Goal: Task Accomplishment & Management: Complete application form

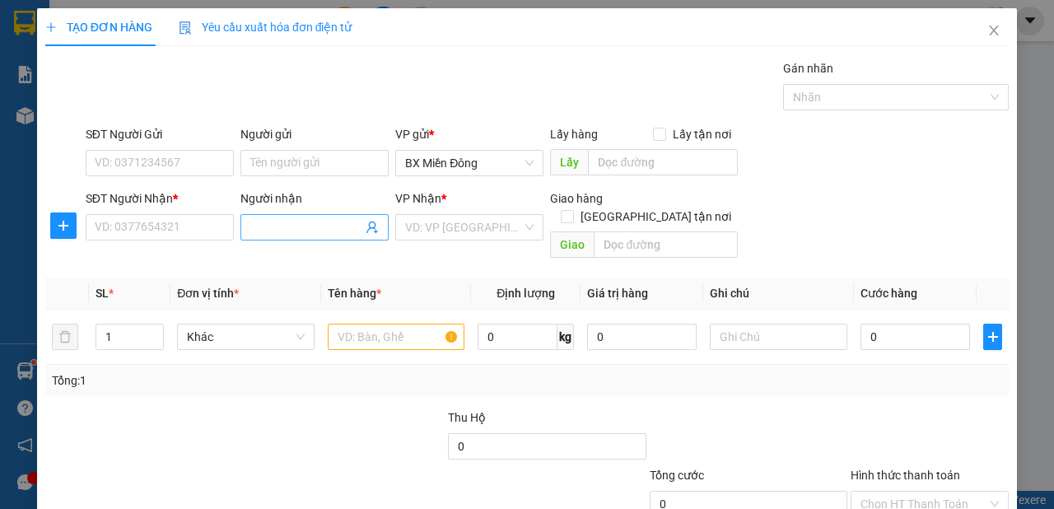
click at [294, 234] on input "Người nhận" at bounding box center [306, 227] width 112 height 18
type input "THÚY DIỆU"
click at [161, 227] on input "SĐT Người Nhận *" at bounding box center [160, 227] width 148 height 26
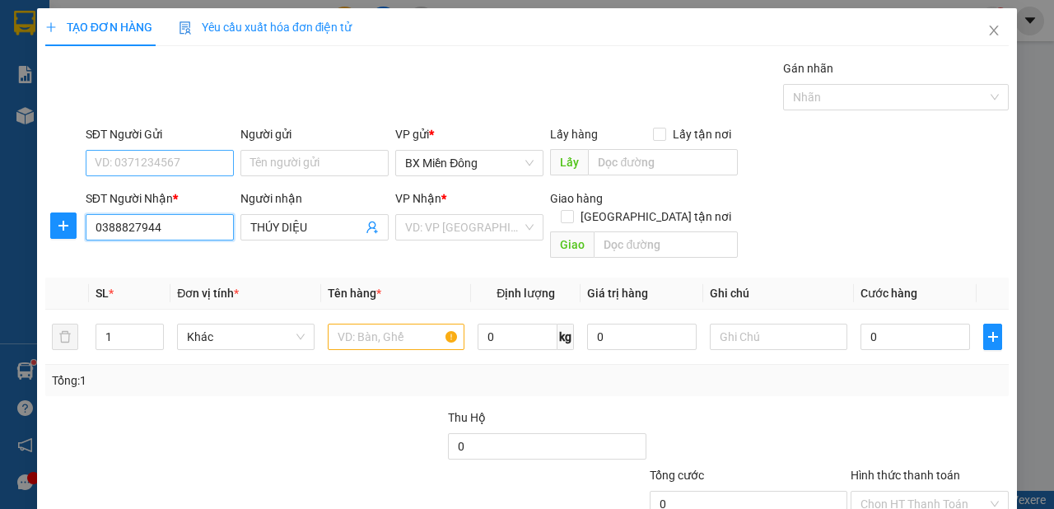
type input "0388827944"
drag, startPoint x: 115, startPoint y: 155, endPoint x: 122, endPoint y: 165, distance: 11.9
click at [118, 158] on input "SĐT Người Gửi" at bounding box center [160, 163] width 148 height 26
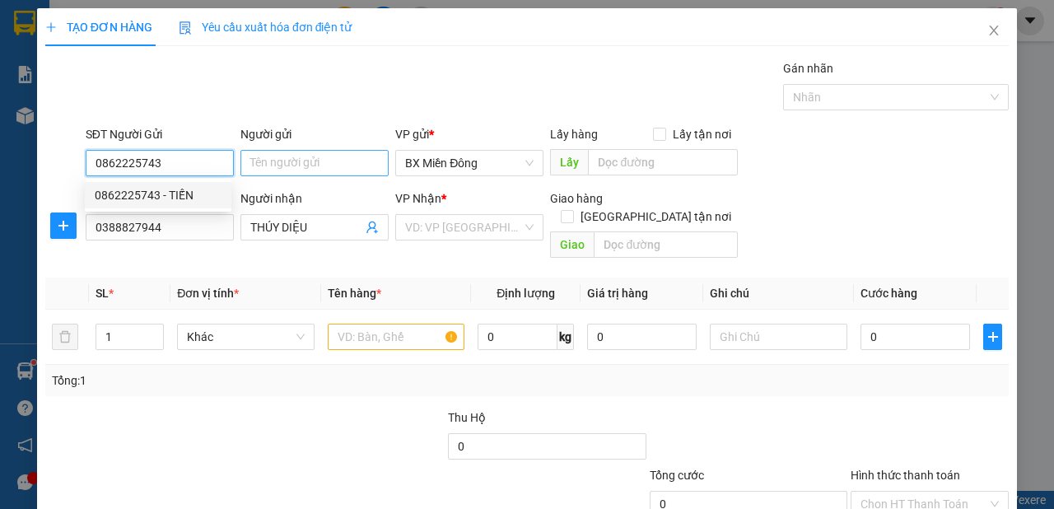
type input "0862225743"
click at [293, 157] on input "Người gửi" at bounding box center [314, 163] width 148 height 26
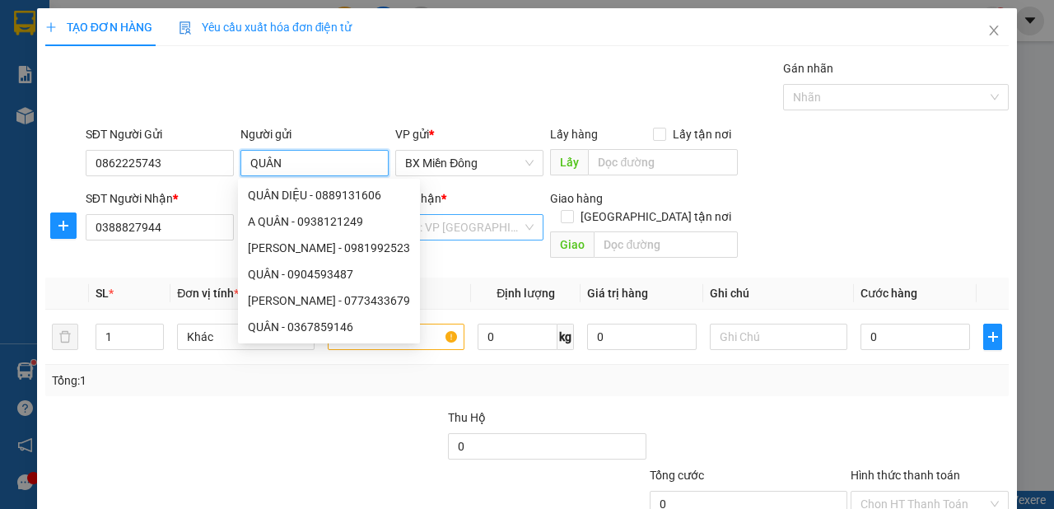
type input "QUÂN"
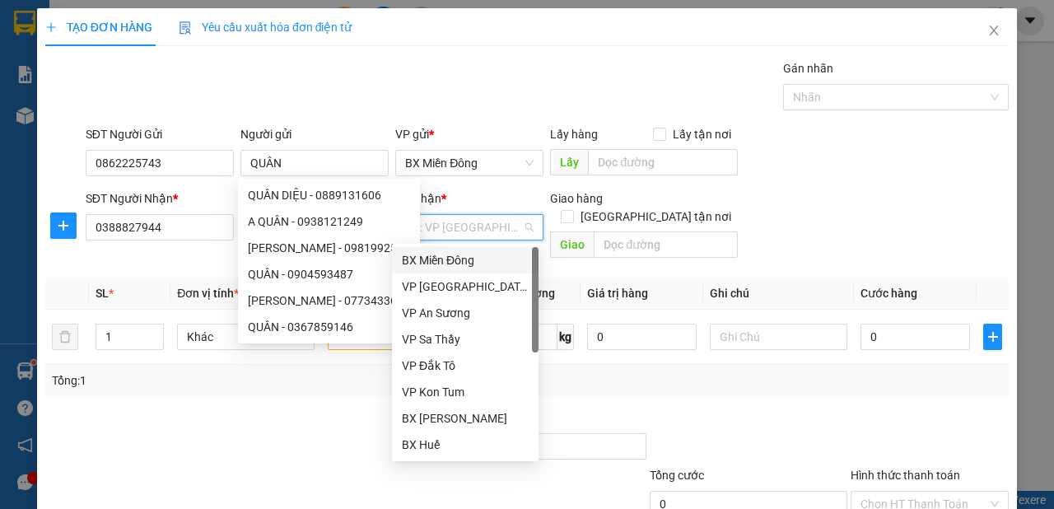
drag, startPoint x: 493, startPoint y: 214, endPoint x: 497, endPoint y: 221, distance: 8.5
click at [493, 215] on input "search" at bounding box center [463, 227] width 117 height 25
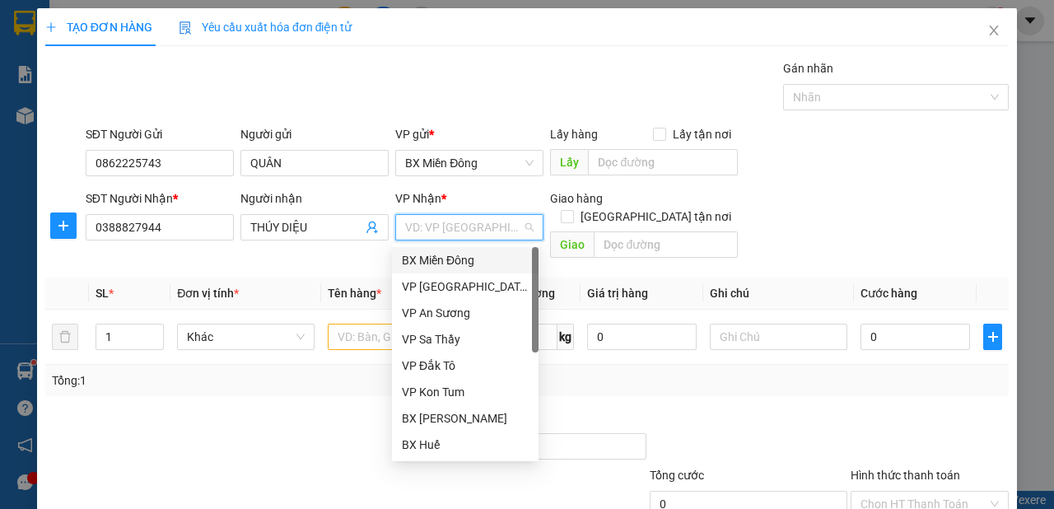
click at [470, 254] on div "BX Miền Đông" at bounding box center [465, 260] width 127 height 18
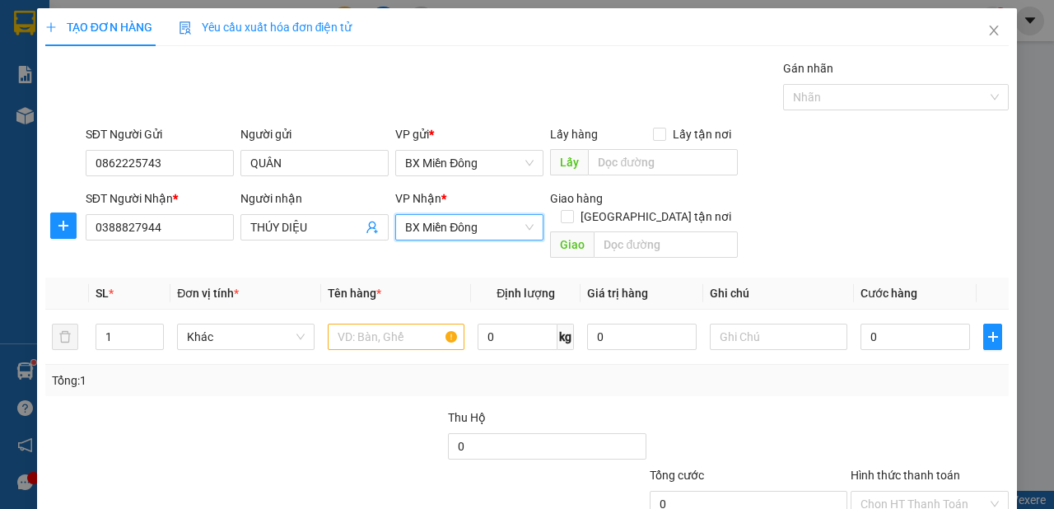
drag, startPoint x: 474, startPoint y: 227, endPoint x: 474, endPoint y: 280, distance: 52.7
click at [474, 227] on span "BX Miền Đông" at bounding box center [469, 227] width 128 height 25
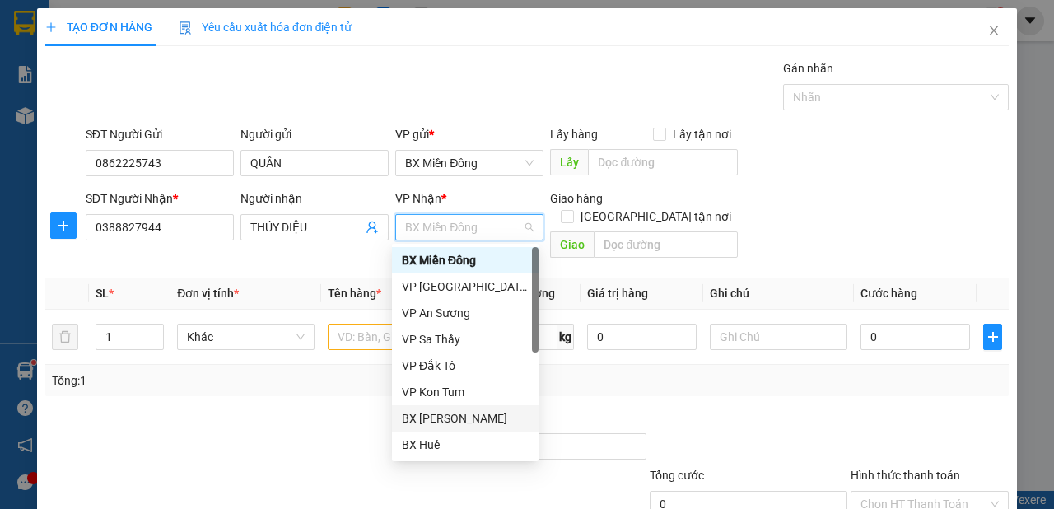
click at [481, 415] on div "BX [PERSON_NAME]" at bounding box center [465, 418] width 127 height 18
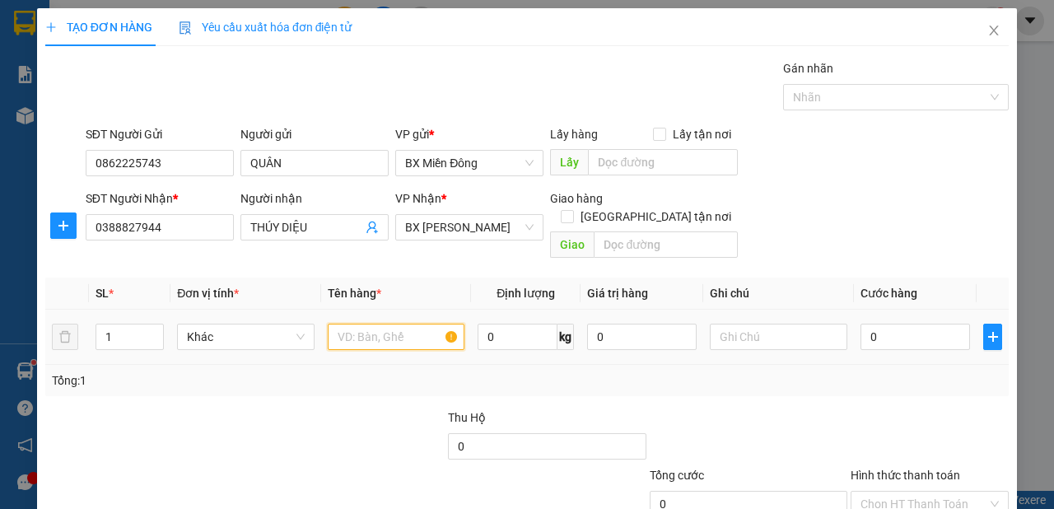
click at [369, 324] on input "text" at bounding box center [396, 337] width 137 height 26
type input "1 TX"
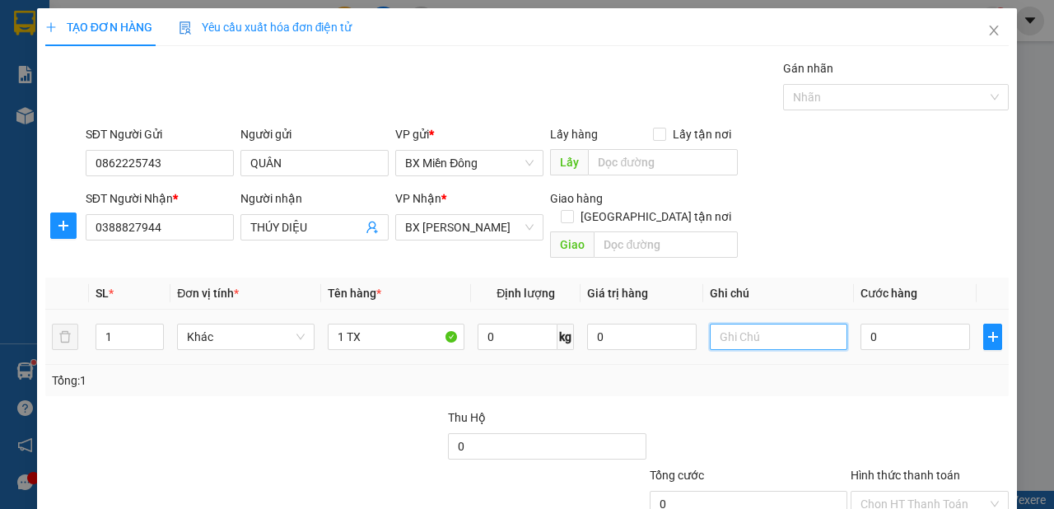
click at [788, 324] on input "text" at bounding box center [778, 337] width 137 height 26
type input "M"
click at [770, 324] on input "M" at bounding box center [778, 337] width 137 height 26
type input "LOP TOP"
drag, startPoint x: 876, startPoint y: 305, endPoint x: 877, endPoint y: 317, distance: 12.4
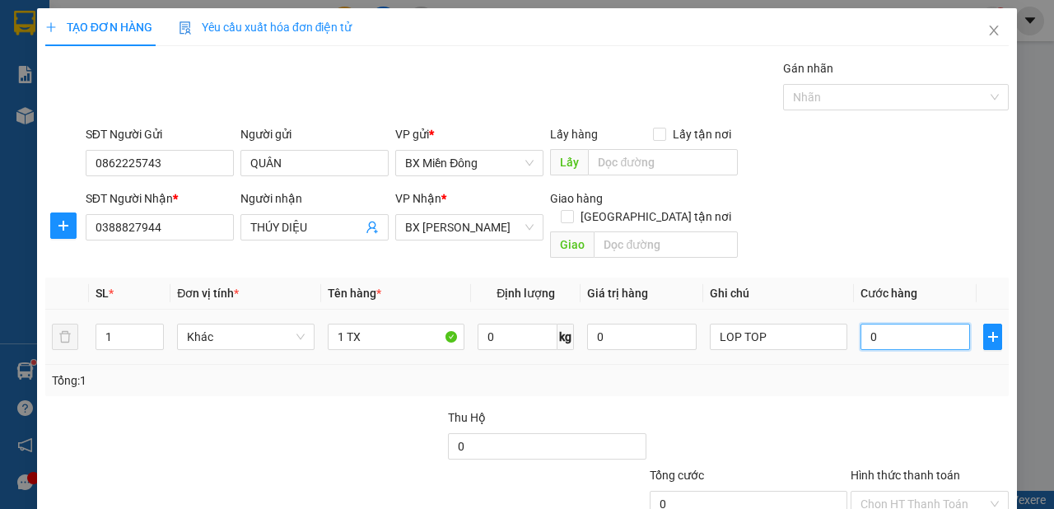
click at [876, 324] on input "0" at bounding box center [914, 337] width 109 height 26
type input "1"
type input "10"
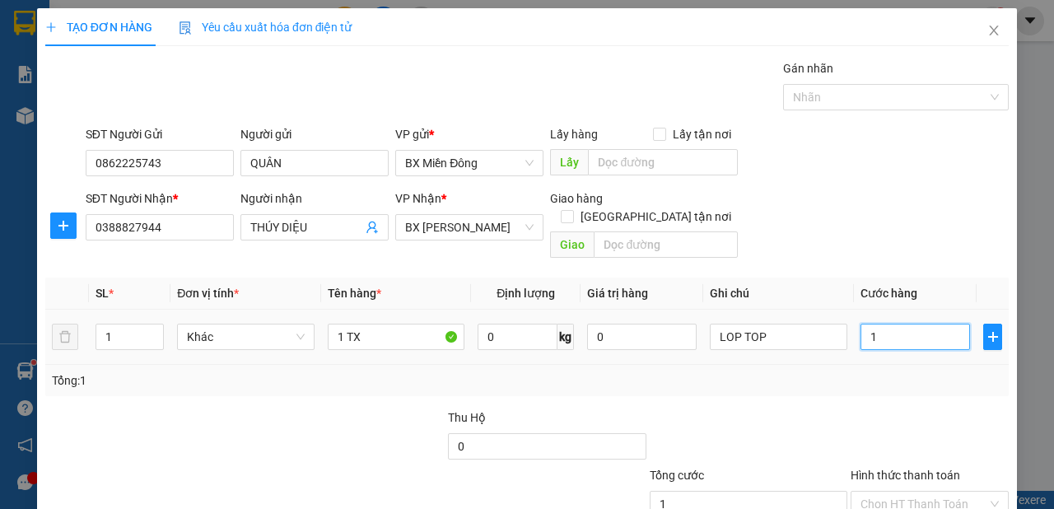
type input "10"
type input "100"
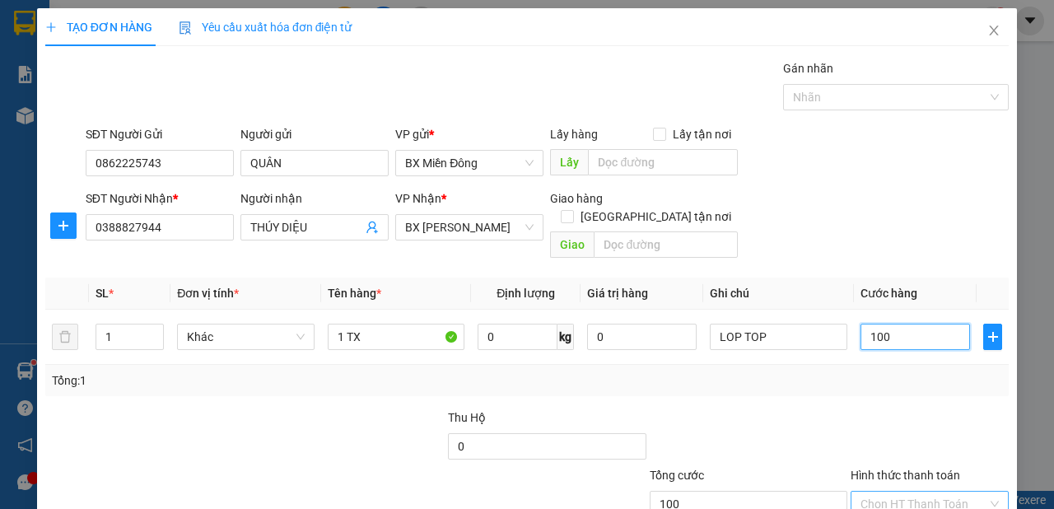
scroll to position [99, 0]
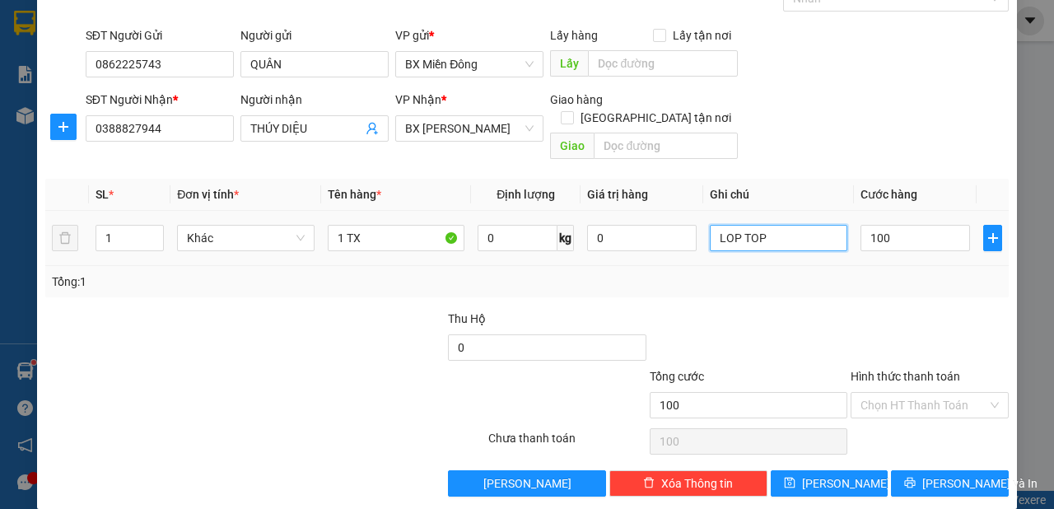
type input "100.000"
click at [775, 225] on input "LOP TOP" at bounding box center [778, 238] width 137 height 26
type input "LOP TOP MAI ĐI"
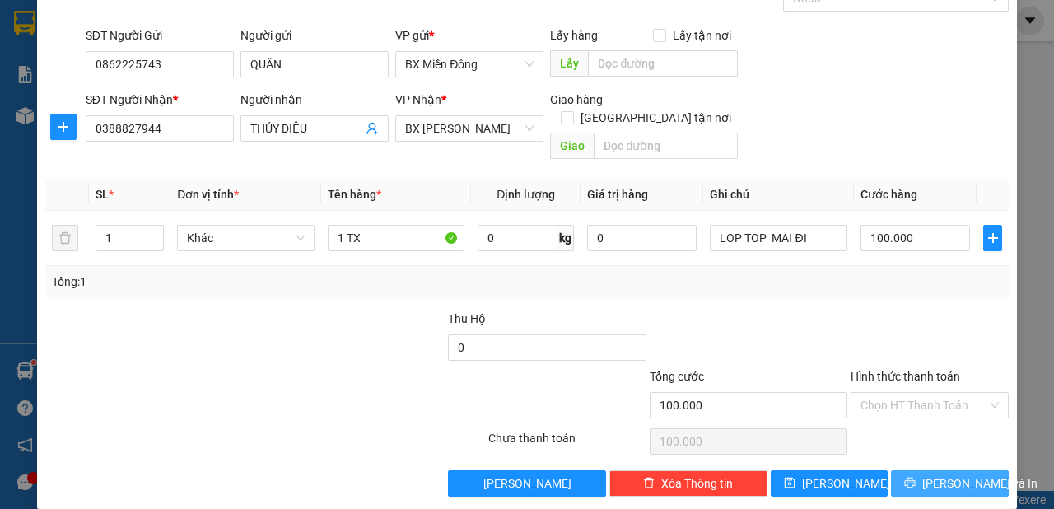
click at [962, 474] on span "[PERSON_NAME] và In" at bounding box center [979, 483] width 115 height 18
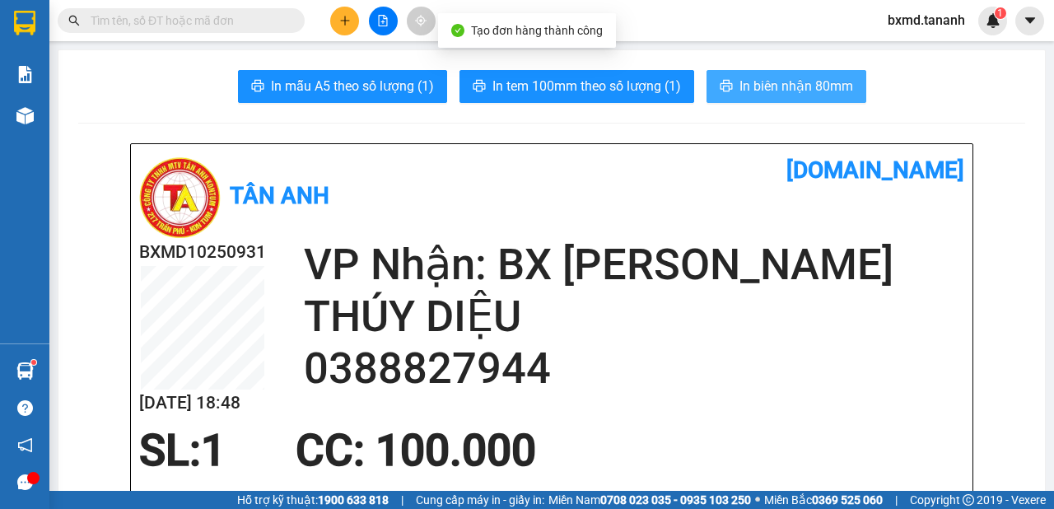
drag, startPoint x: 714, startPoint y: 75, endPoint x: 724, endPoint y: 88, distance: 17.0
click at [715, 77] on button "In biên nhận 80mm" at bounding box center [786, 86] width 160 height 33
click at [724, 88] on icon "printer" at bounding box center [726, 85] width 13 height 13
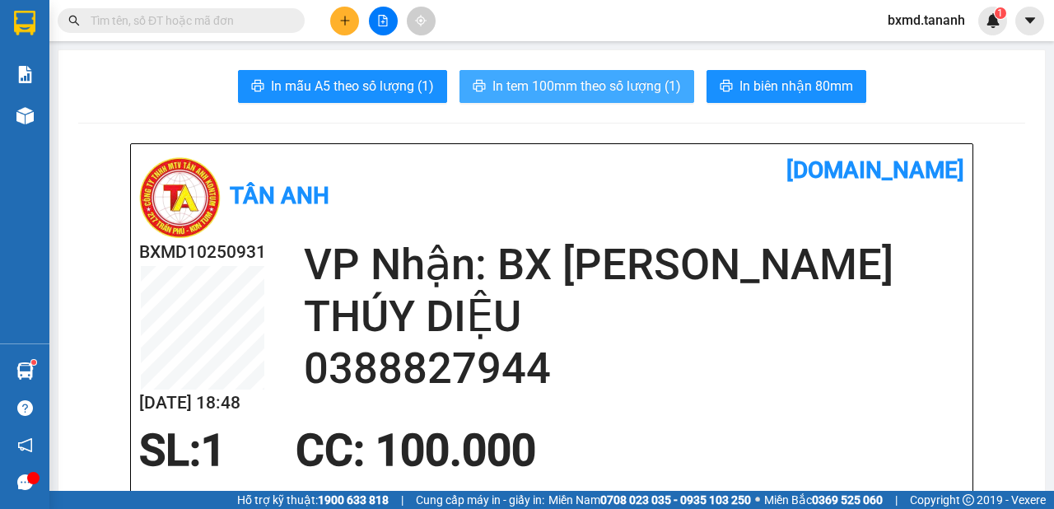
click at [636, 87] on span "In tem 100mm theo số lượng (1)" at bounding box center [586, 86] width 189 height 21
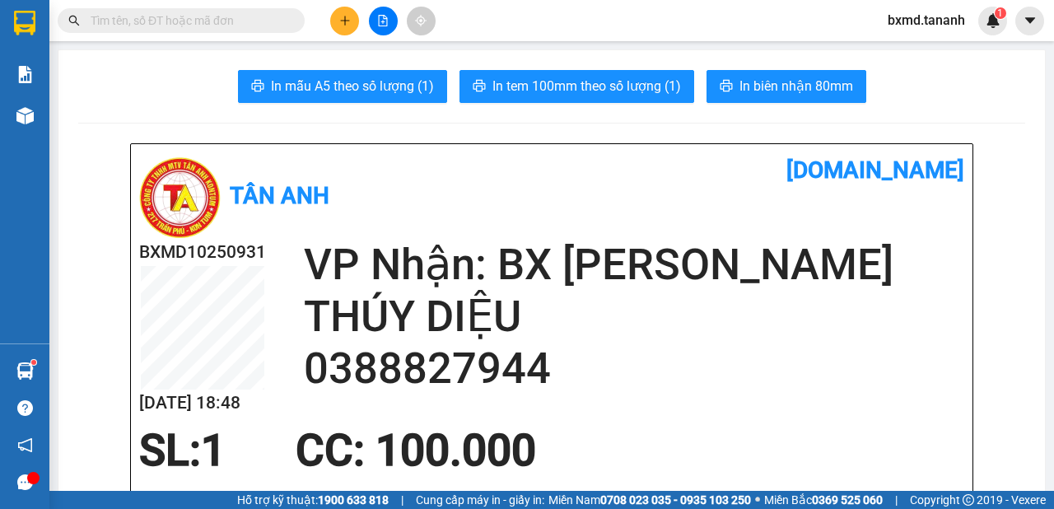
click at [356, 21] on button at bounding box center [344, 21] width 29 height 29
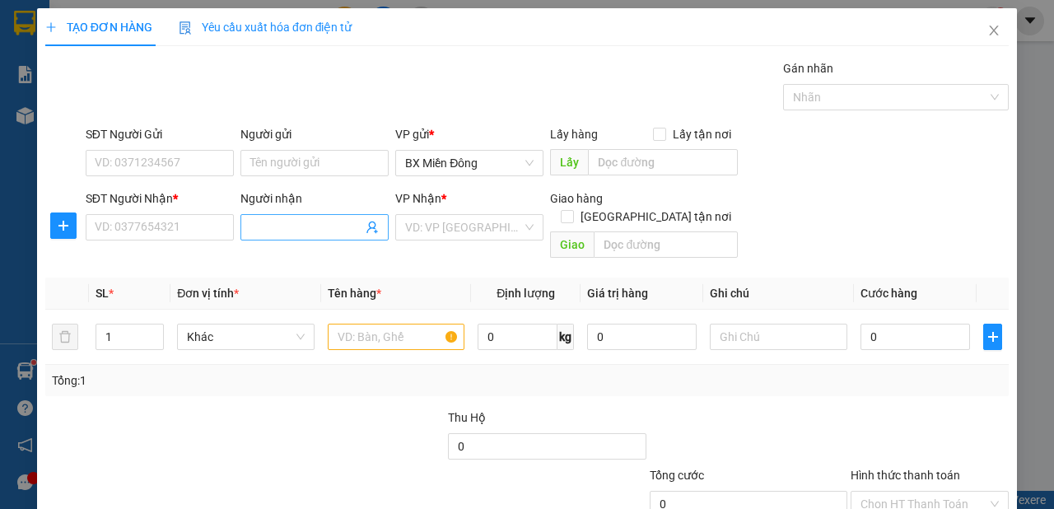
click at [307, 231] on input "Người nhận" at bounding box center [306, 227] width 112 height 18
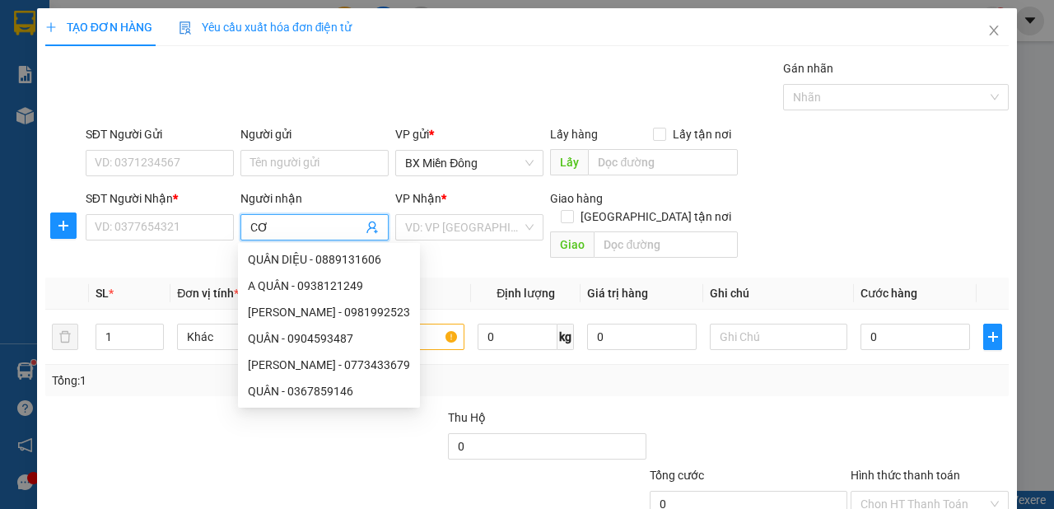
type input "C"
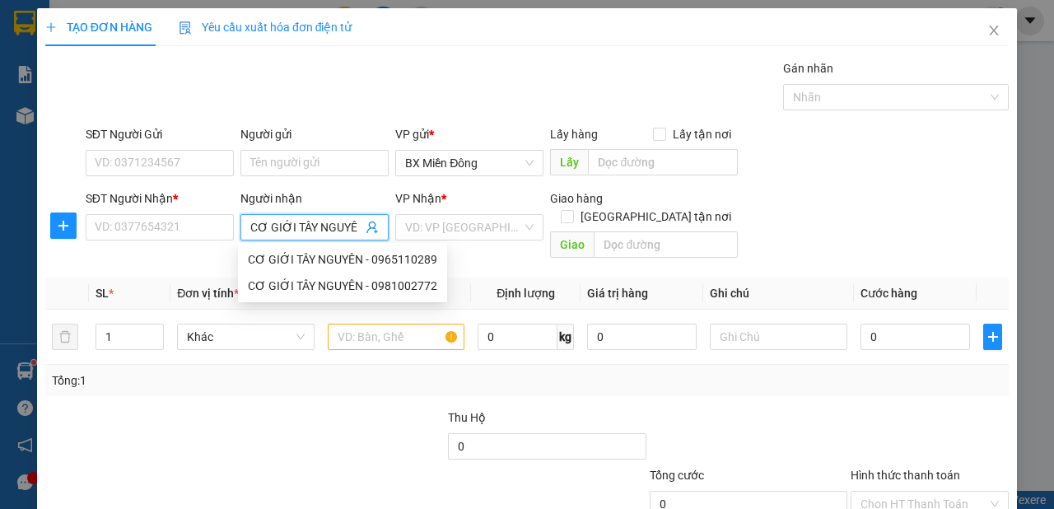
type input "CƠ GIỚI TÂY NGUYÊN"
click at [407, 285] on div "CƠ GIỚI TÂY NGUYÊN - 0981002772" at bounding box center [342, 286] width 189 height 18
type input "0981002772"
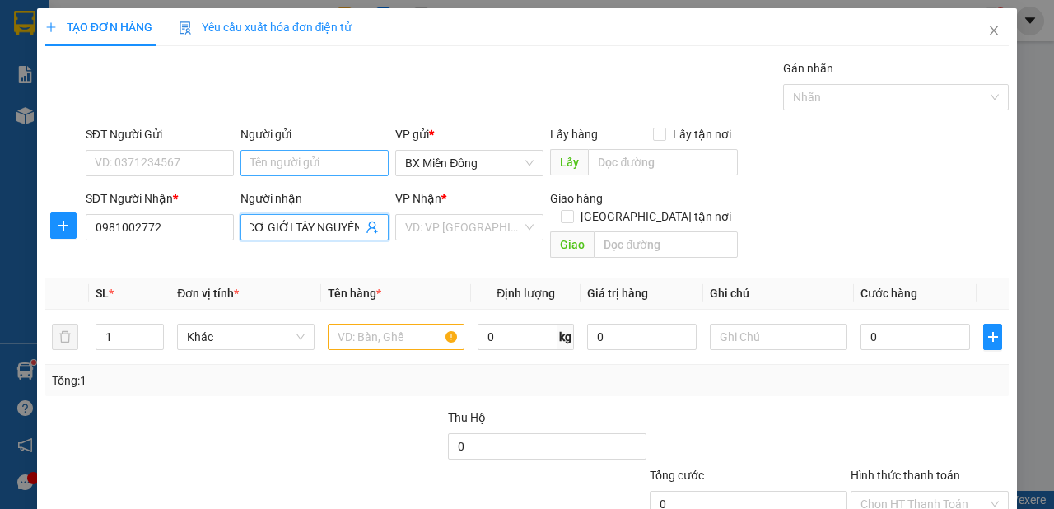
type input "CƠ GIỚI TÂY NGUYÊN"
click at [277, 158] on input "Người gửi" at bounding box center [314, 163] width 148 height 26
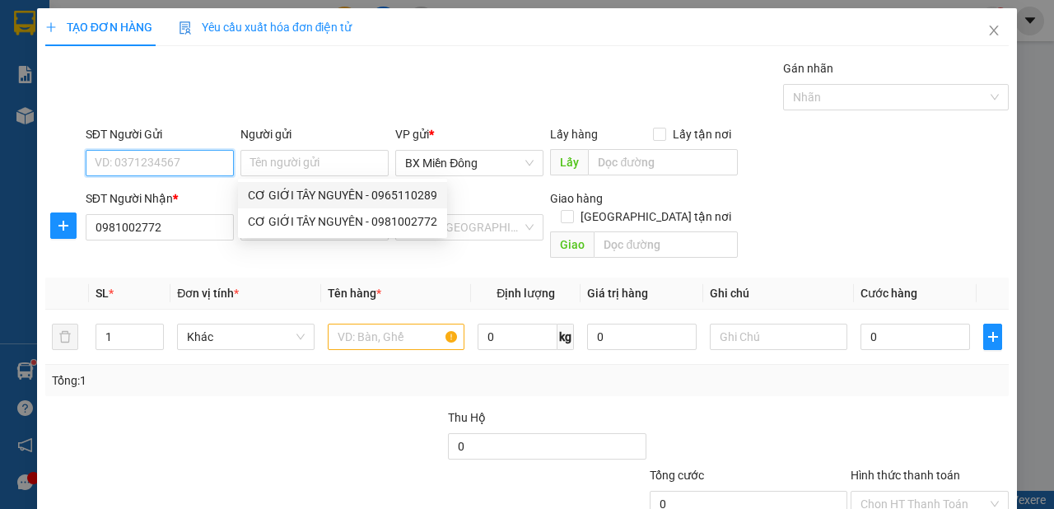
click at [211, 157] on input "SĐT Người Gửi" at bounding box center [160, 163] width 148 height 26
click at [288, 161] on input "Người gửi" at bounding box center [314, 163] width 148 height 26
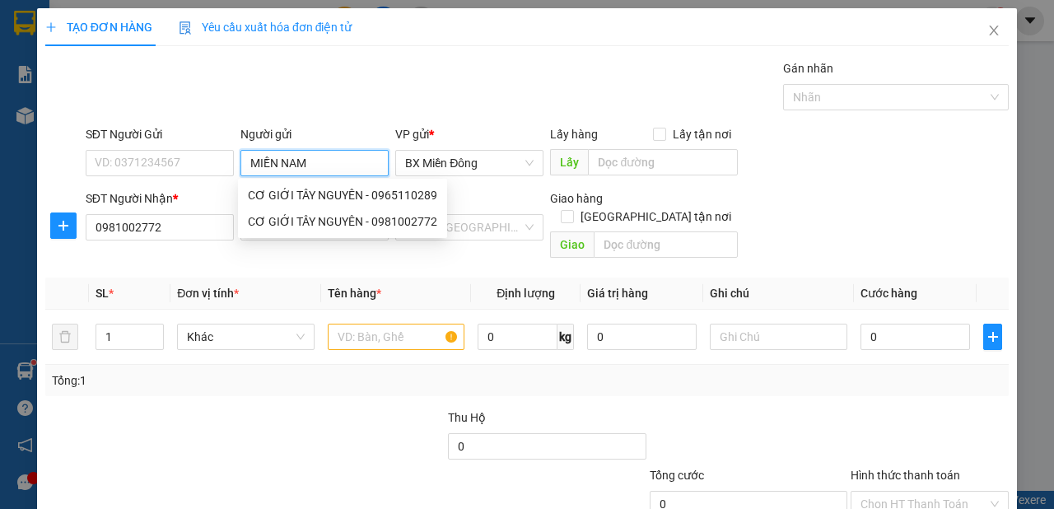
type input "MIỀN NAM"
click at [359, 195] on div "CƠ KHÍ MIỀN NAM - 0342762112" at bounding box center [334, 195] width 172 height 18
type input "0342762112"
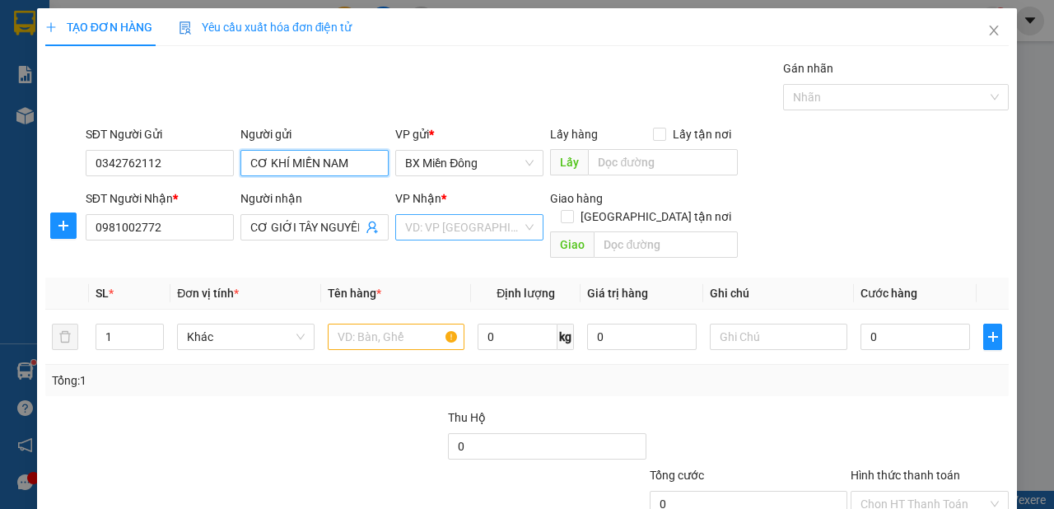
type input "CƠ KHÍ MIỀN NAM"
click at [486, 237] on input "search" at bounding box center [463, 227] width 117 height 25
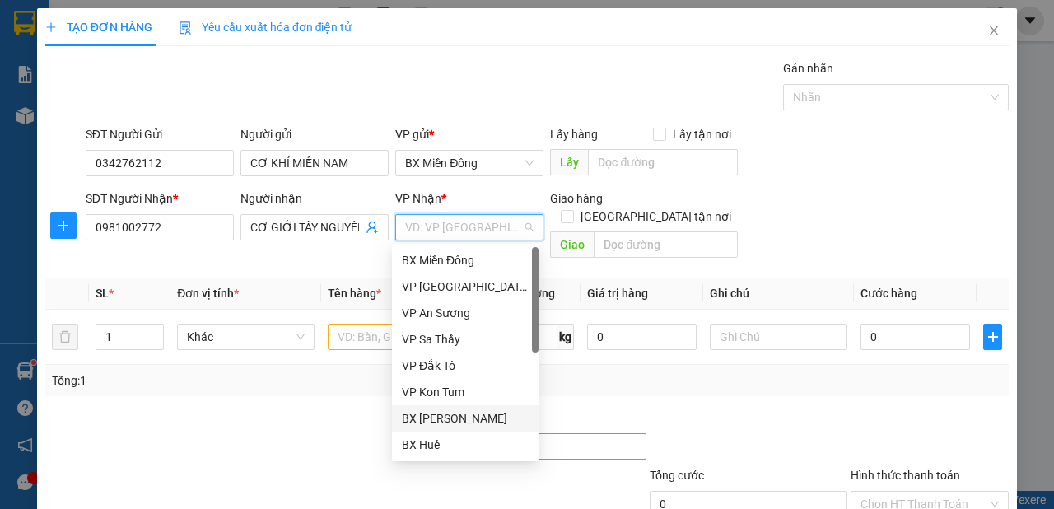
drag, startPoint x: 483, startPoint y: 426, endPoint x: 482, endPoint y: 417, distance: 8.4
click at [484, 424] on div "BX [PERSON_NAME]" at bounding box center [465, 418] width 127 height 18
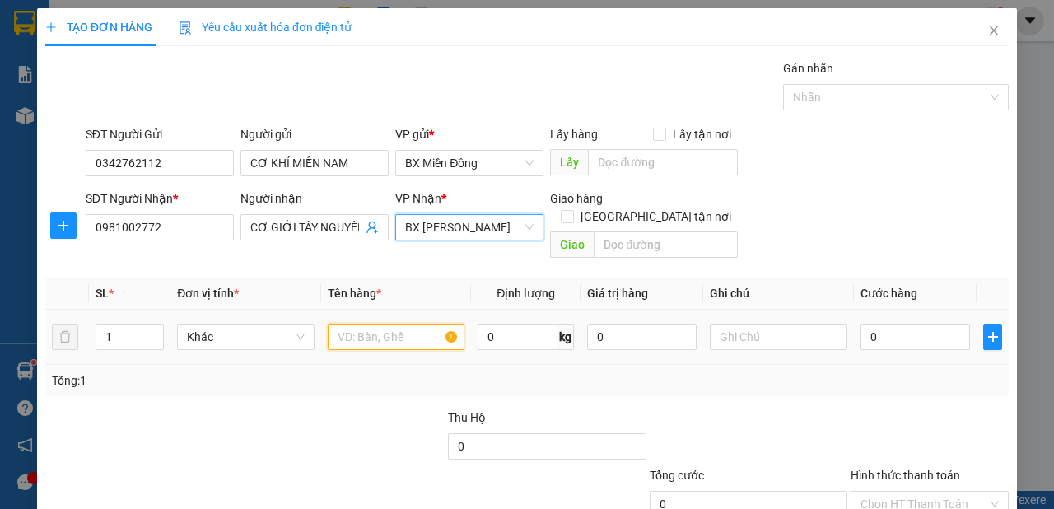
click at [391, 326] on input "text" at bounding box center [396, 337] width 137 height 26
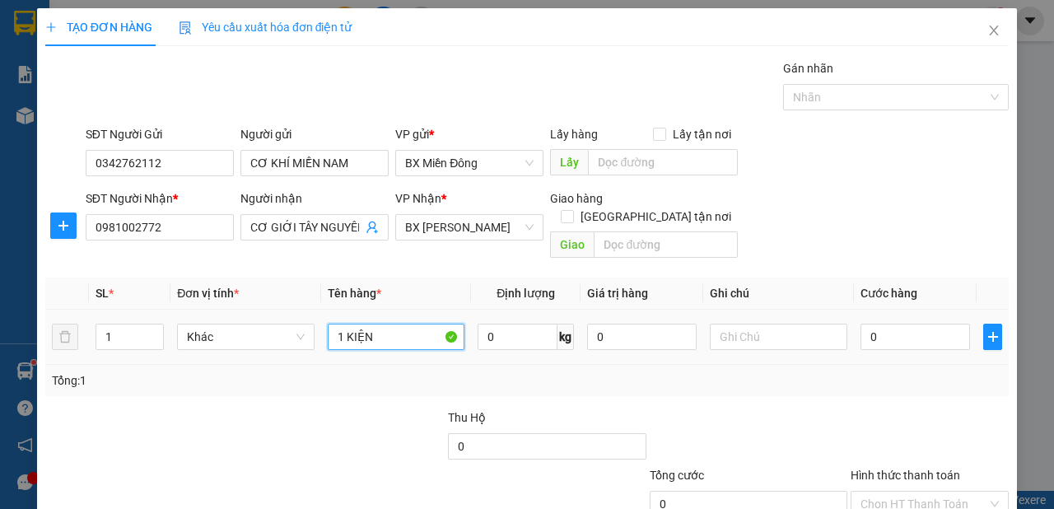
type input "1 KIỆN"
type input "5"
type input "50"
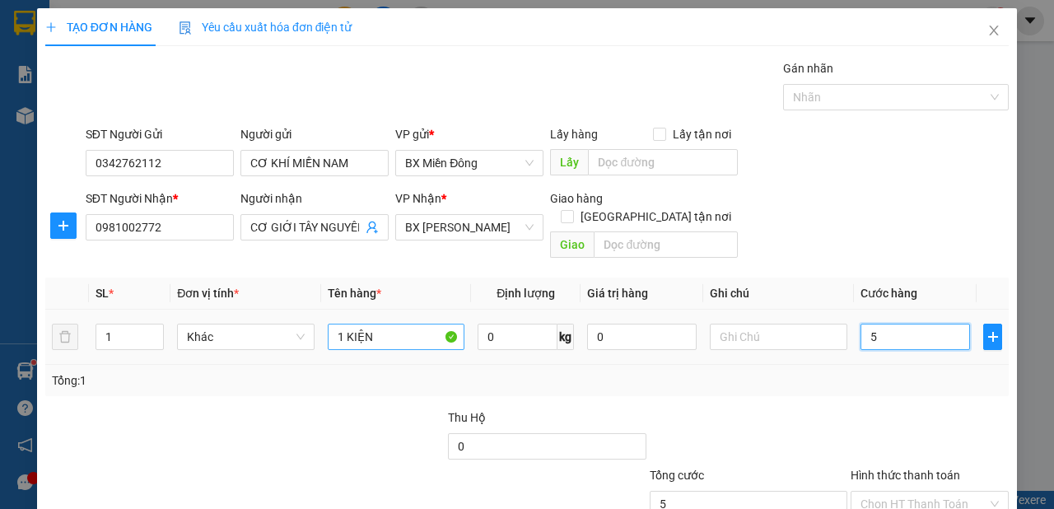
type input "50"
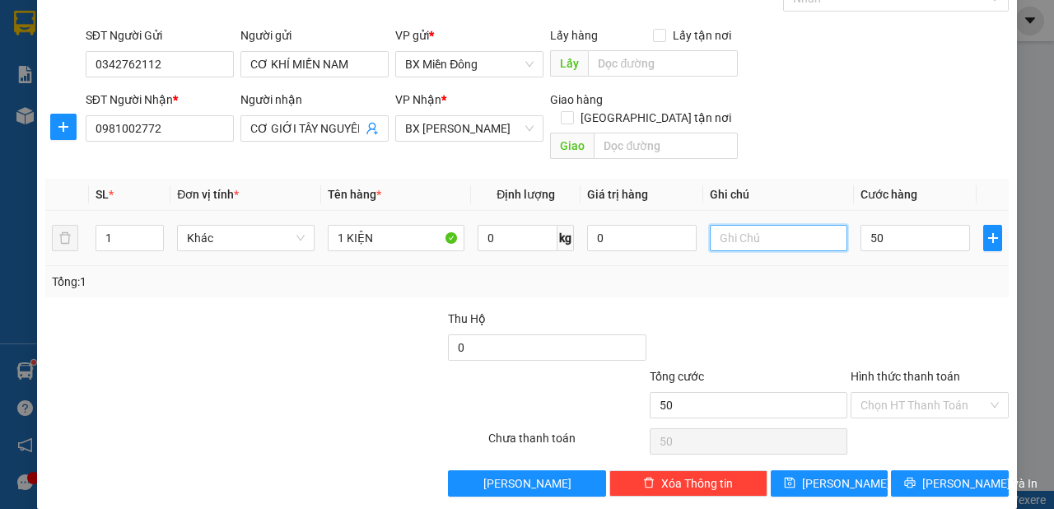
type input "50.000"
click at [746, 225] on input "text" at bounding box center [778, 238] width 137 height 26
type input "MAI ĐI"
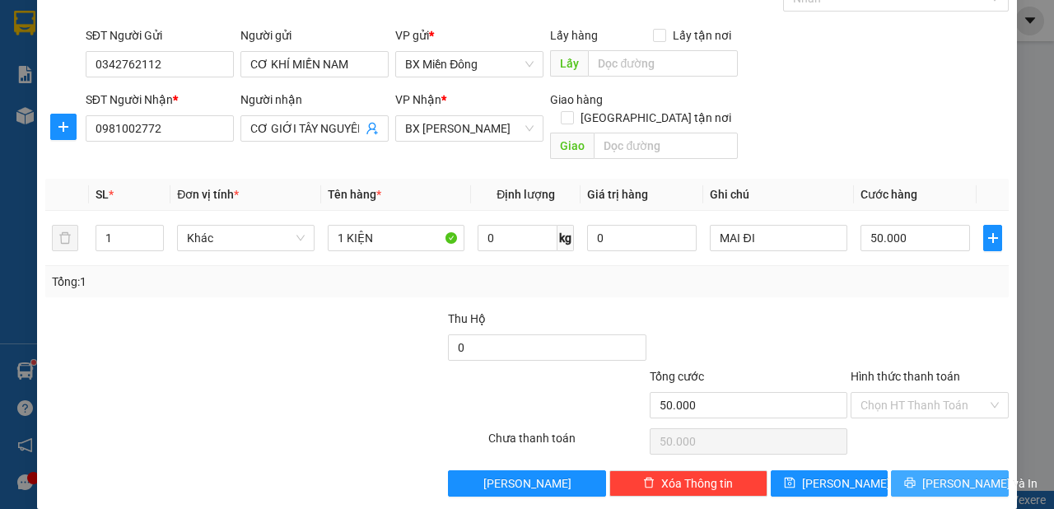
click at [953, 474] on span "[PERSON_NAME] và In" at bounding box center [979, 483] width 115 height 18
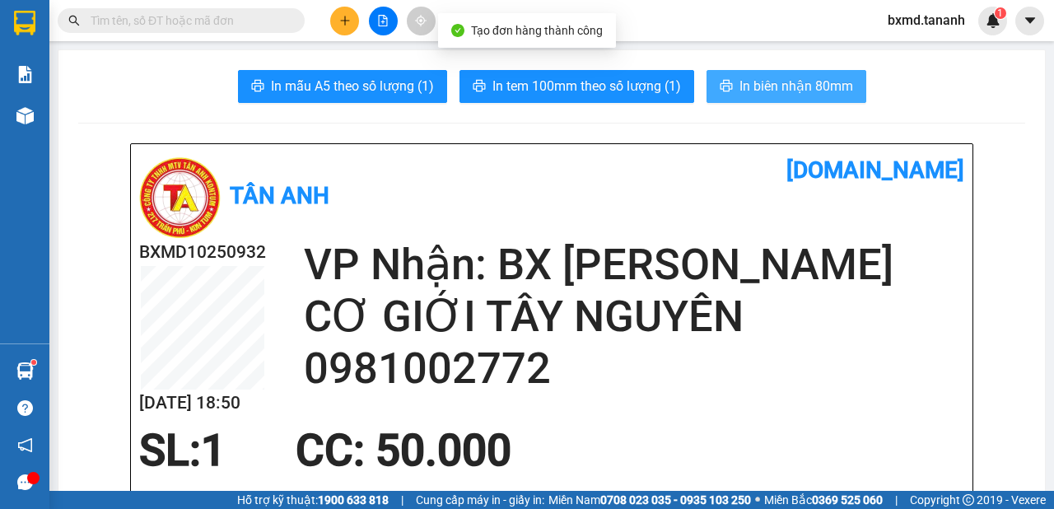
click at [754, 82] on span "In biên nhận 80mm" at bounding box center [796, 86] width 114 height 21
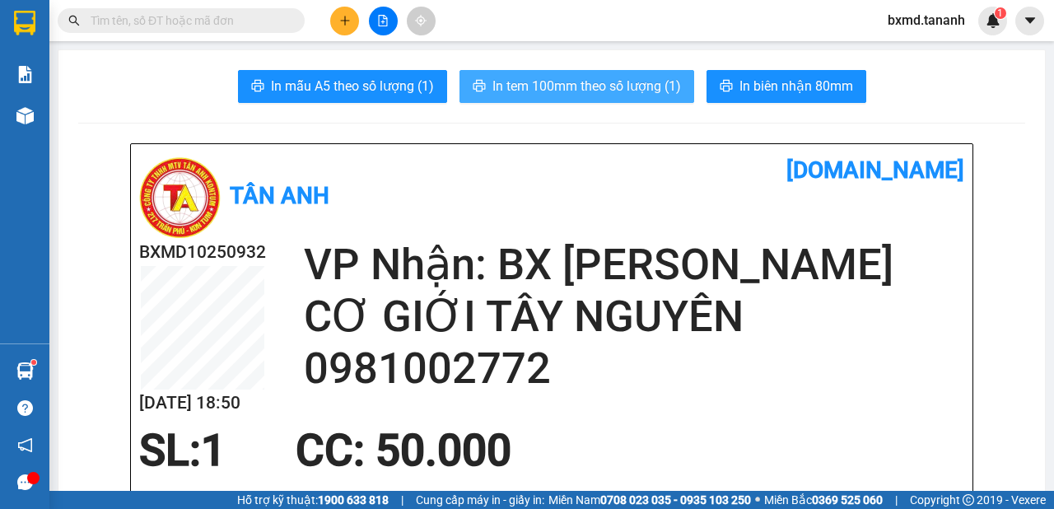
click at [645, 86] on span "In tem 100mm theo số lượng (1)" at bounding box center [586, 86] width 189 height 21
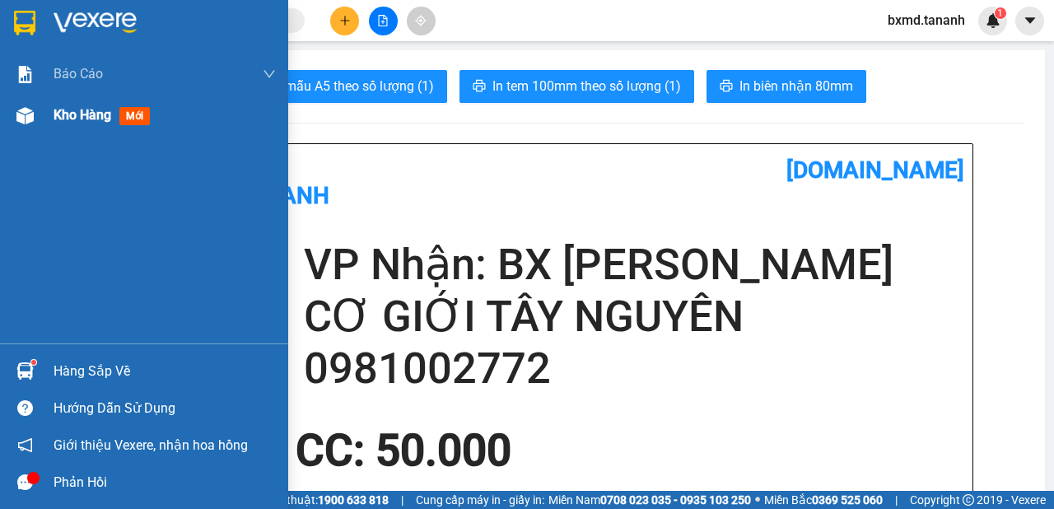
click at [35, 130] on div "Kho hàng mới" at bounding box center [144, 115] width 288 height 41
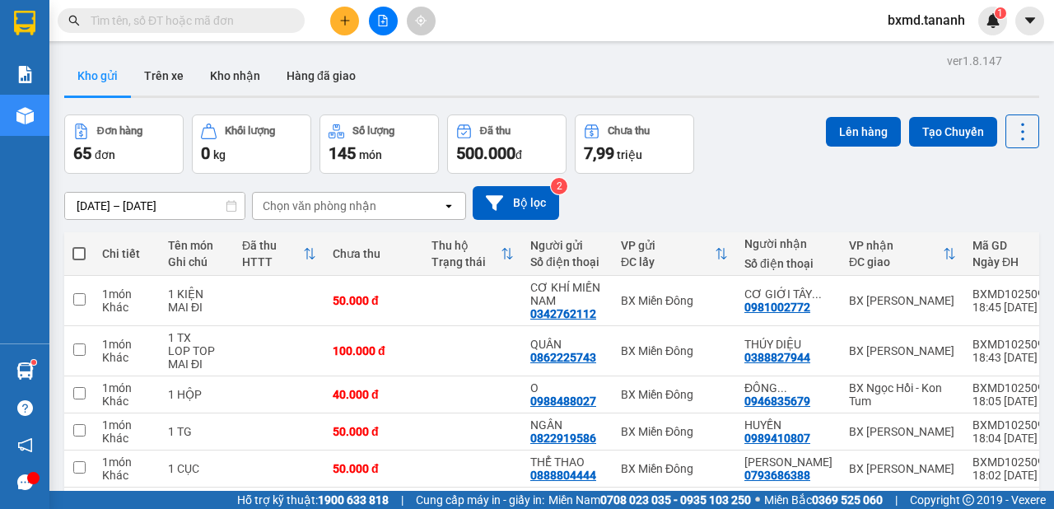
click at [72, 254] on span at bounding box center [78, 253] width 13 height 13
click at [79, 245] on input "checkbox" at bounding box center [79, 245] width 0 height 0
checkbox input "true"
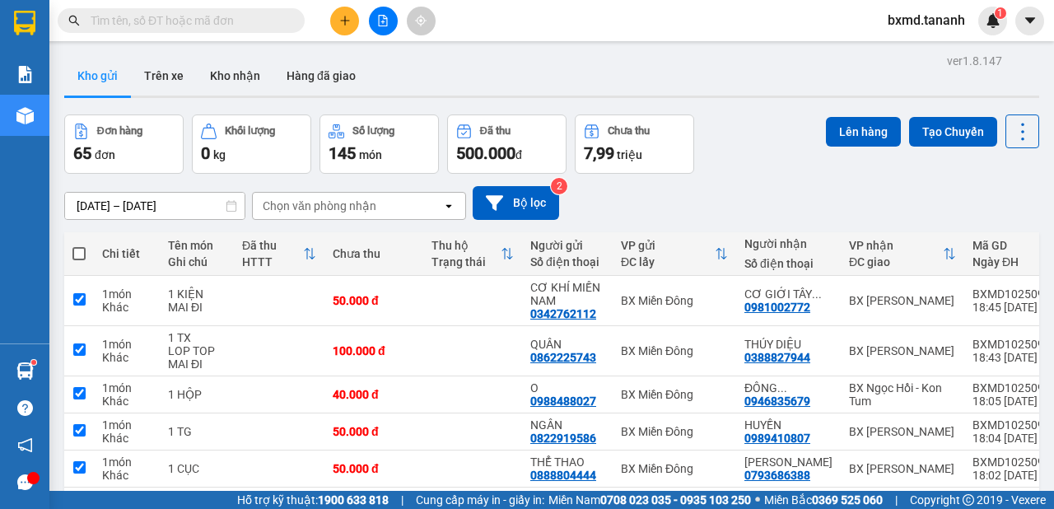
checkbox input "true"
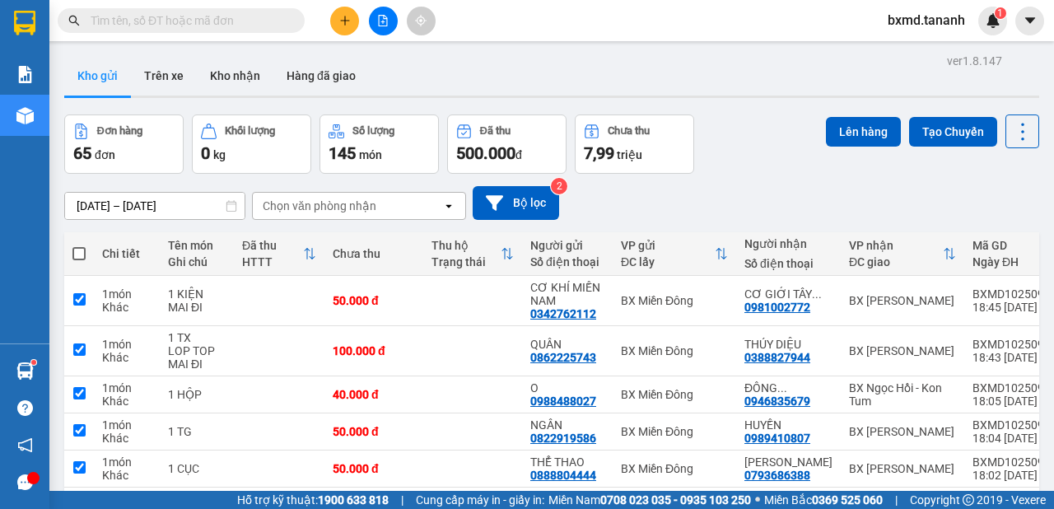
checkbox input "true"
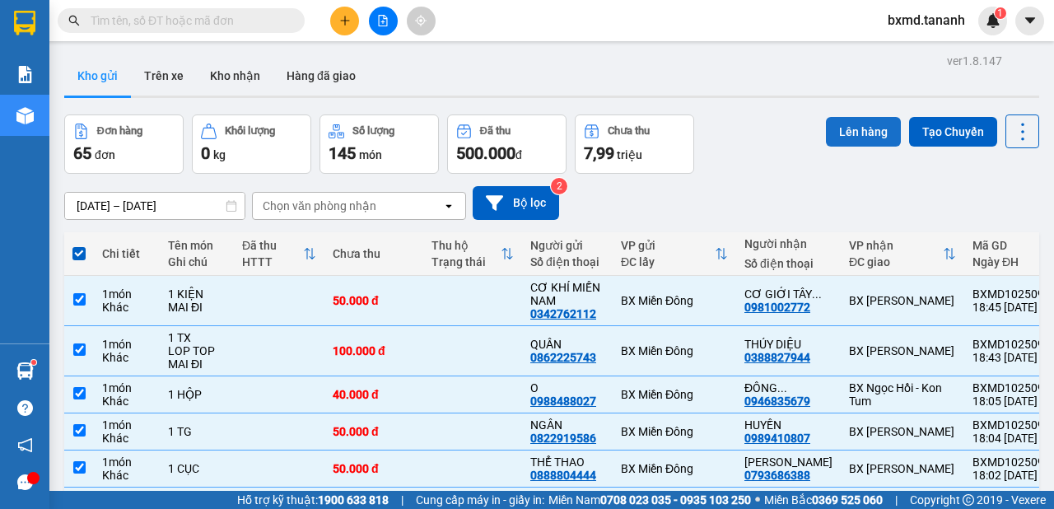
drag, startPoint x: 863, startPoint y: 133, endPoint x: 864, endPoint y: 122, distance: 10.8
click at [863, 128] on button "Lên hàng" at bounding box center [863, 132] width 75 height 30
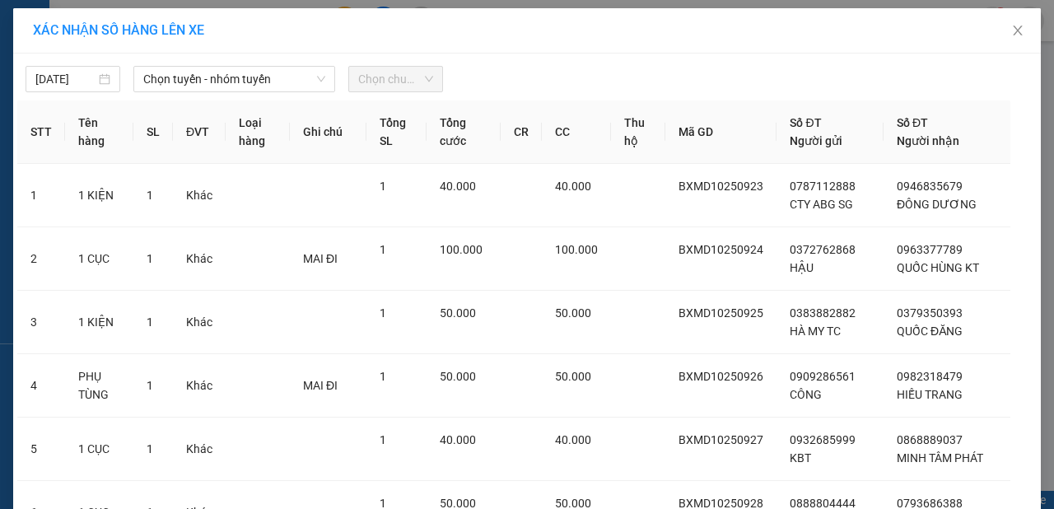
drag, startPoint x: 291, startPoint y: 76, endPoint x: 296, endPoint y: 92, distance: 17.2
click at [291, 76] on span "Chọn tuyến - nhóm tuyến" at bounding box center [234, 79] width 182 height 25
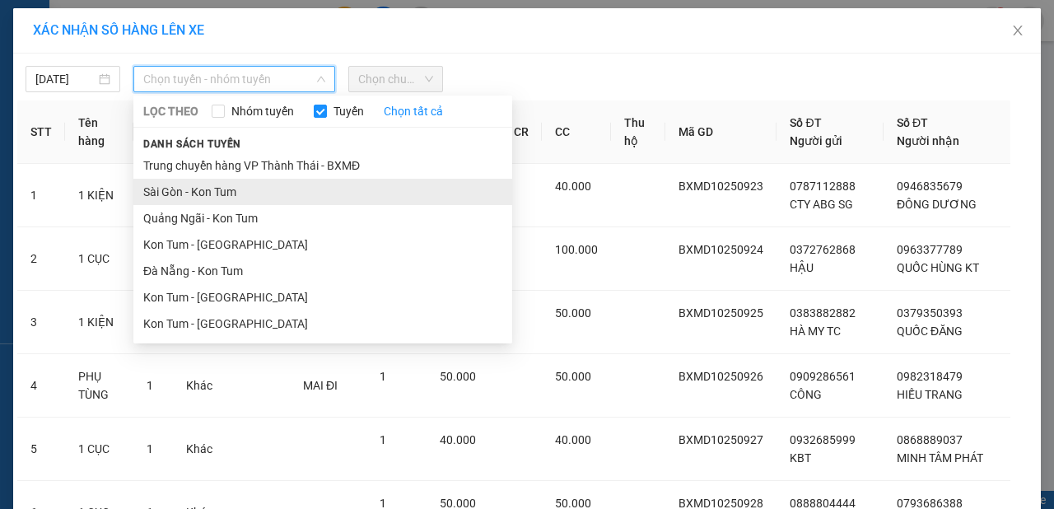
click at [241, 200] on li "Sài Gòn - Kon Tum" at bounding box center [322, 192] width 379 height 26
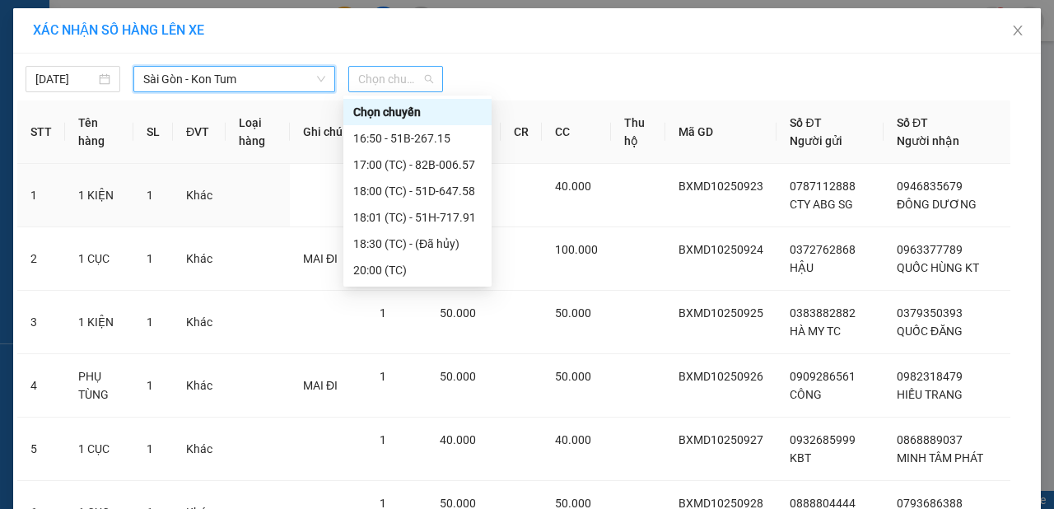
click at [390, 78] on span "Chọn chuyến" at bounding box center [395, 79] width 75 height 25
click at [448, 211] on div "18:01 (TC) - 51H-717.91" at bounding box center [417, 217] width 128 height 18
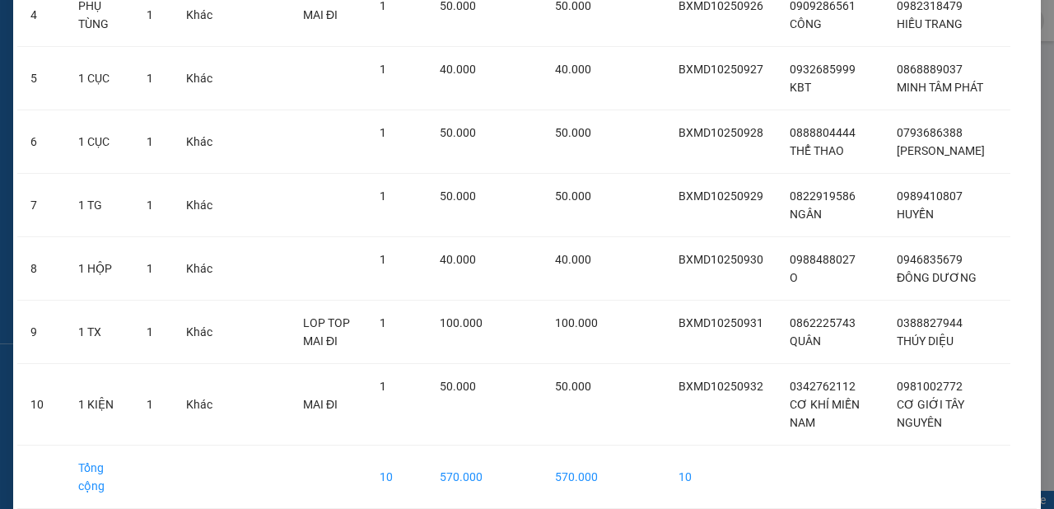
scroll to position [466, 0]
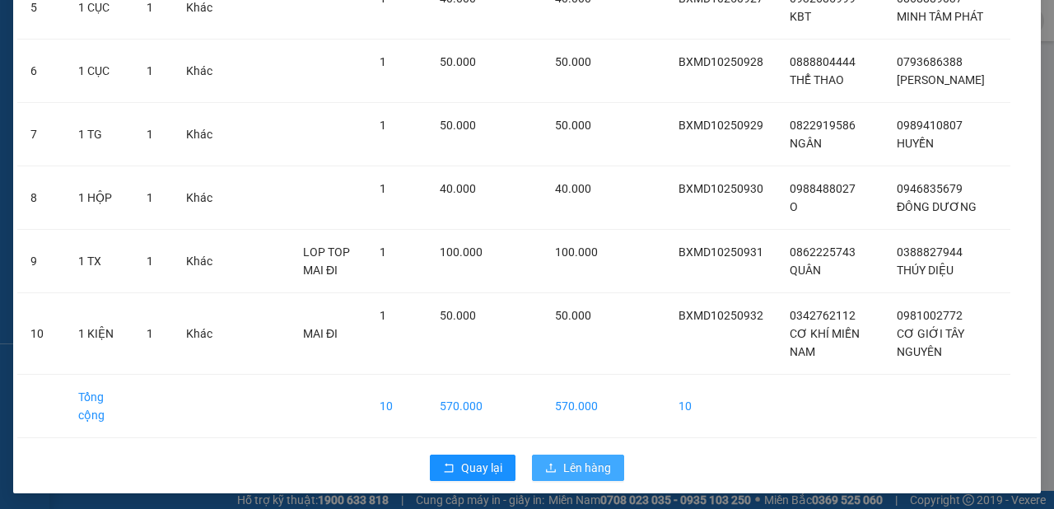
click at [592, 467] on span "Lên hàng" at bounding box center [587, 468] width 48 height 18
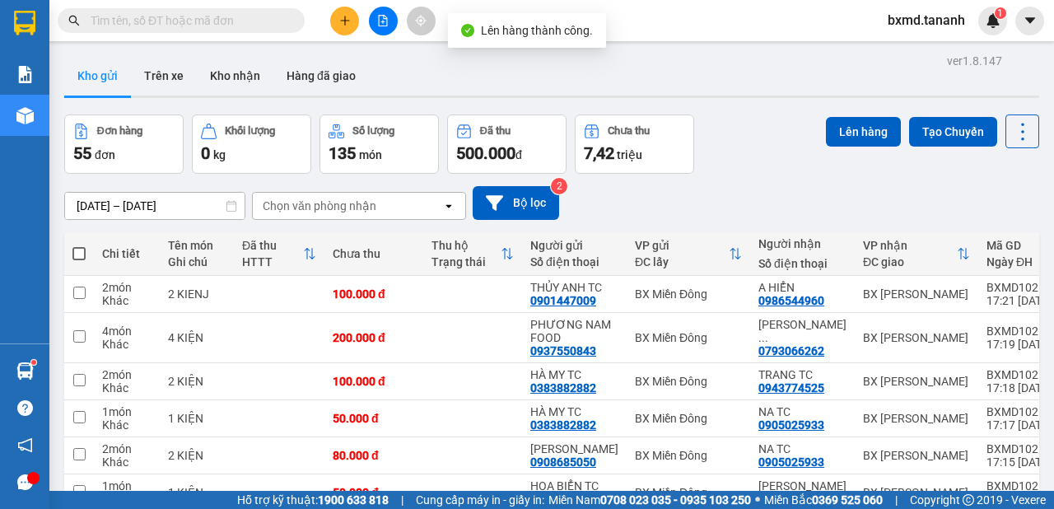
click at [80, 260] on label at bounding box center [78, 253] width 13 height 16
click at [79, 245] on input "checkbox" at bounding box center [79, 245] width 0 height 0
checkbox input "true"
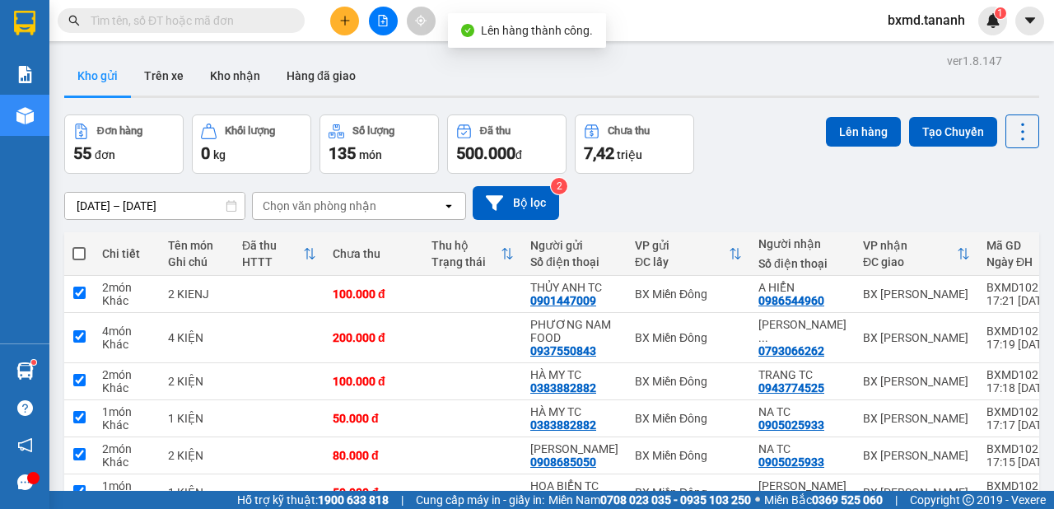
checkbox input "true"
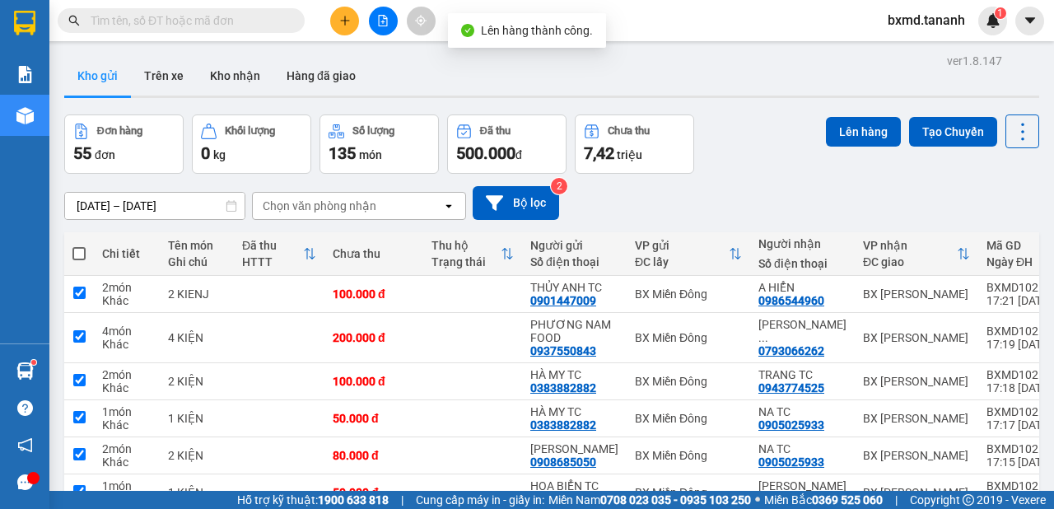
checkbox input "true"
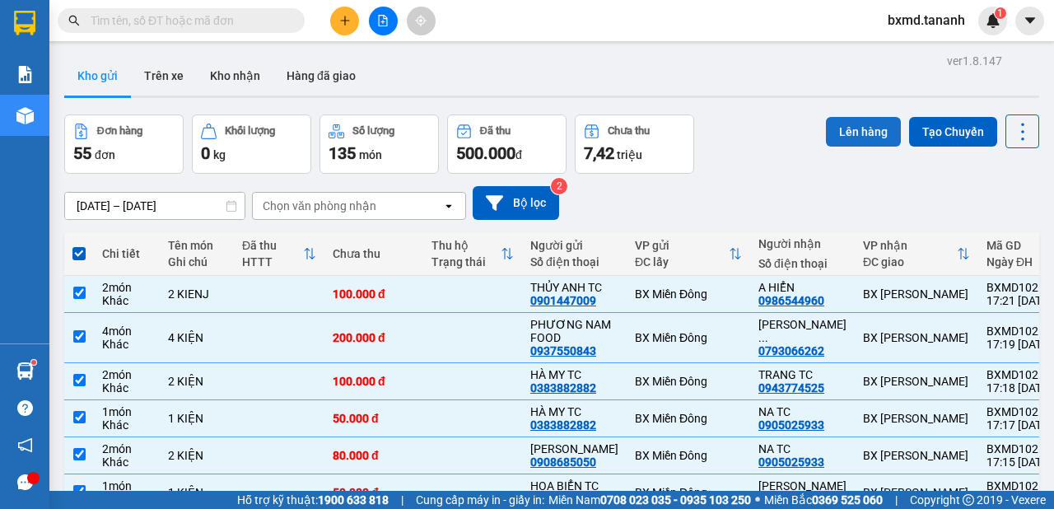
click at [861, 133] on button "Lên hàng" at bounding box center [863, 132] width 75 height 30
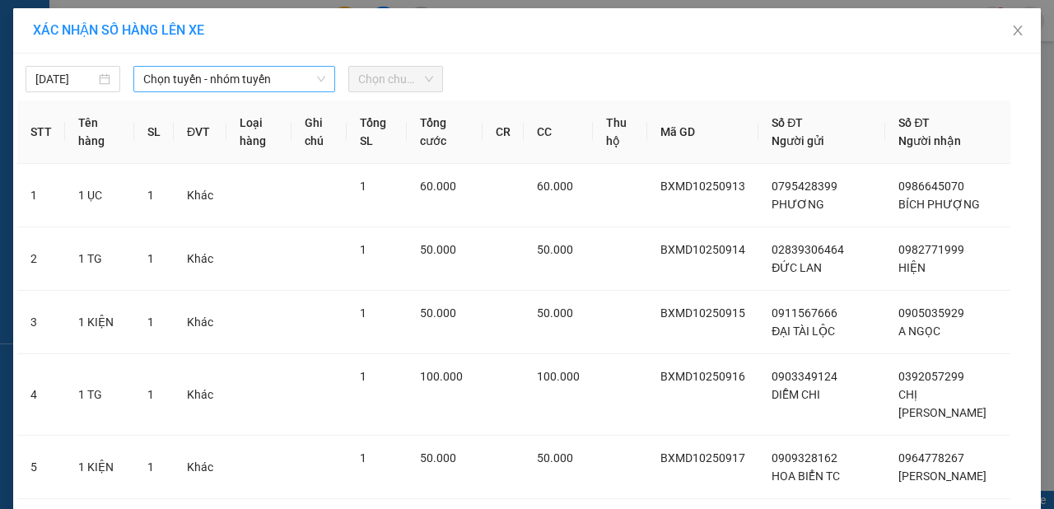
click at [269, 82] on span "Chọn tuyến - nhóm tuyến" at bounding box center [234, 79] width 182 height 25
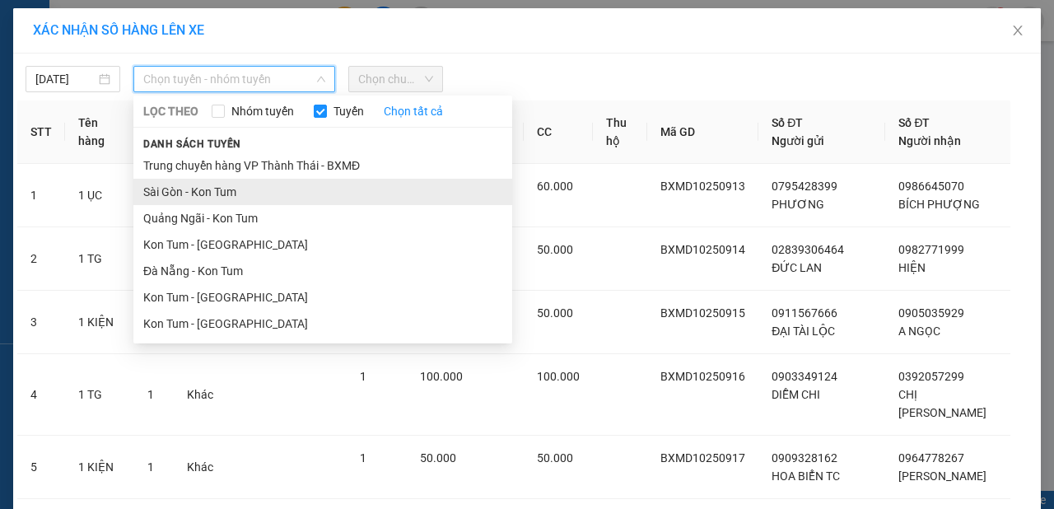
click at [273, 204] on li "Sài Gòn - Kon Tum" at bounding box center [322, 192] width 379 height 26
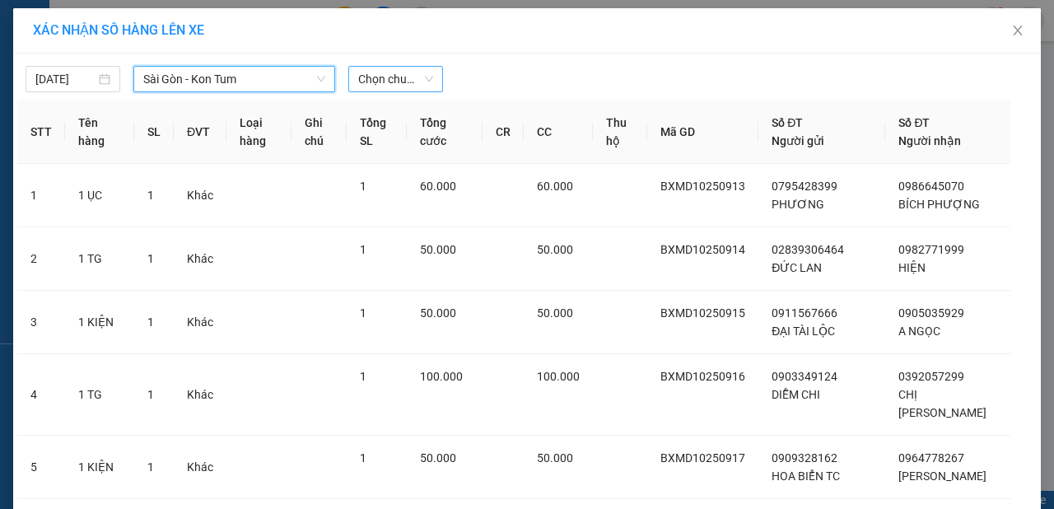
click at [414, 71] on span "Chọn chuyến" at bounding box center [395, 79] width 75 height 25
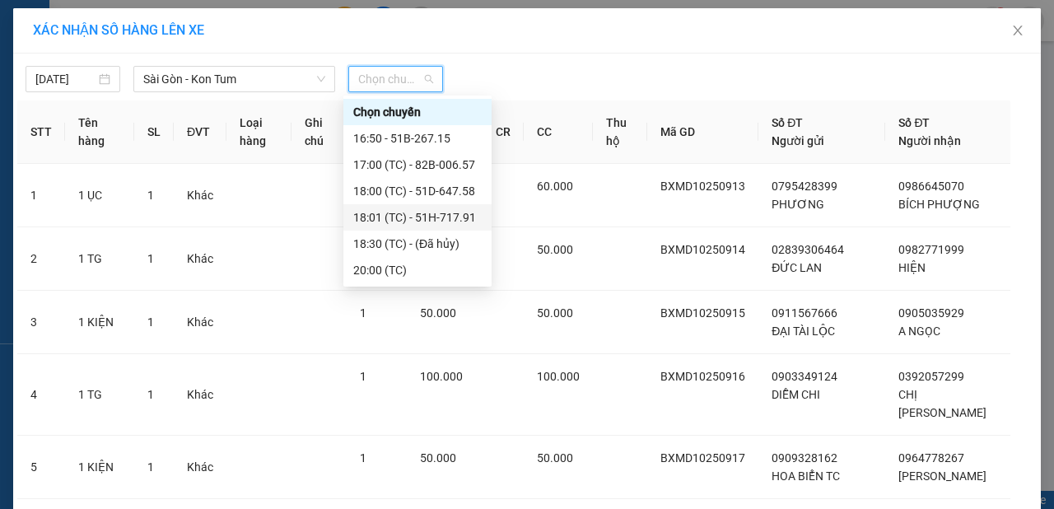
click at [459, 210] on div "18:01 (TC) - 51H-717.91" at bounding box center [417, 217] width 128 height 18
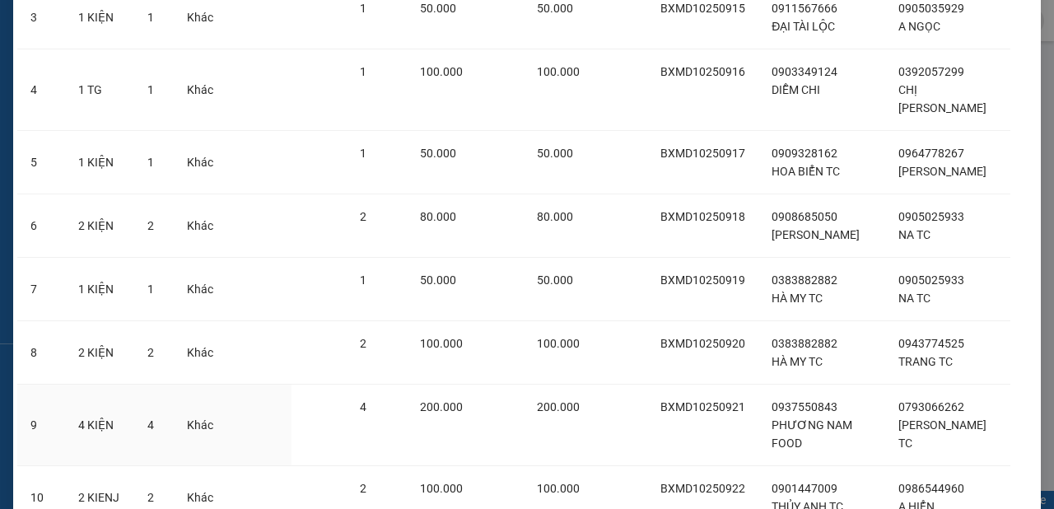
scroll to position [466, 0]
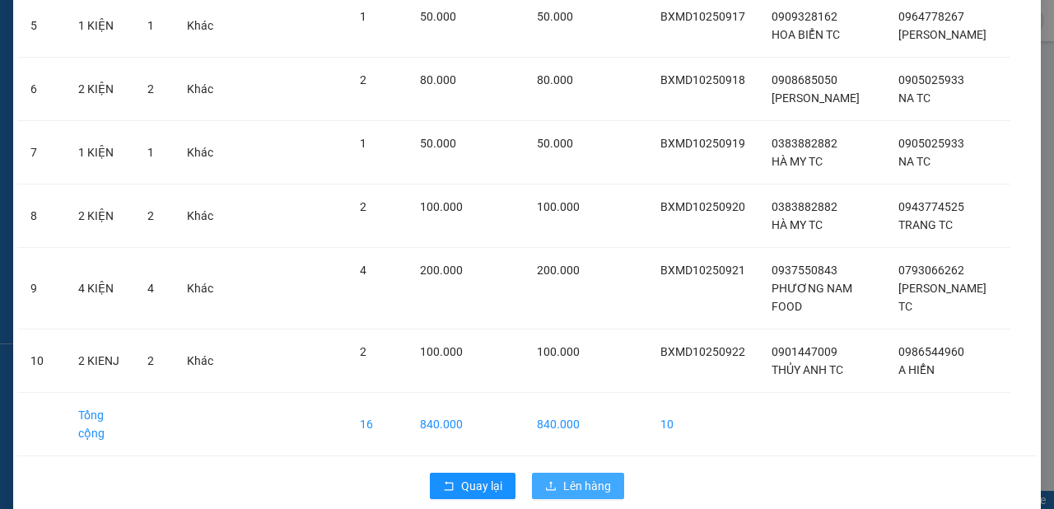
click at [575, 477] on span "Lên hàng" at bounding box center [587, 486] width 48 height 18
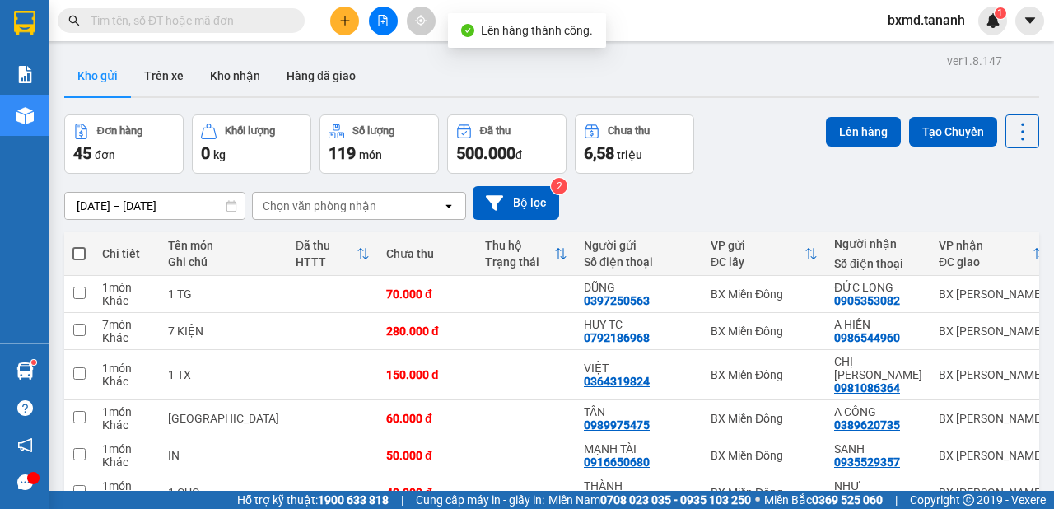
click at [75, 249] on label at bounding box center [78, 253] width 13 height 16
click at [79, 245] on input "checkbox" at bounding box center [79, 245] width 0 height 0
checkbox input "true"
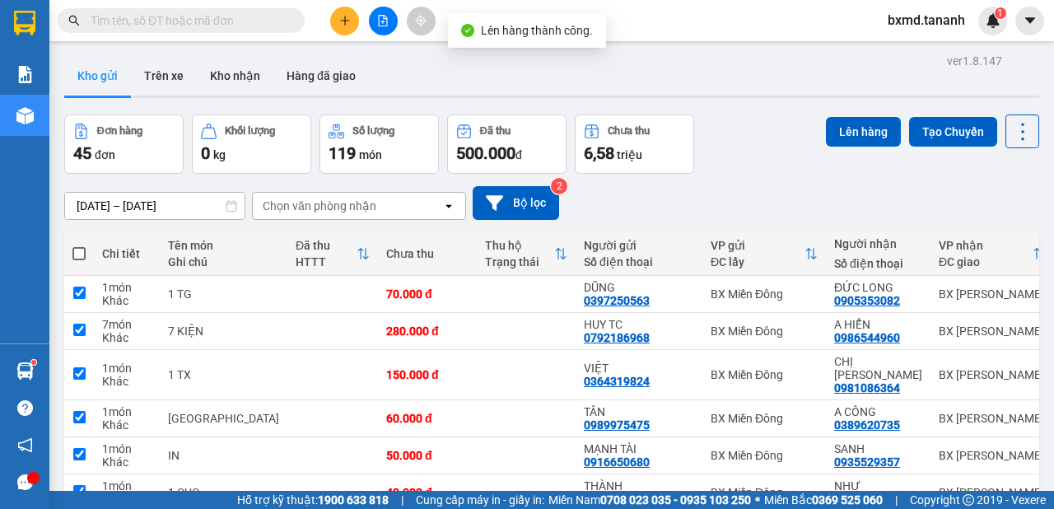
checkbox input "true"
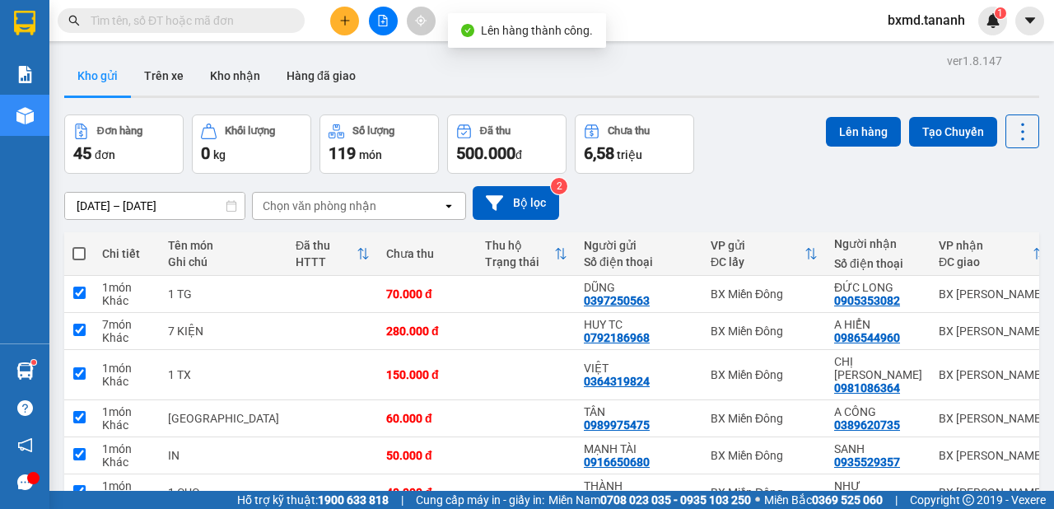
checkbox input "true"
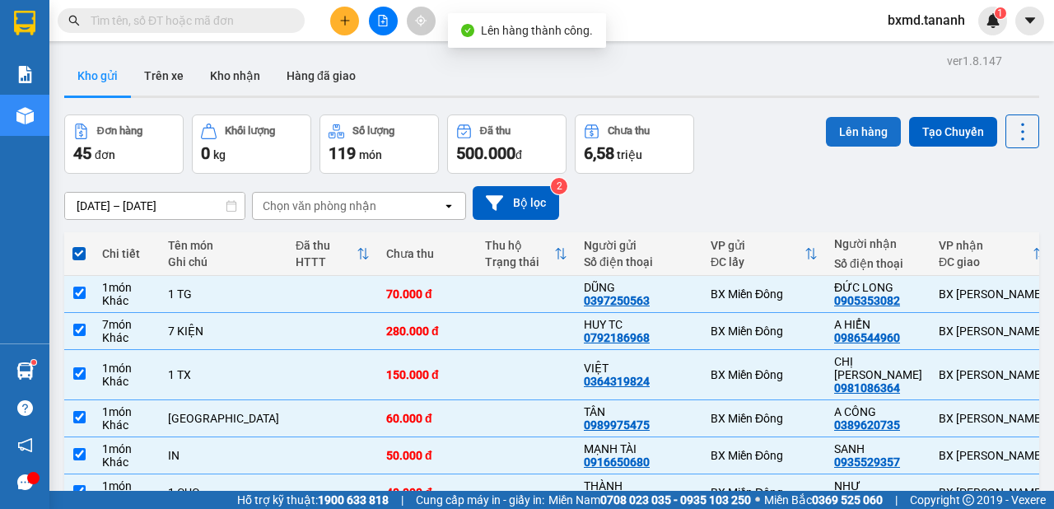
click at [871, 124] on button "Lên hàng" at bounding box center [863, 132] width 75 height 30
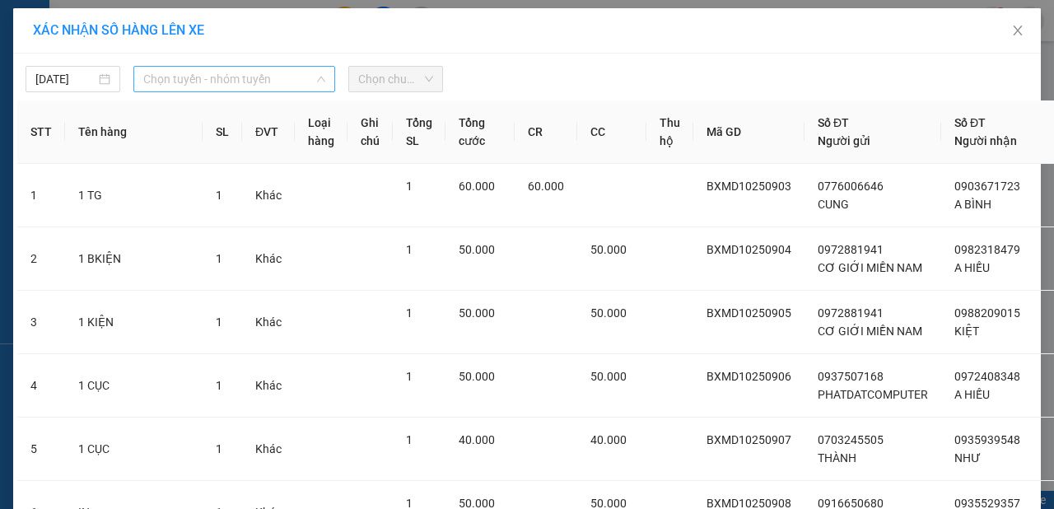
click at [266, 73] on span "Chọn tuyến - nhóm tuyến" at bounding box center [234, 79] width 182 height 25
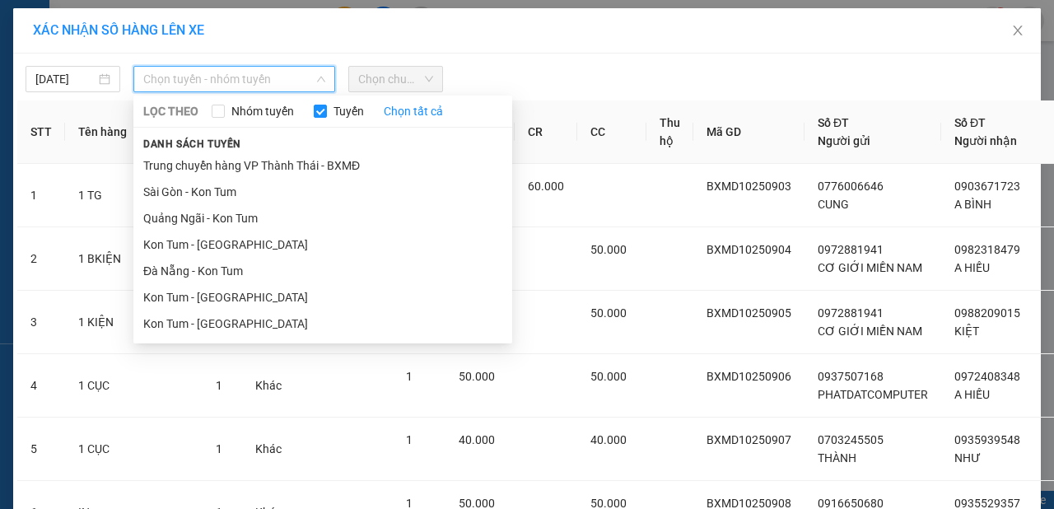
drag, startPoint x: 248, startPoint y: 185, endPoint x: 417, endPoint y: 119, distance: 181.2
click at [248, 184] on li "Sài Gòn - Kon Tum" at bounding box center [322, 192] width 379 height 26
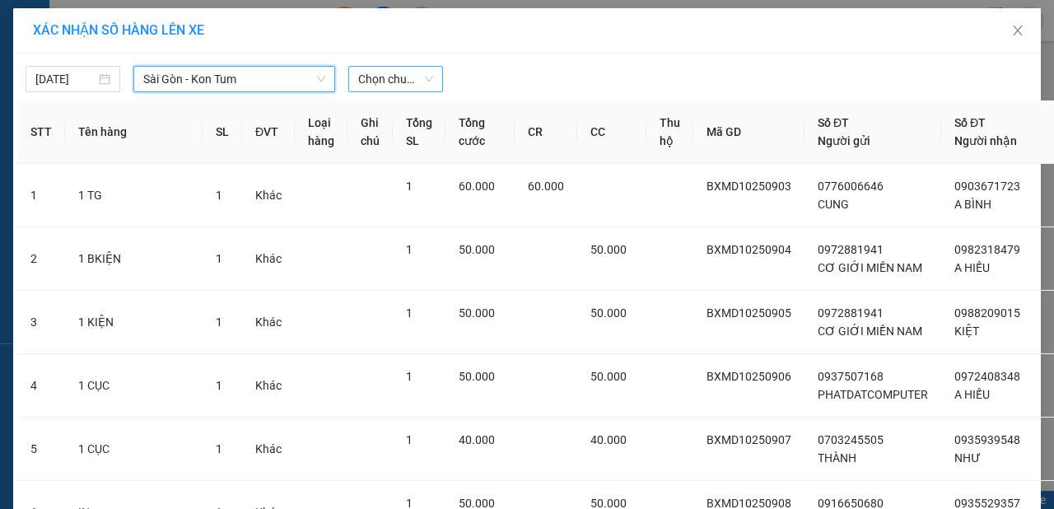
drag, startPoint x: 408, startPoint y: 77, endPoint x: 414, endPoint y: 91, distance: 15.1
click at [410, 80] on span "Chọn chuyến" at bounding box center [395, 79] width 75 height 25
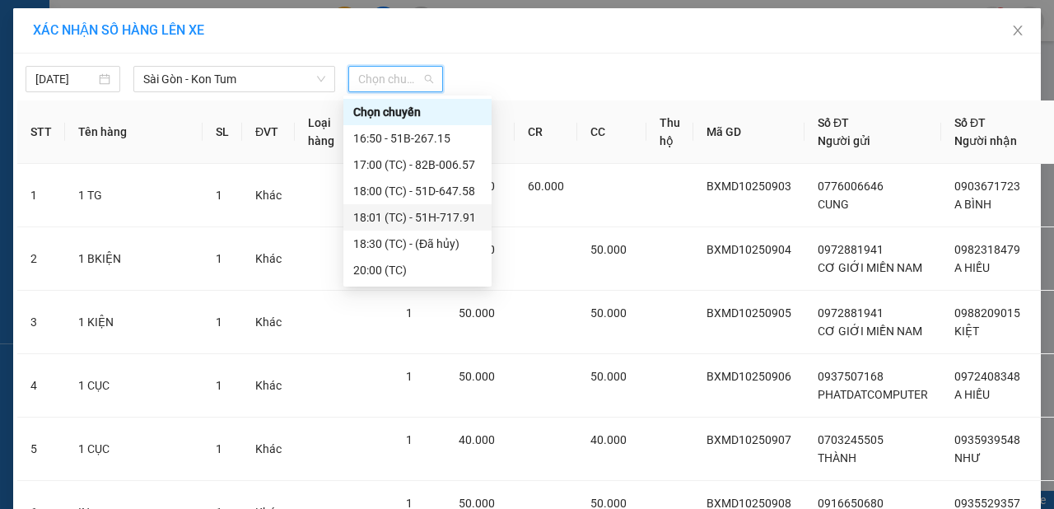
click at [446, 217] on div "18:01 (TC) - 51H-717.91" at bounding box center [417, 217] width 128 height 18
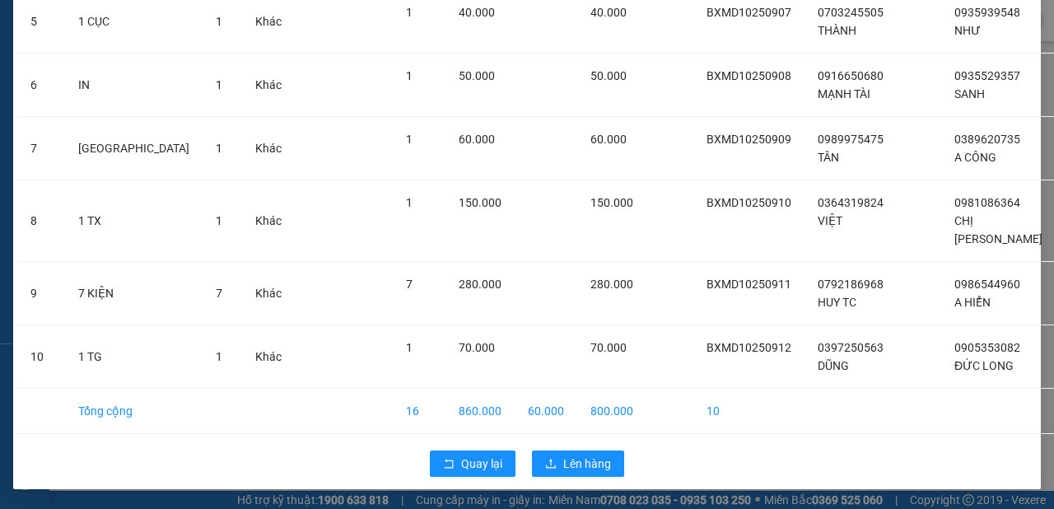
scroll to position [466, 0]
click at [573, 454] on span "Lên hàng" at bounding box center [587, 463] width 48 height 18
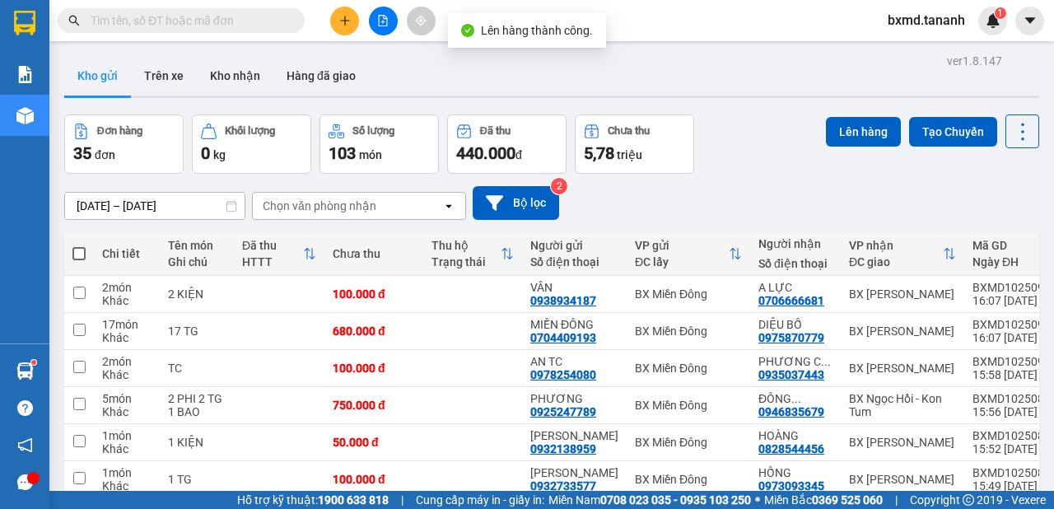
click at [82, 255] on span at bounding box center [78, 253] width 13 height 13
click at [79, 245] on input "checkbox" at bounding box center [79, 245] width 0 height 0
checkbox input "true"
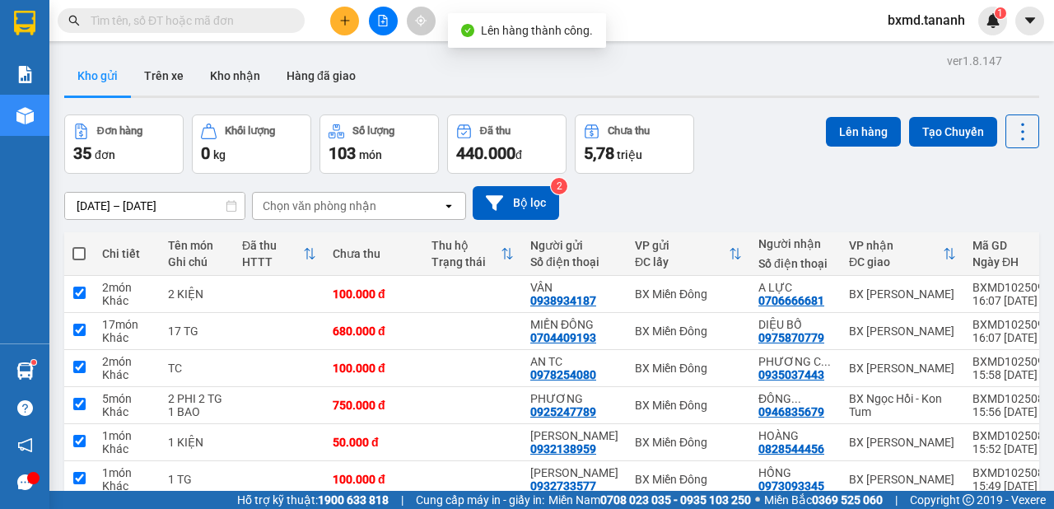
checkbox input "true"
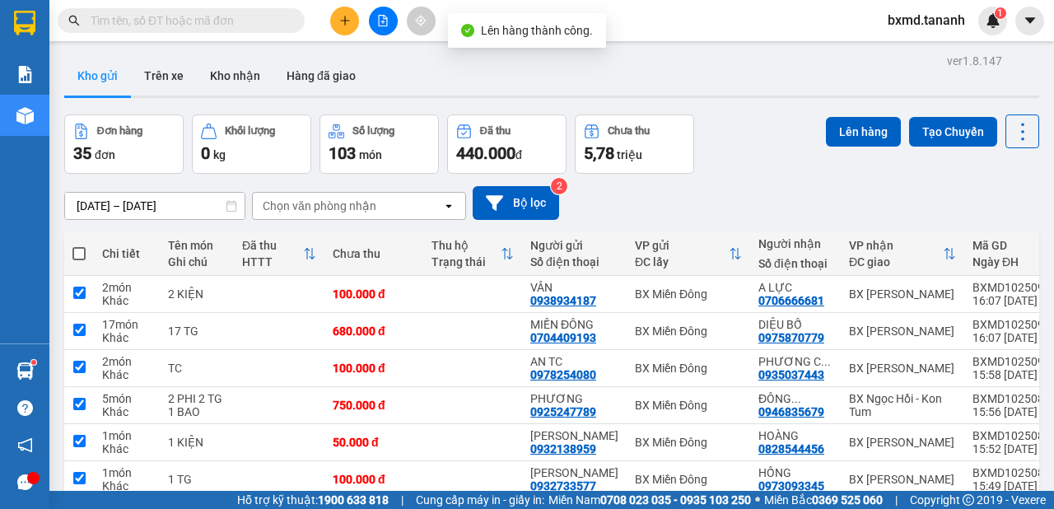
checkbox input "true"
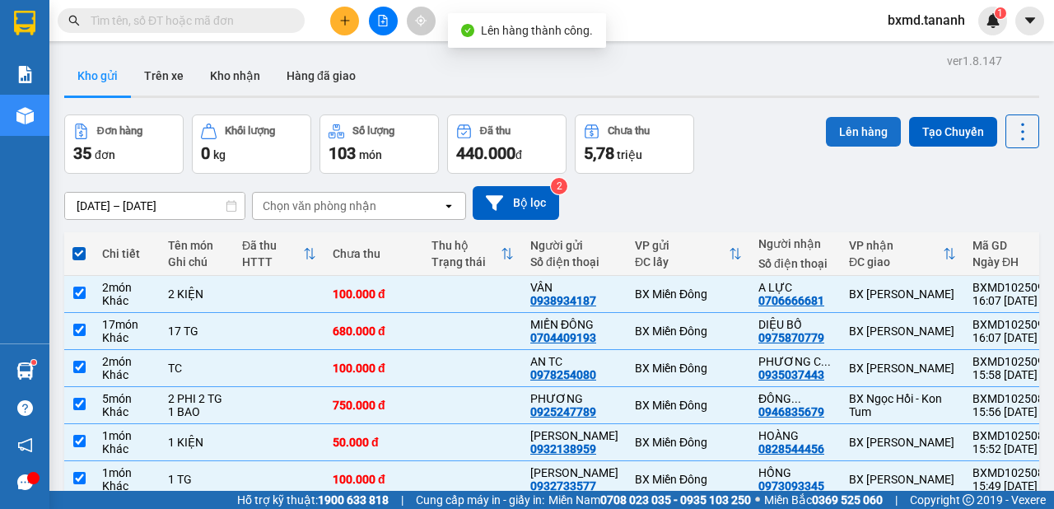
click at [853, 129] on button "Lên hàng" at bounding box center [863, 132] width 75 height 30
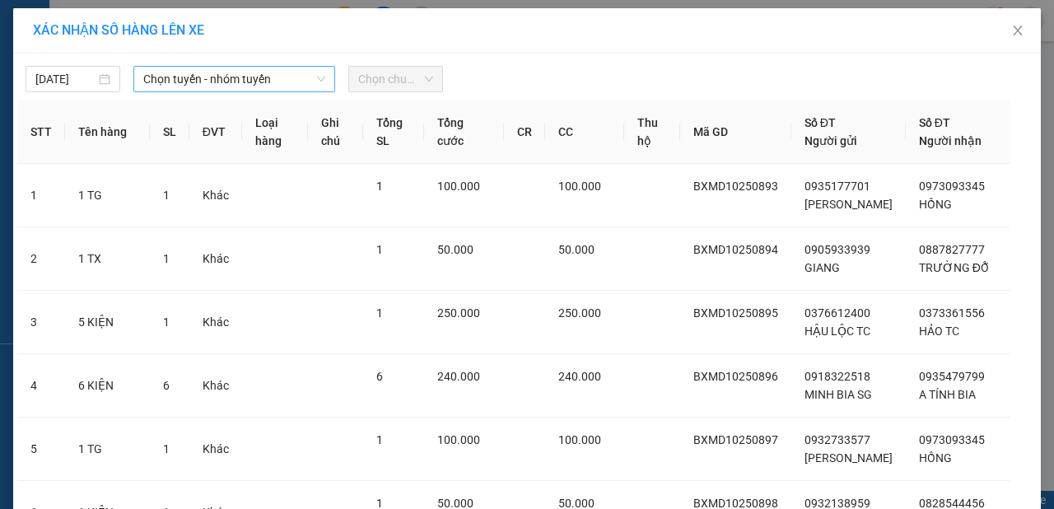
click at [190, 82] on span "Chọn tuyến - nhóm tuyến" at bounding box center [234, 79] width 182 height 25
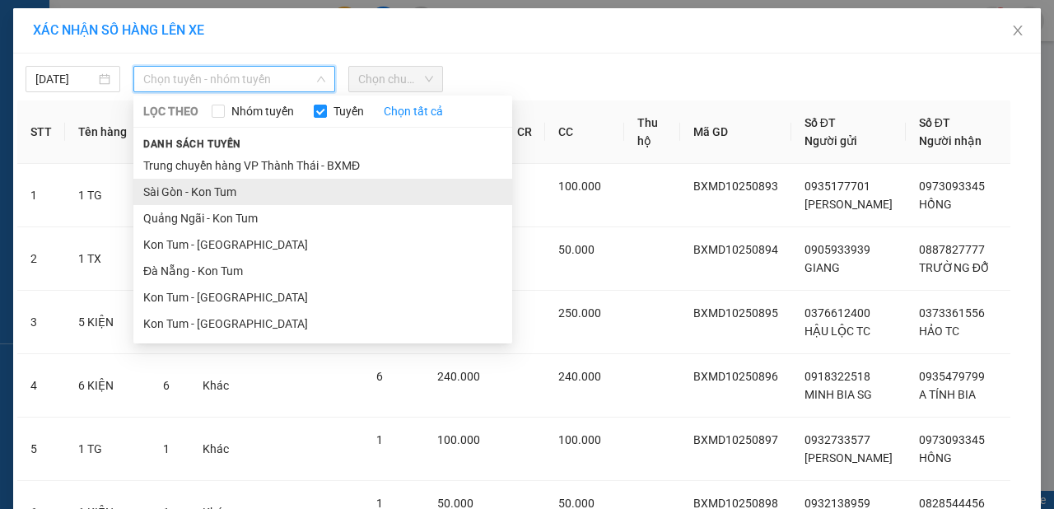
drag, startPoint x: 212, startPoint y: 198, endPoint x: 314, endPoint y: 155, distance: 110.7
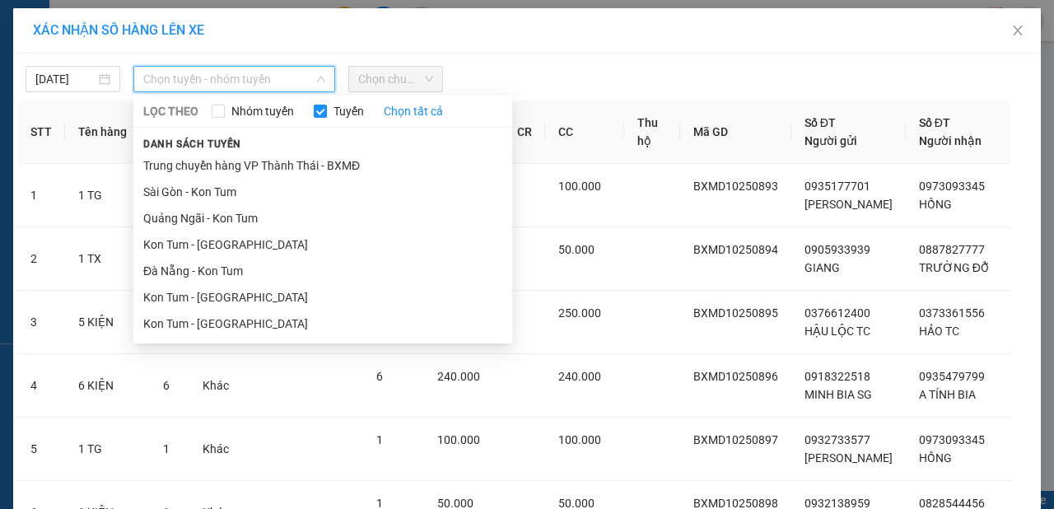
click at [212, 197] on li "Sài Gòn - Kon Tum" at bounding box center [322, 192] width 379 height 26
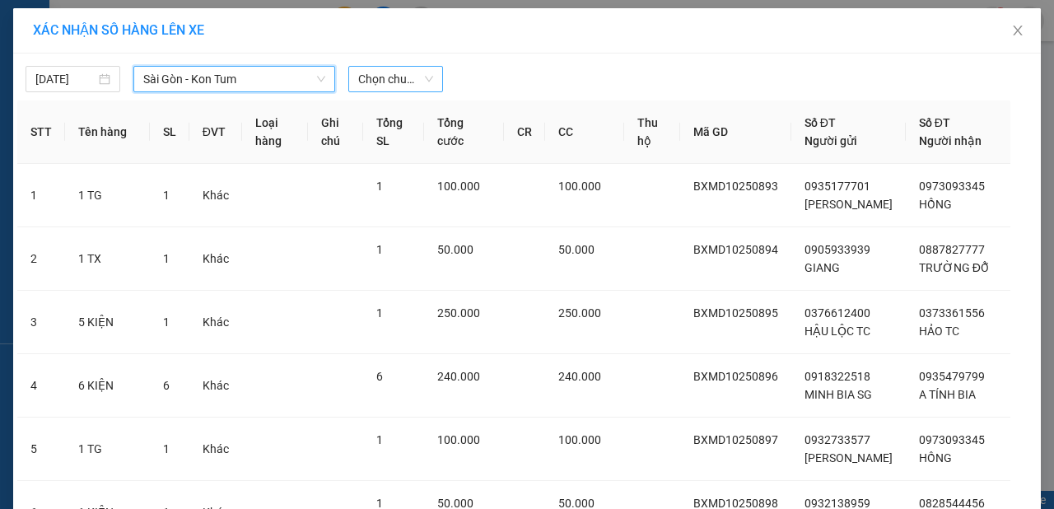
click at [412, 77] on span "Chọn chuyến" at bounding box center [395, 79] width 75 height 25
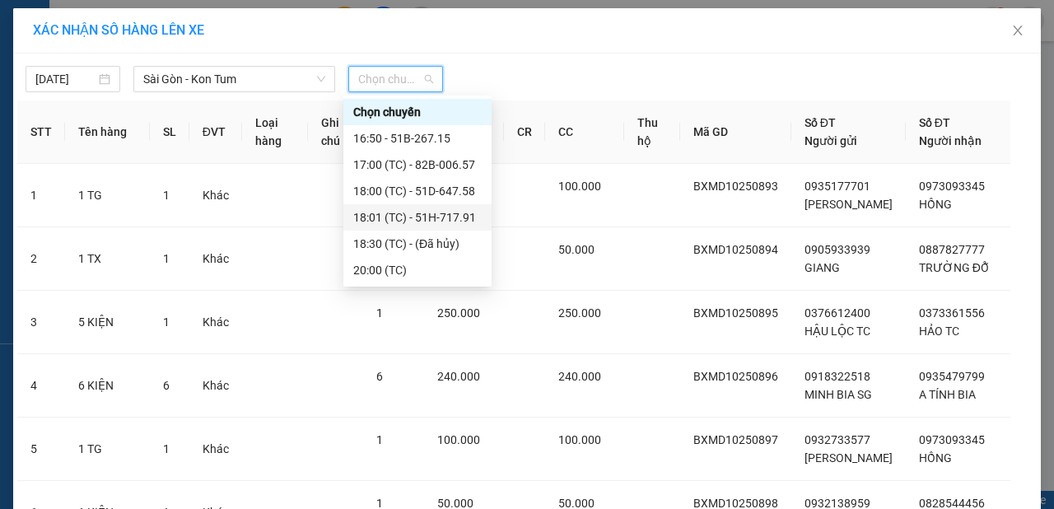
click at [461, 221] on div "18:01 (TC) - 51H-717.91" at bounding box center [417, 217] width 128 height 18
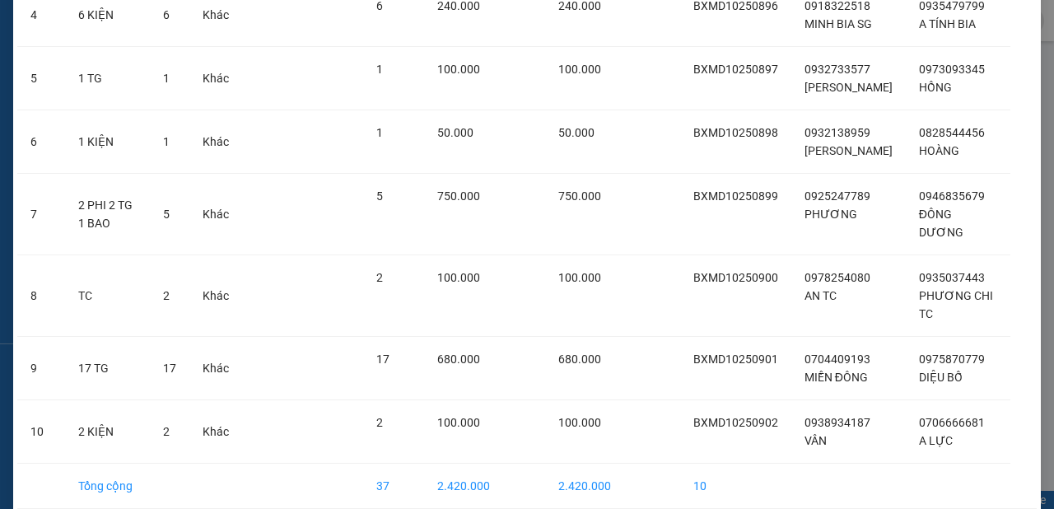
scroll to position [484, 0]
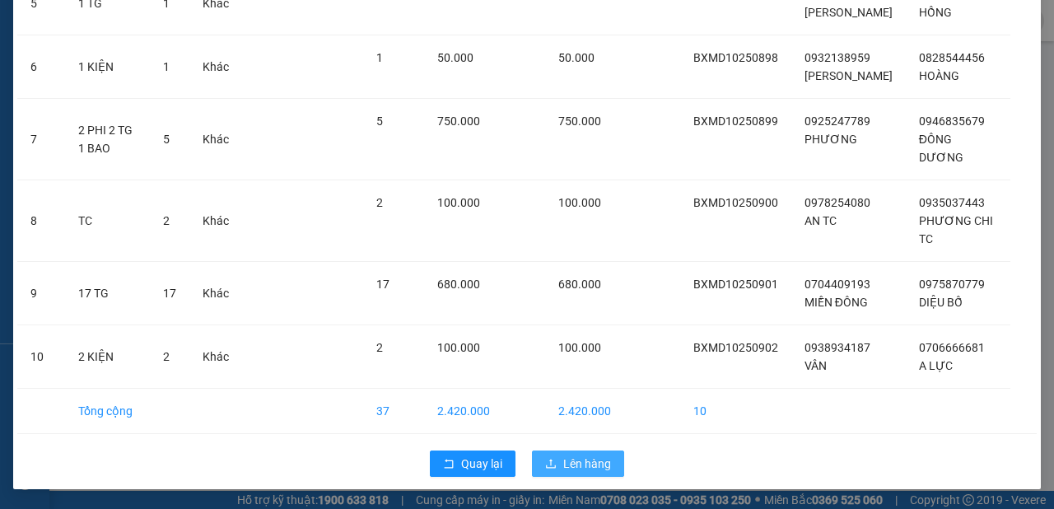
click at [594, 464] on span "Lên hàng" at bounding box center [587, 463] width 48 height 18
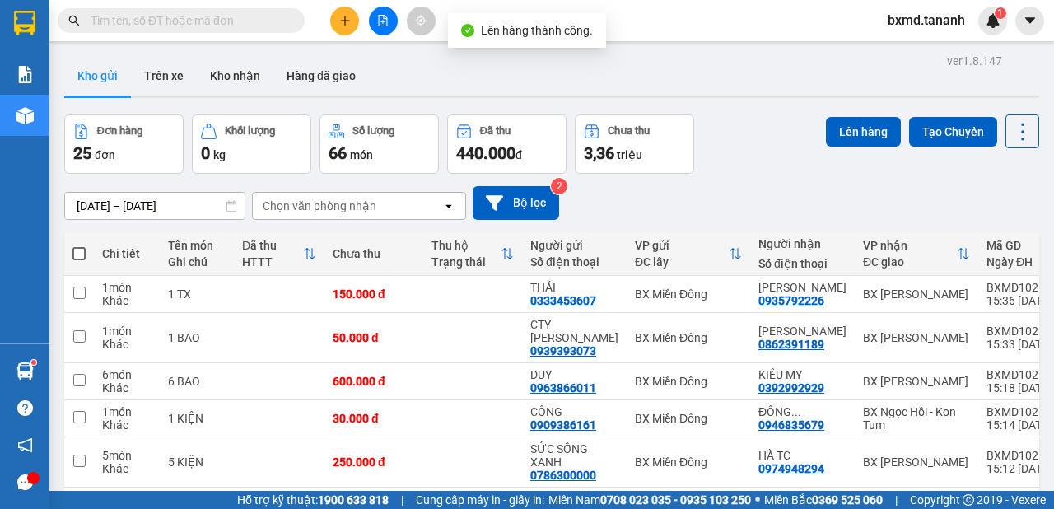
click at [77, 250] on span at bounding box center [78, 253] width 13 height 13
click at [79, 245] on input "checkbox" at bounding box center [79, 245] width 0 height 0
checkbox input "true"
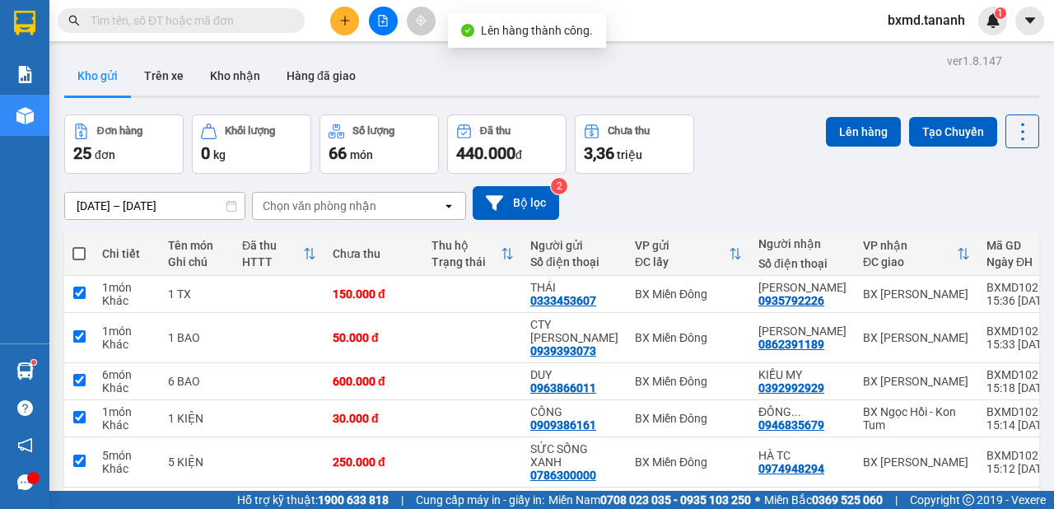
checkbox input "true"
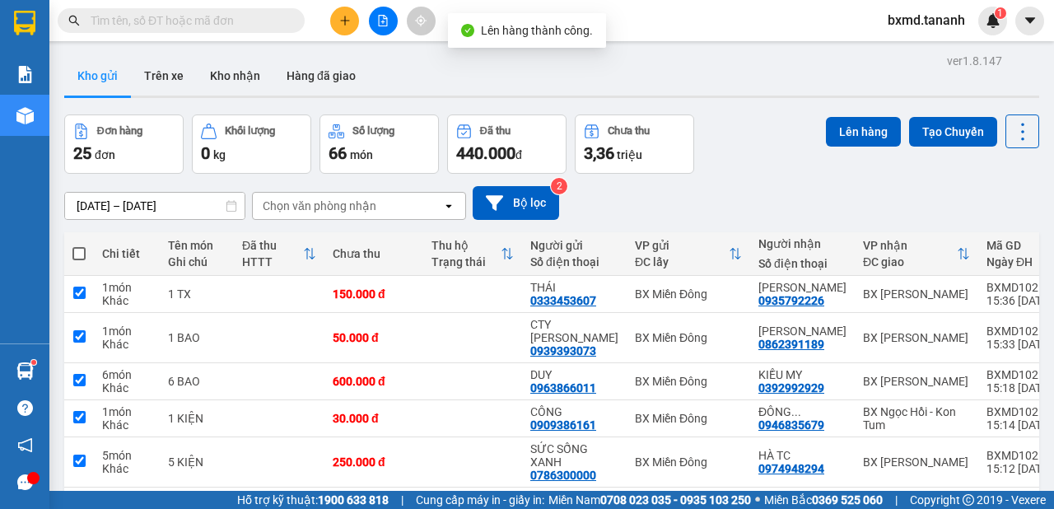
checkbox input "true"
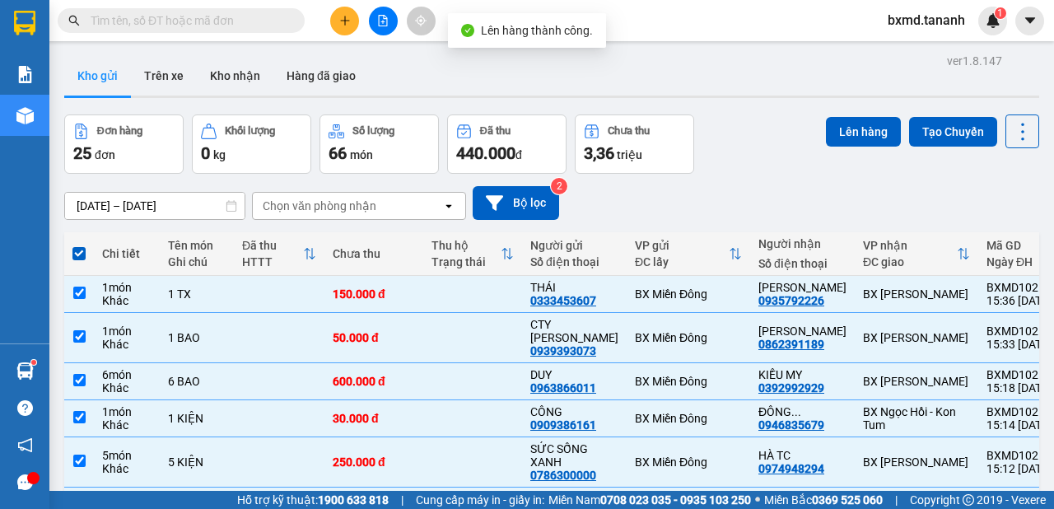
click at [865, 114] on div "Lên hàng Tạo Chuyến" at bounding box center [932, 131] width 213 height 34
click at [857, 127] on button "Lên hàng" at bounding box center [863, 132] width 75 height 30
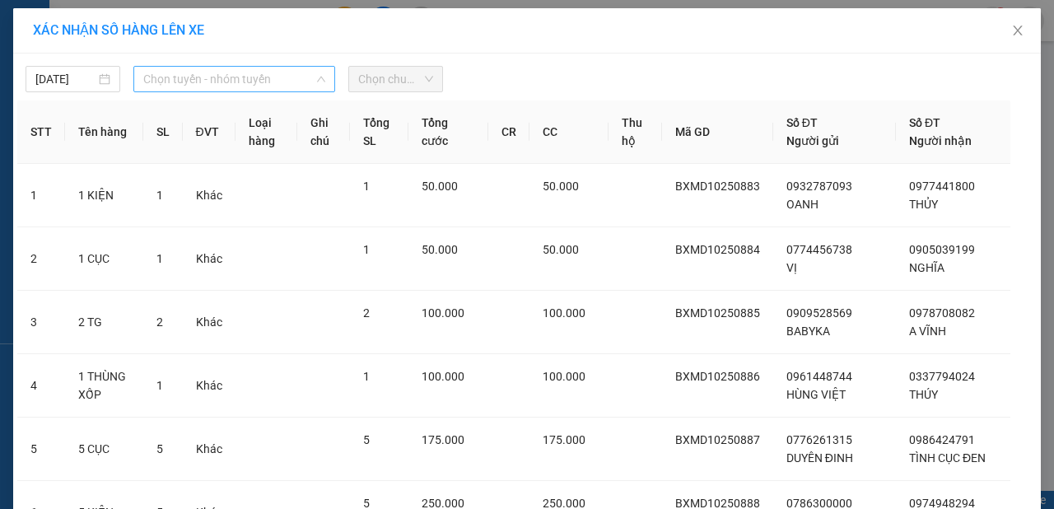
click at [259, 86] on span "Chọn tuyến - nhóm tuyến" at bounding box center [234, 79] width 182 height 25
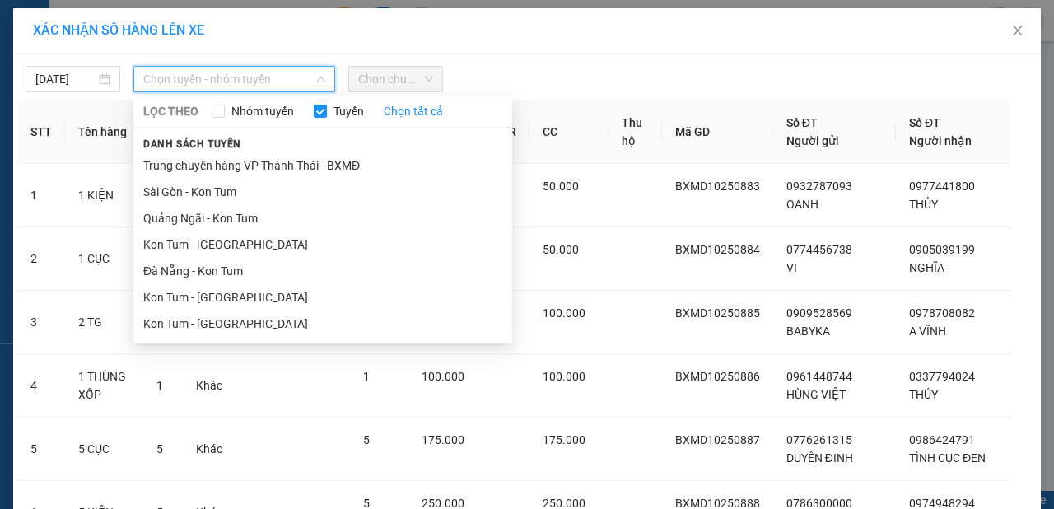
drag, startPoint x: 220, startPoint y: 194, endPoint x: 296, endPoint y: 154, distance: 86.5
click at [221, 193] on li "Sài Gòn - Kon Tum" at bounding box center [322, 192] width 379 height 26
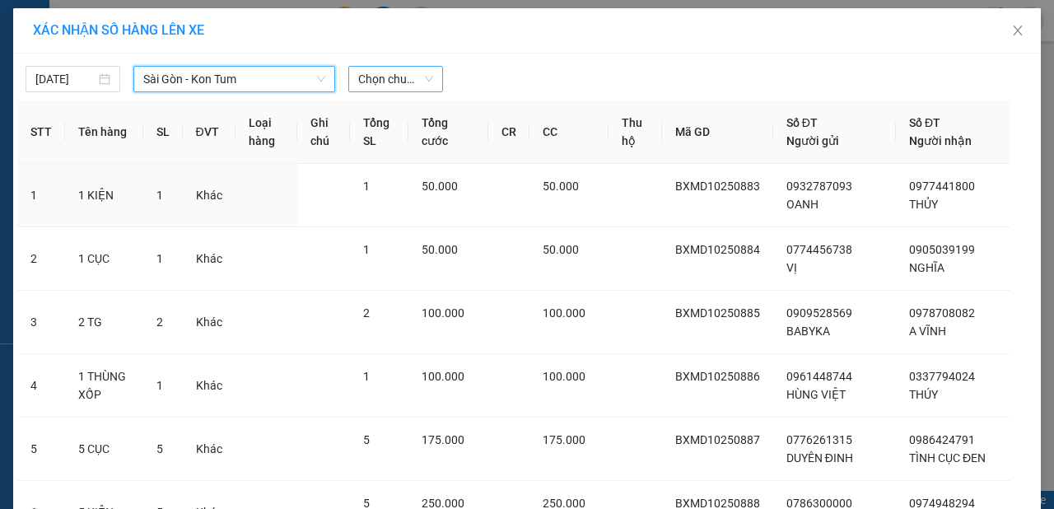
click at [405, 79] on span "Chọn chuyến" at bounding box center [395, 79] width 75 height 25
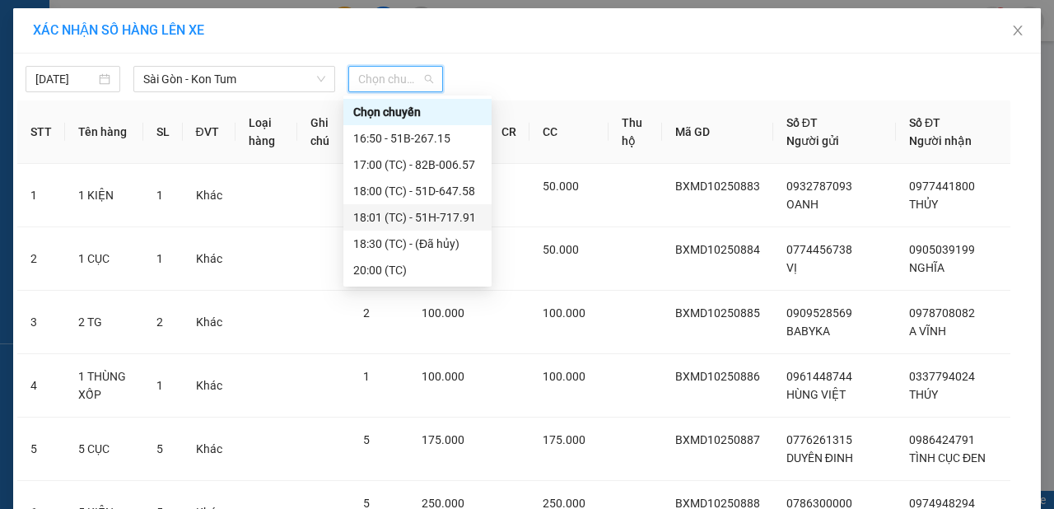
click at [457, 227] on div "18:01 (TC) - 51H-717.91" at bounding box center [417, 217] width 148 height 26
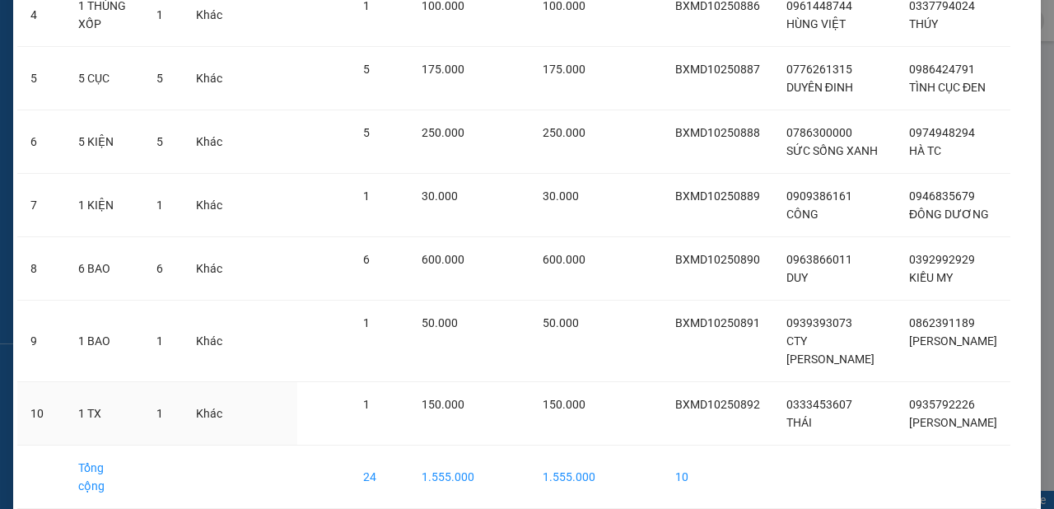
scroll to position [502, 0]
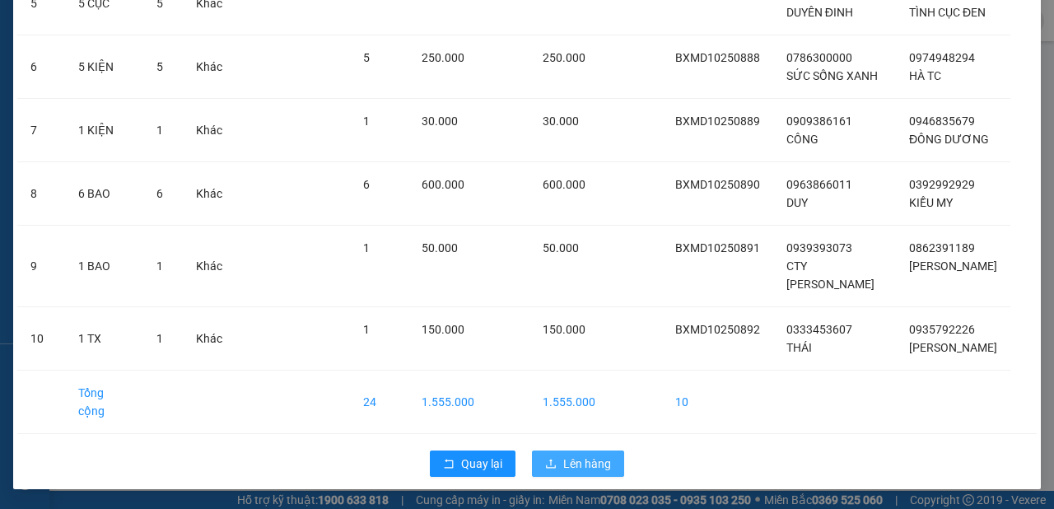
click at [553, 461] on button "Lên hàng" at bounding box center [578, 463] width 92 height 26
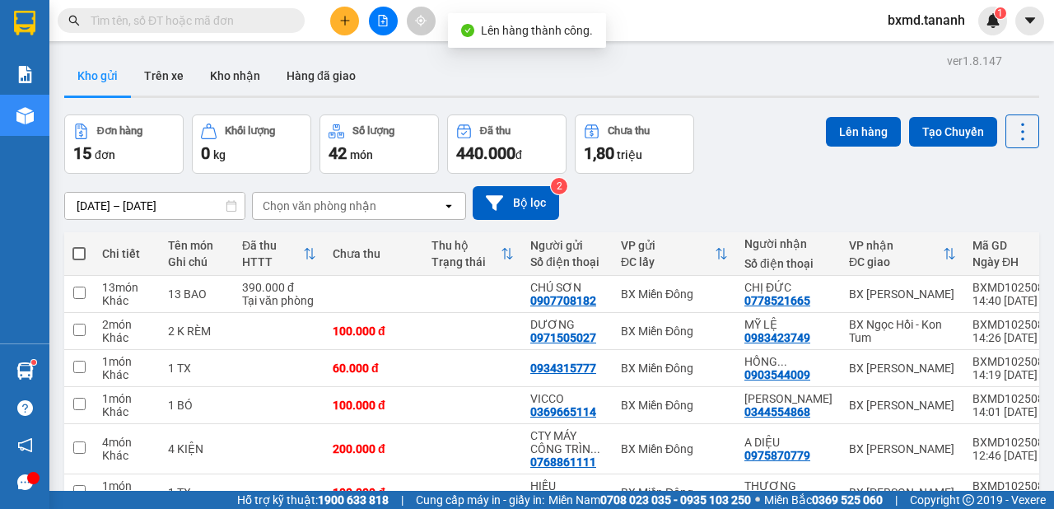
click at [79, 257] on span at bounding box center [78, 253] width 13 height 13
click at [79, 245] on input "checkbox" at bounding box center [79, 245] width 0 height 0
checkbox input "true"
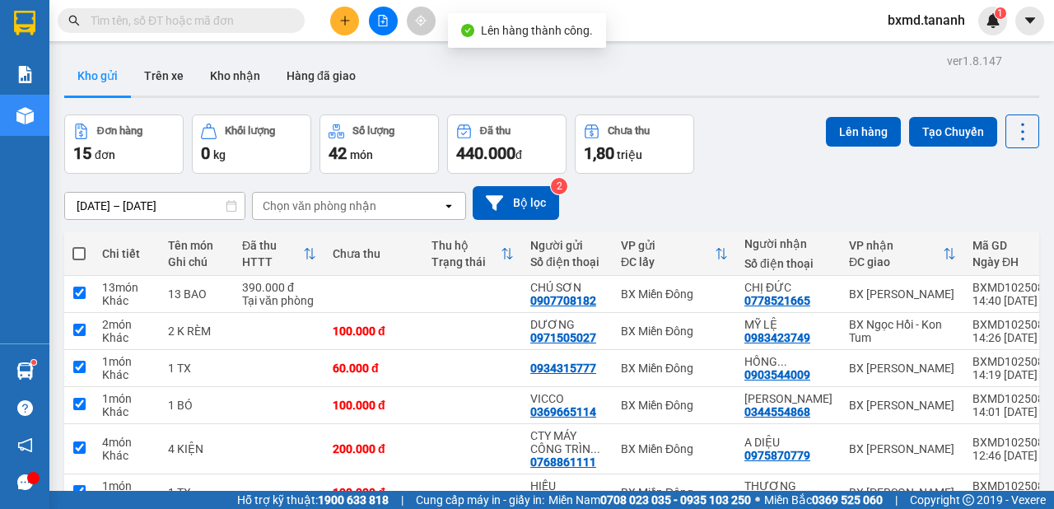
checkbox input "true"
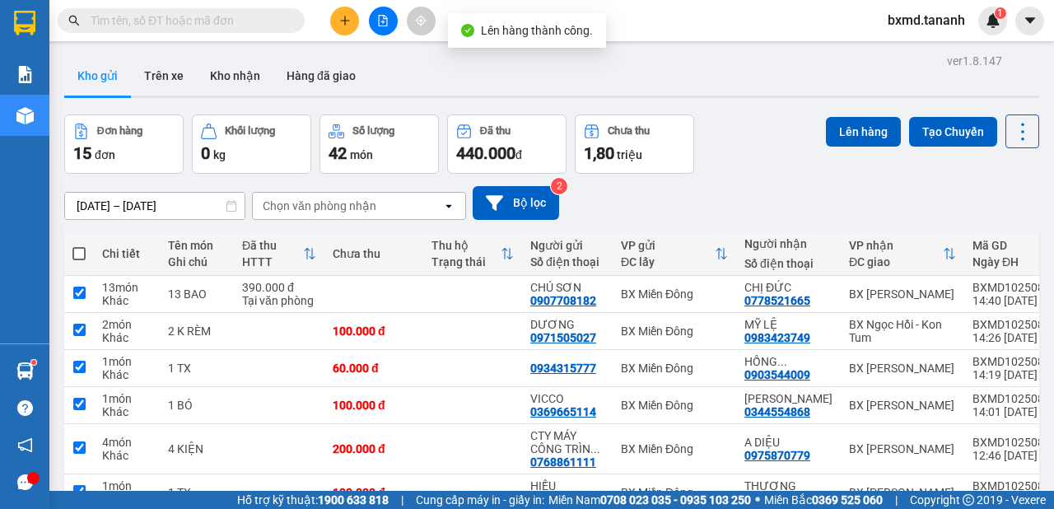
checkbox input "true"
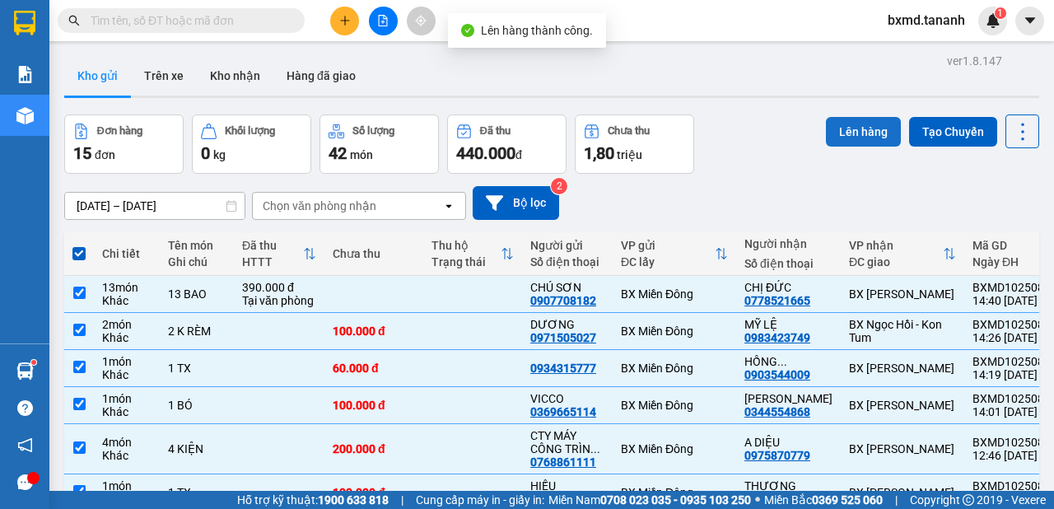
click at [838, 132] on button "Lên hàng" at bounding box center [863, 132] width 75 height 30
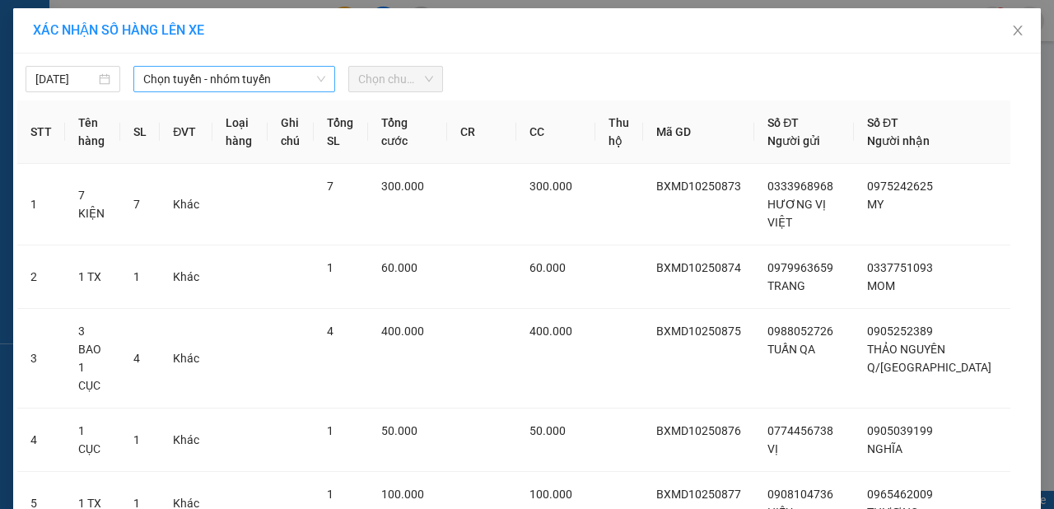
click at [151, 85] on span "Chọn tuyến - nhóm tuyến" at bounding box center [234, 79] width 182 height 25
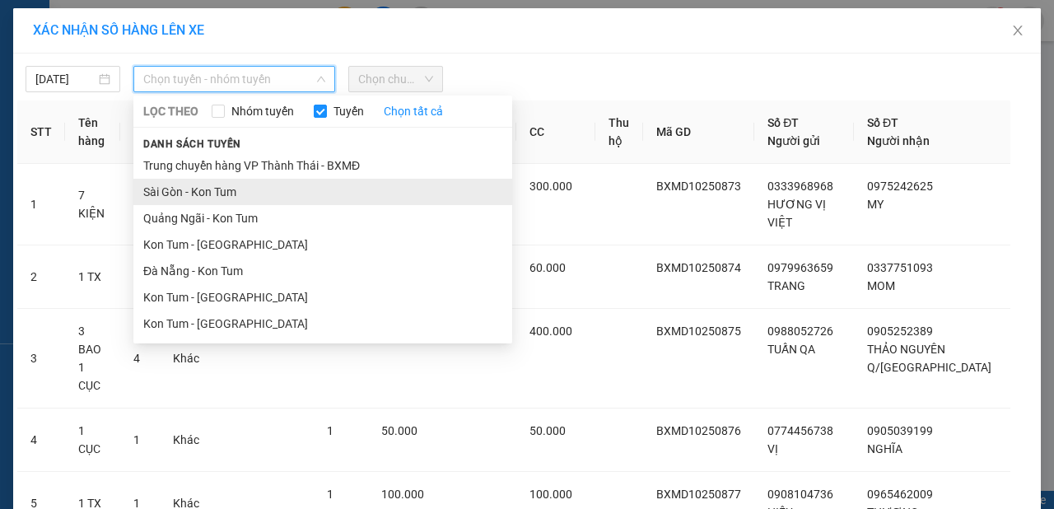
drag, startPoint x: 216, startPoint y: 200, endPoint x: 226, endPoint y: 191, distance: 13.4
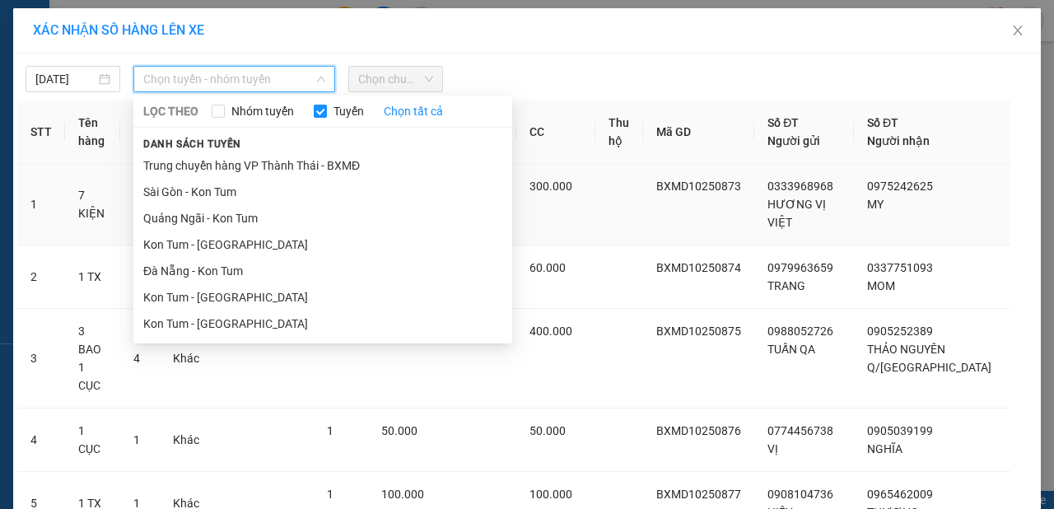
click at [216, 199] on li "Sài Gòn - Kon Tum" at bounding box center [322, 192] width 379 height 26
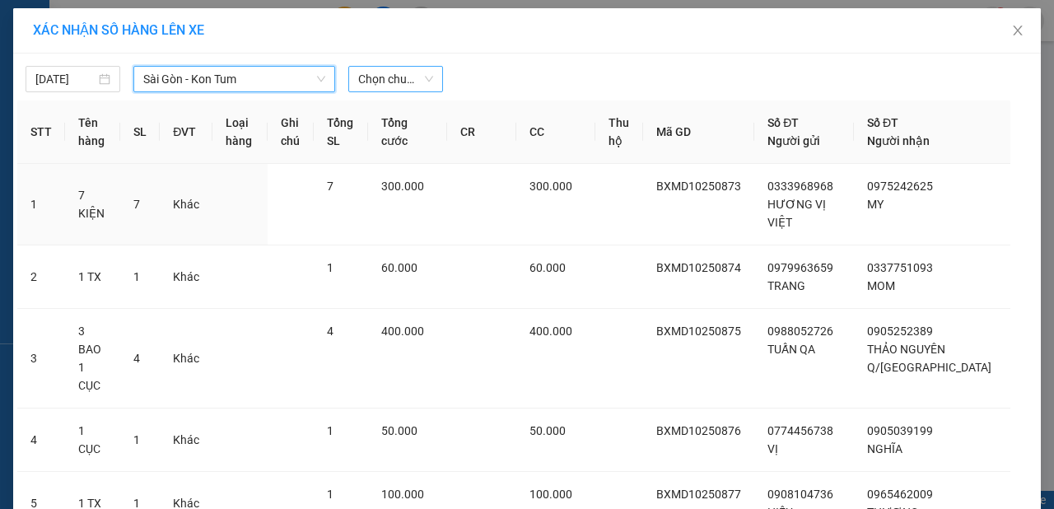
click at [426, 79] on span "Chọn chuyến" at bounding box center [395, 79] width 75 height 25
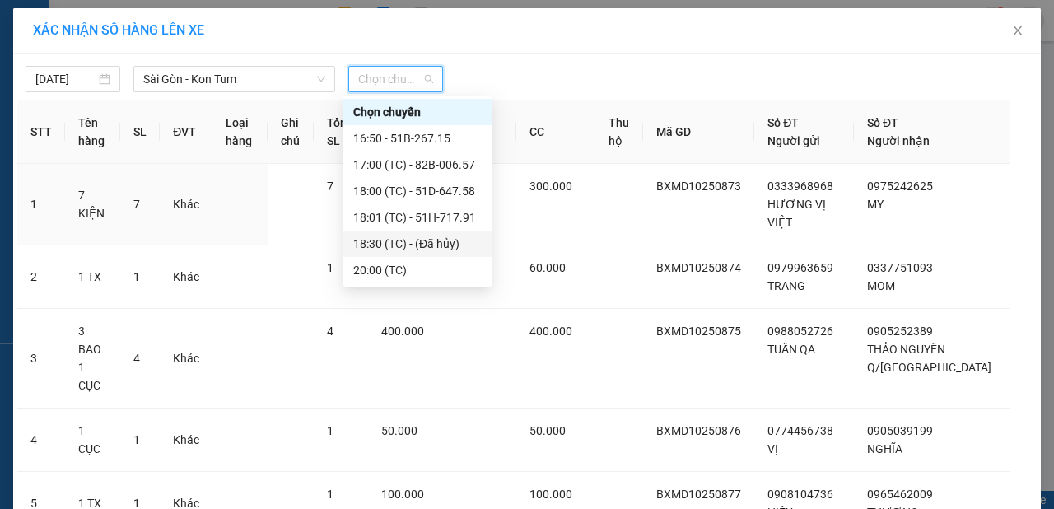
click at [431, 235] on div "18:30 (TC) - (Đã hủy)" at bounding box center [417, 244] width 128 height 18
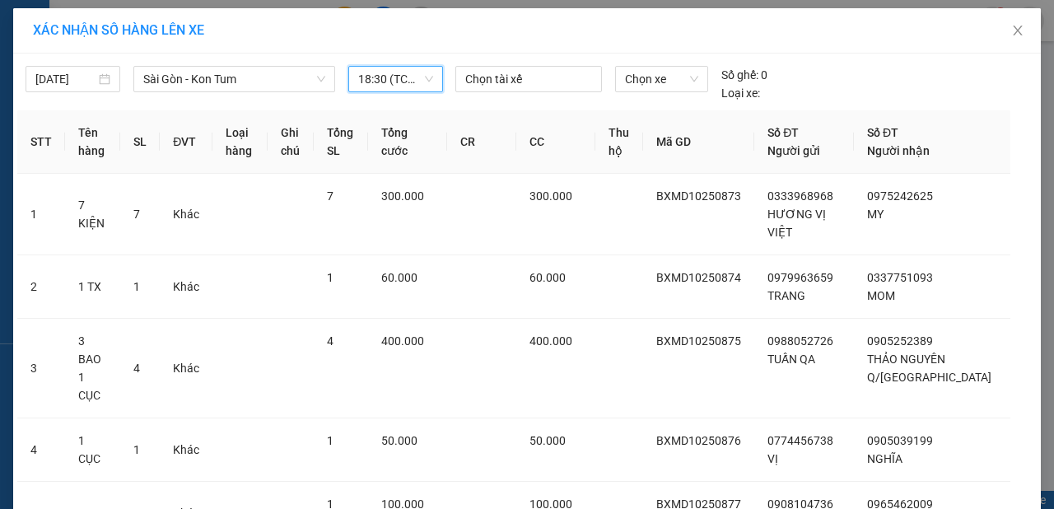
click at [428, 82] on div "18:30 (TC) - (Đã hủy)" at bounding box center [395, 79] width 95 height 26
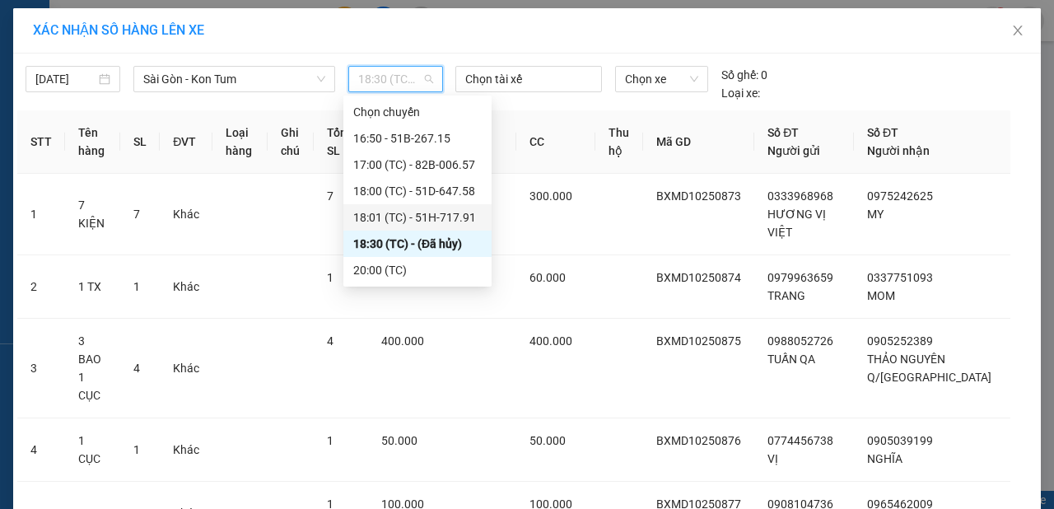
click at [425, 211] on div "18:01 (TC) - 51H-717.91" at bounding box center [417, 217] width 128 height 18
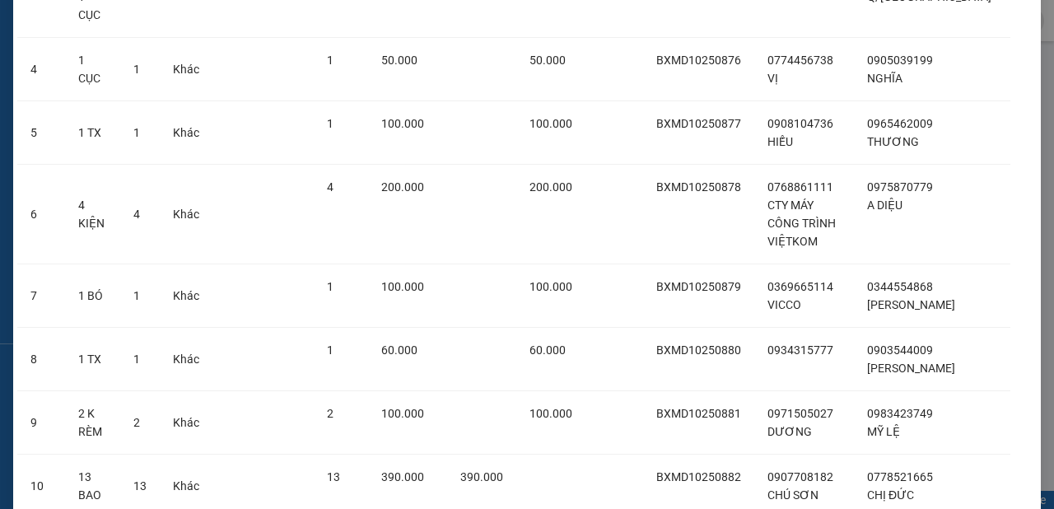
scroll to position [484, 0]
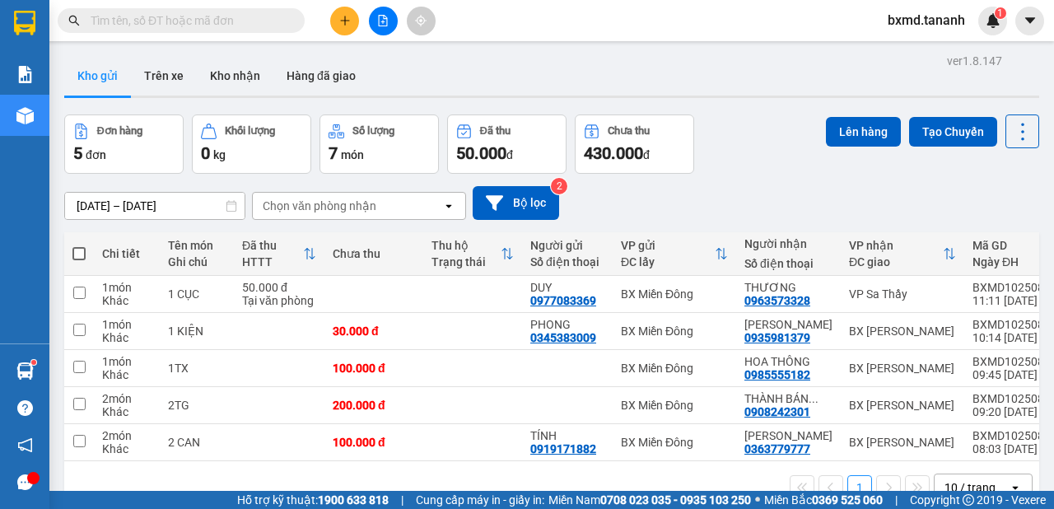
click at [72, 246] on label at bounding box center [78, 253] width 13 height 16
click at [79, 245] on input "checkbox" at bounding box center [79, 245] width 0 height 0
checkbox input "true"
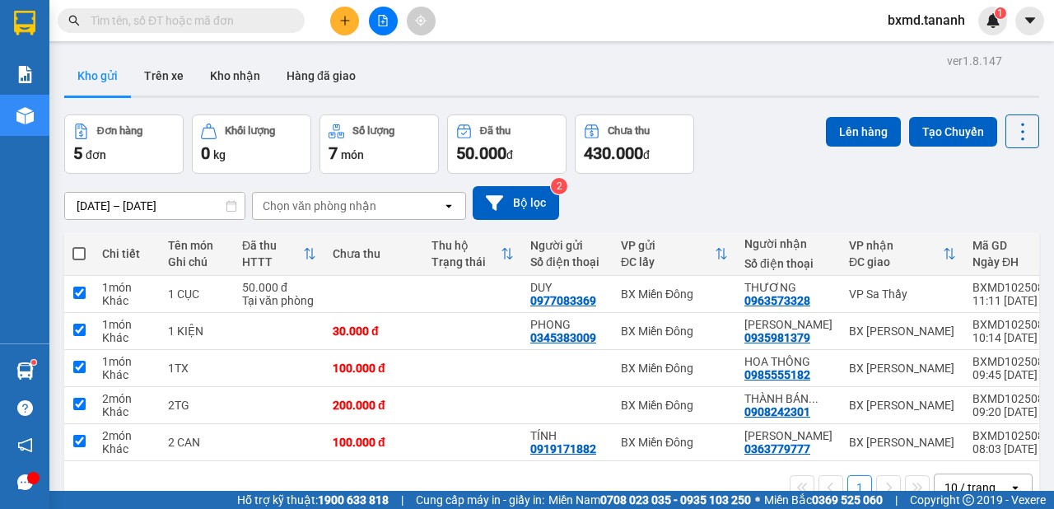
checkbox input "true"
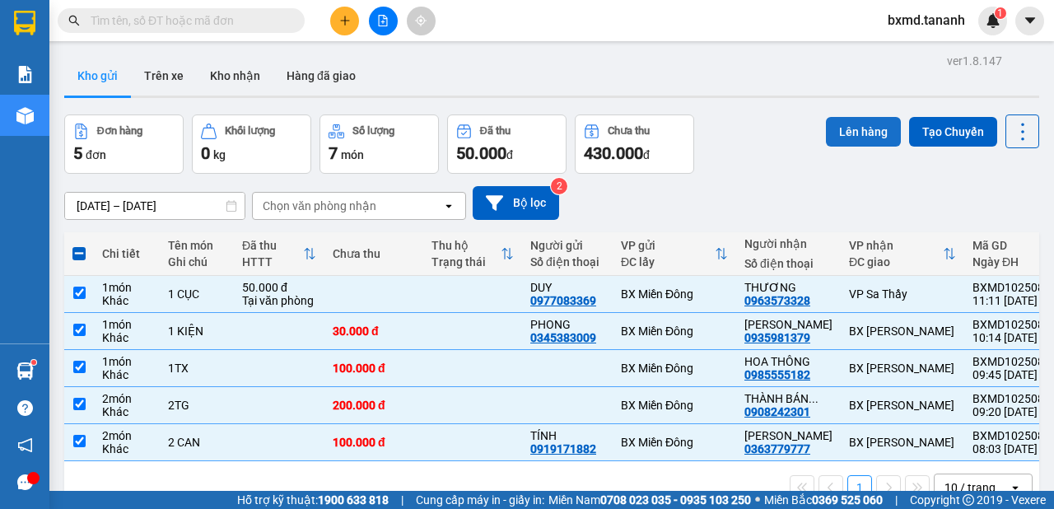
click at [838, 138] on button "Lên hàng" at bounding box center [863, 132] width 75 height 30
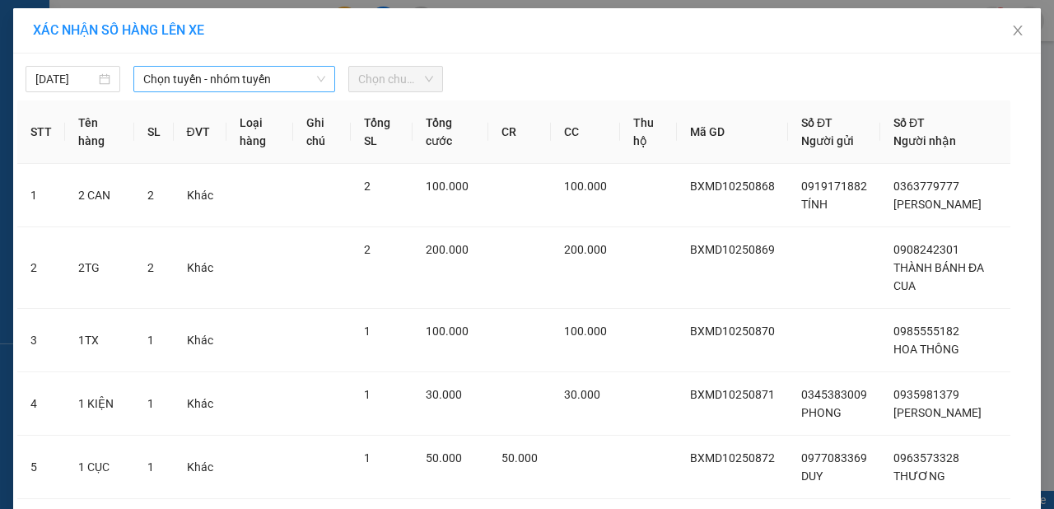
click at [316, 80] on icon "down" at bounding box center [321, 79] width 10 height 10
click at [286, 69] on span "Chọn tuyến - nhóm tuyến" at bounding box center [234, 79] width 182 height 25
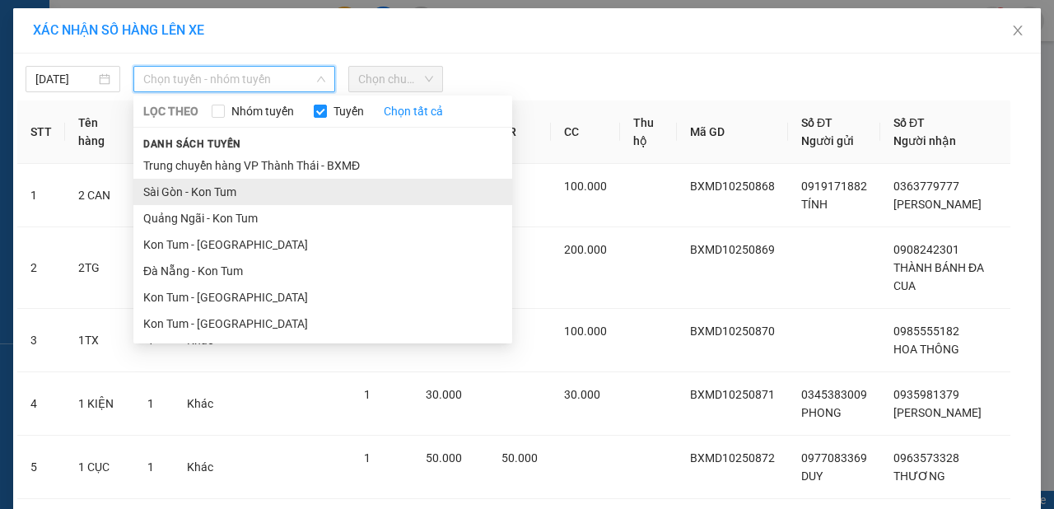
click at [279, 188] on li "Sài Gòn - Kon Tum" at bounding box center [322, 192] width 379 height 26
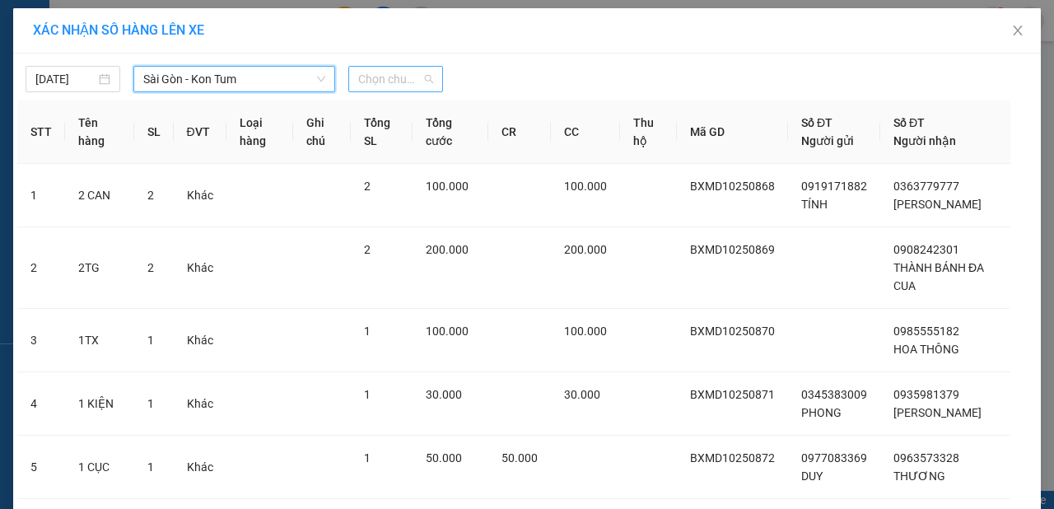
click at [415, 67] on span "Chọn chuyến" at bounding box center [395, 79] width 75 height 25
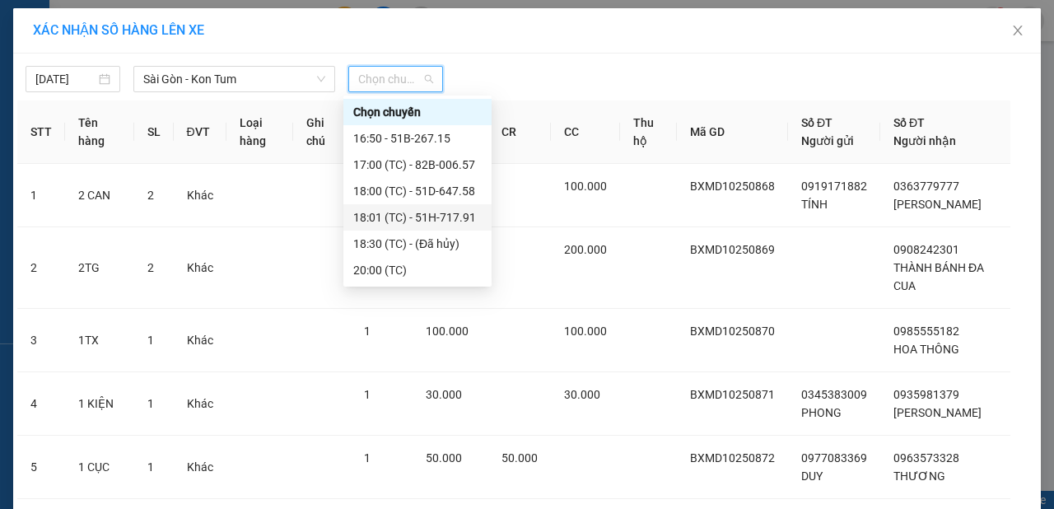
click at [451, 218] on div "18:01 (TC) - 51H-717.91" at bounding box center [417, 217] width 128 height 18
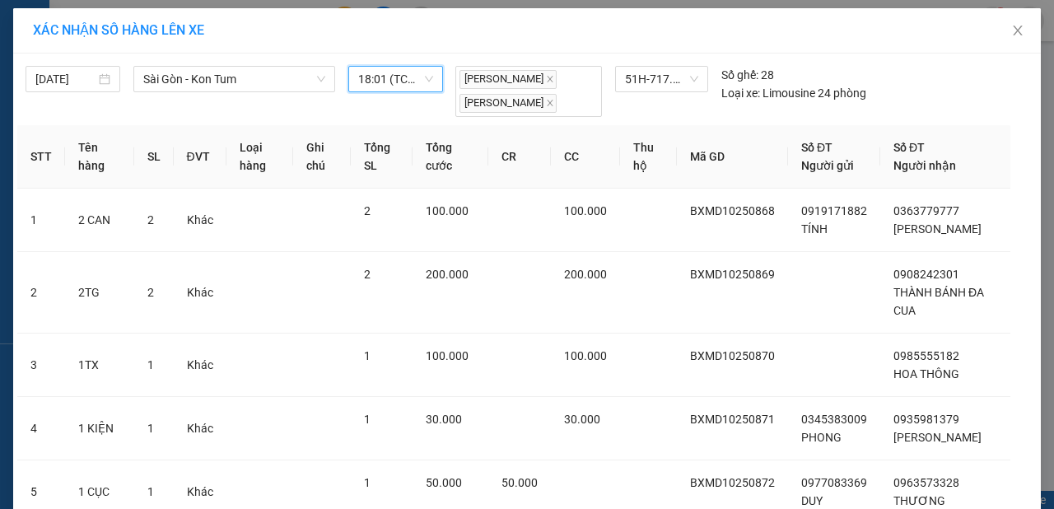
scroll to position [150, 0]
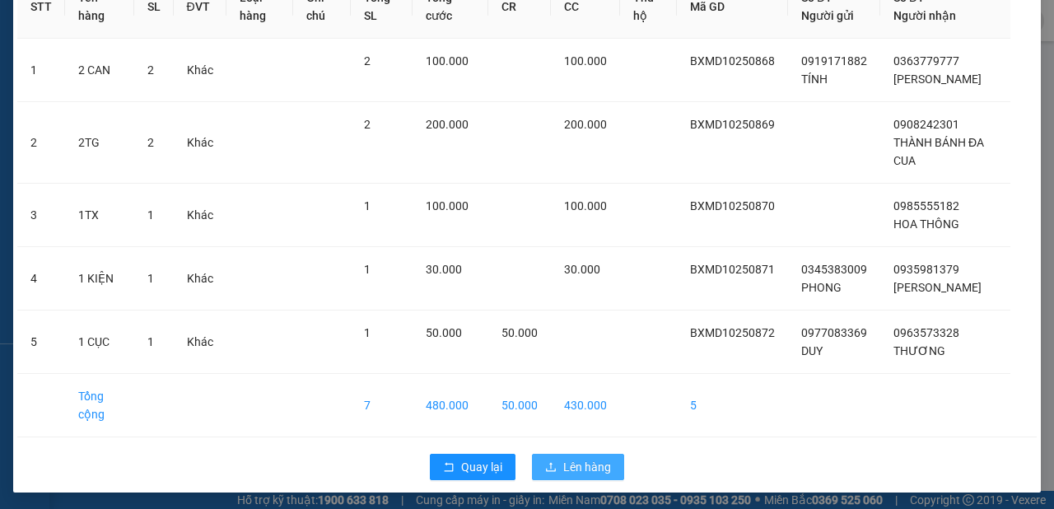
click at [599, 459] on span "Lên hàng" at bounding box center [587, 467] width 48 height 18
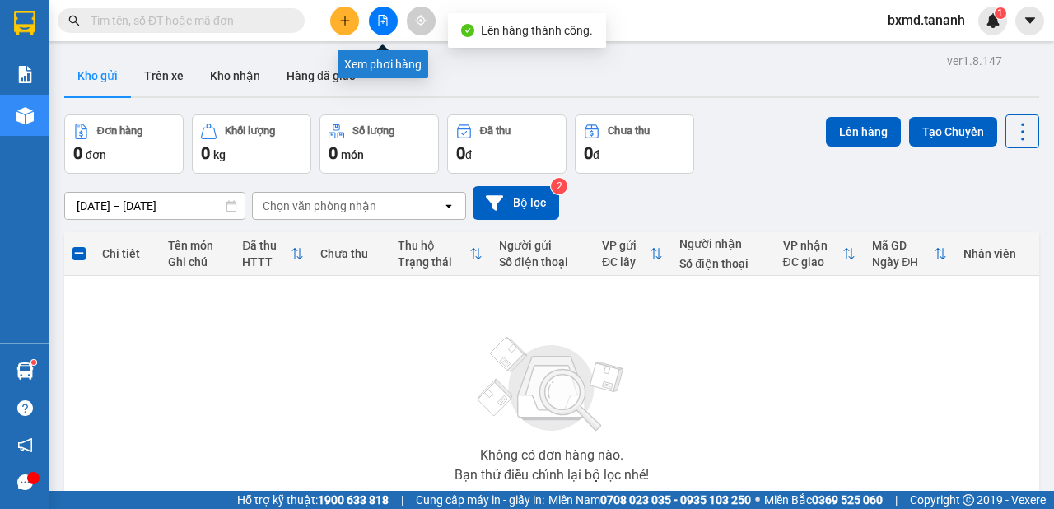
click at [383, 15] on icon "file-add" at bounding box center [383, 21] width 9 height 12
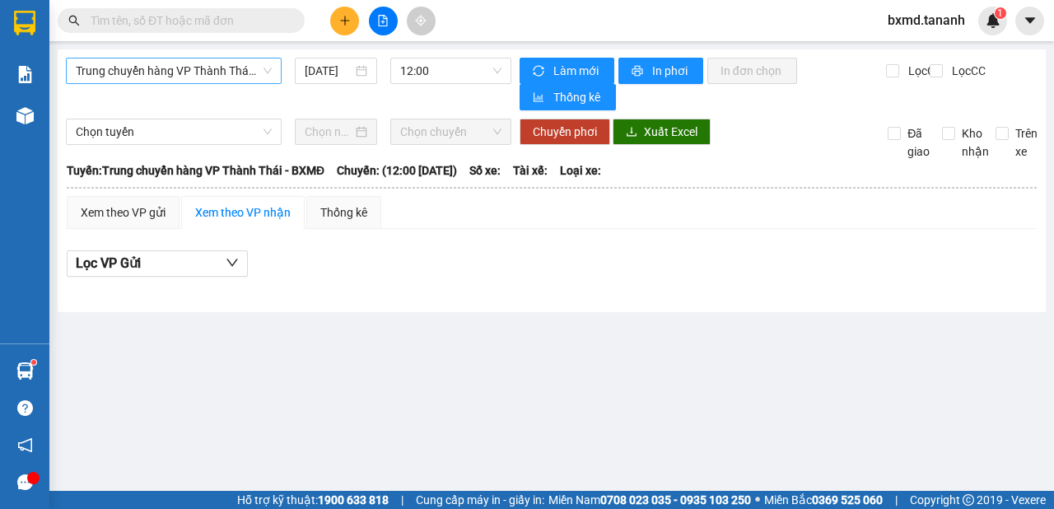
click at [267, 69] on span "Trung chuyển hàng VP Thành Thái - BXMĐ" at bounding box center [174, 70] width 196 height 25
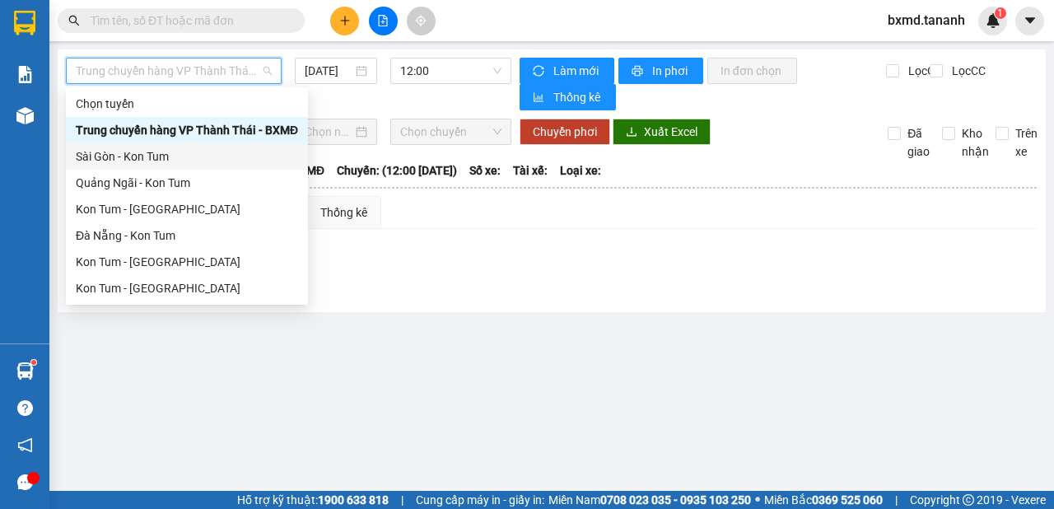
click at [210, 163] on div "Sài Gòn - Kon Tum" at bounding box center [187, 156] width 222 height 18
type input "[DATE]"
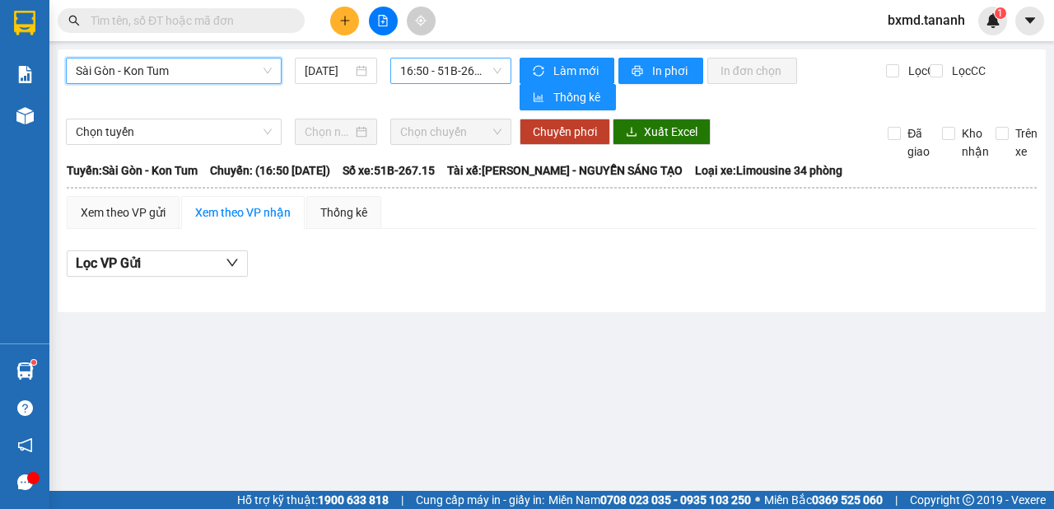
click at [435, 69] on span "16:50 - 51B-267.15" at bounding box center [450, 70] width 100 height 25
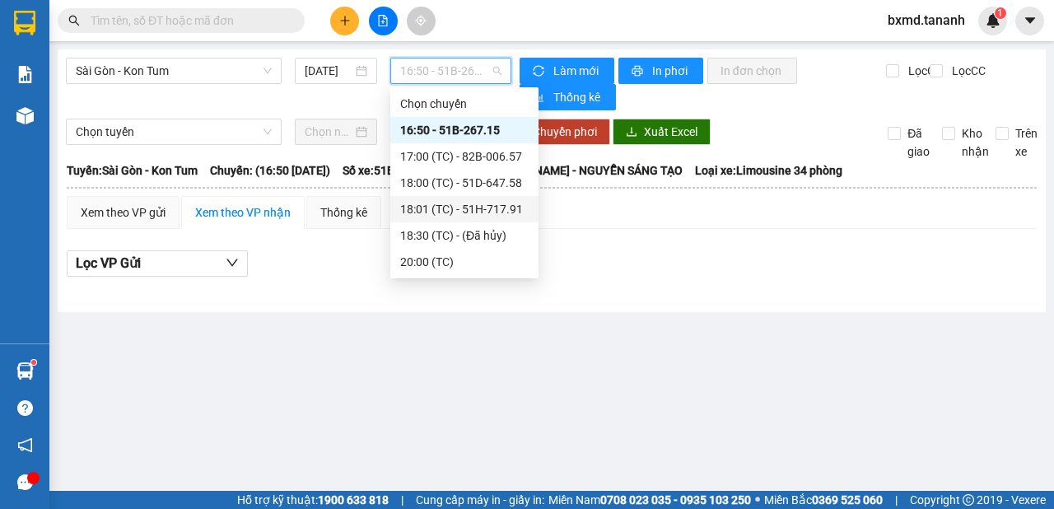
click at [480, 214] on div "18:01 (TC) - 51H-717.91" at bounding box center [464, 209] width 128 height 18
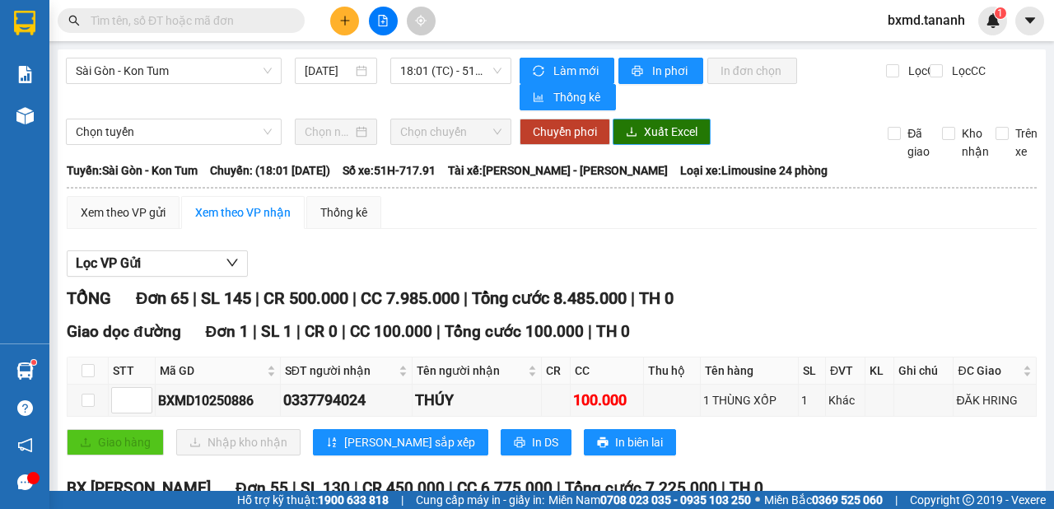
click at [665, 135] on span "Xuất Excel" at bounding box center [671, 132] width 54 height 18
drag, startPoint x: 384, startPoint y: 23, endPoint x: 439, endPoint y: 120, distance: 111.7
click at [383, 23] on icon "file-add" at bounding box center [383, 21] width 12 height 12
click at [471, 75] on span "18:01 (TC) - 51H-717.91" at bounding box center [450, 70] width 100 height 25
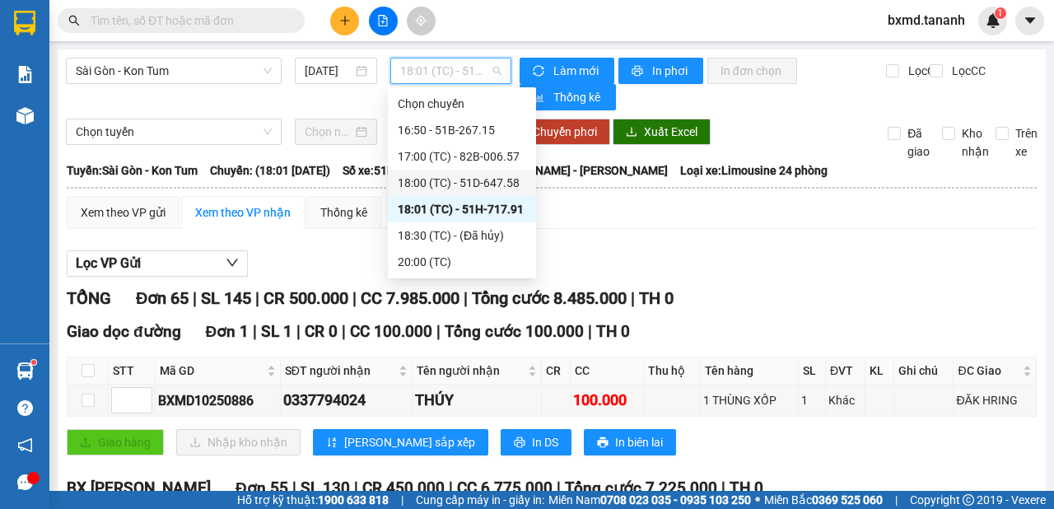
click at [501, 176] on div "18:00 (TC) - 51D-647.58" at bounding box center [462, 183] width 128 height 18
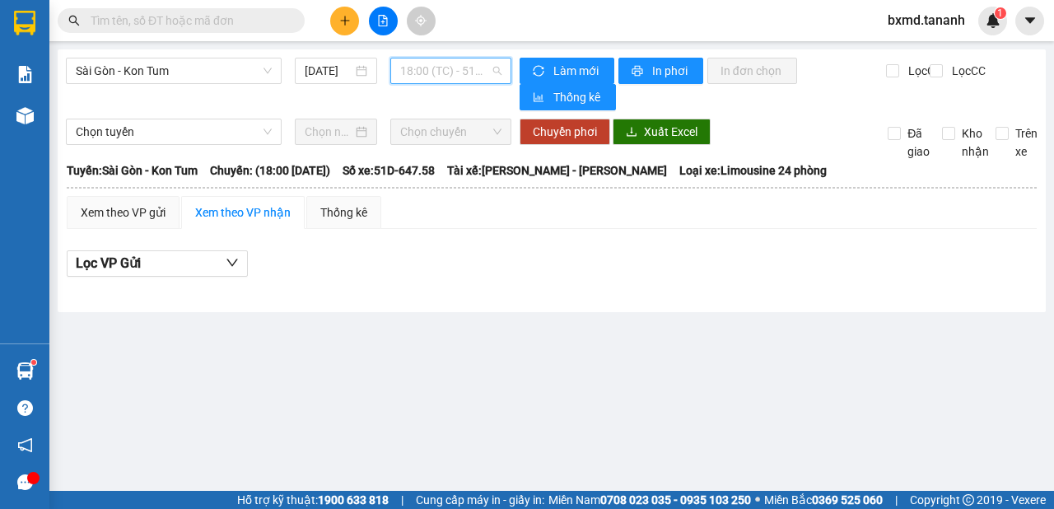
drag, startPoint x: 473, startPoint y: 71, endPoint x: 487, endPoint y: 120, distance: 51.6
click at [473, 72] on span "18:00 (TC) - 51D-647.58" at bounding box center [450, 70] width 100 height 25
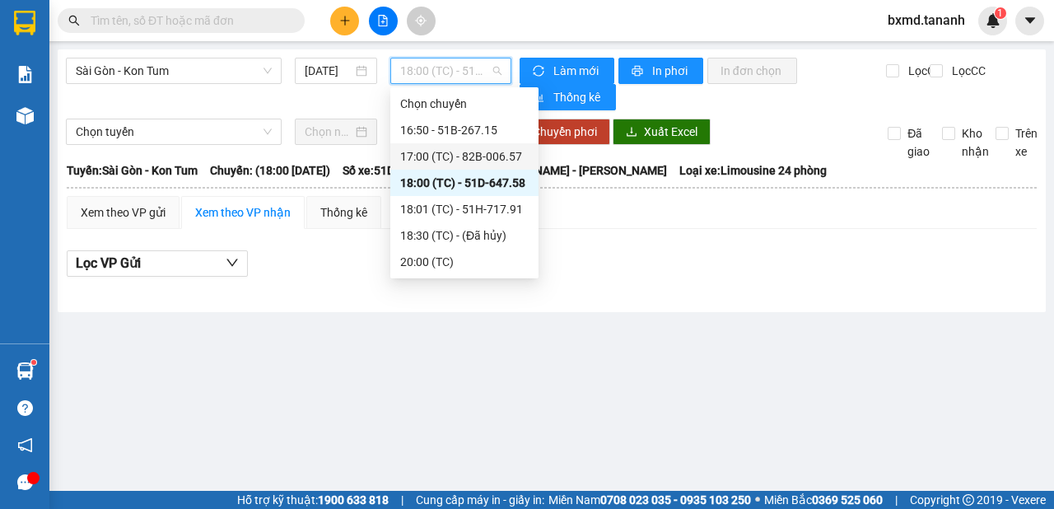
click at [487, 148] on div "17:00 (TC) - 82B-006.57" at bounding box center [464, 156] width 128 height 18
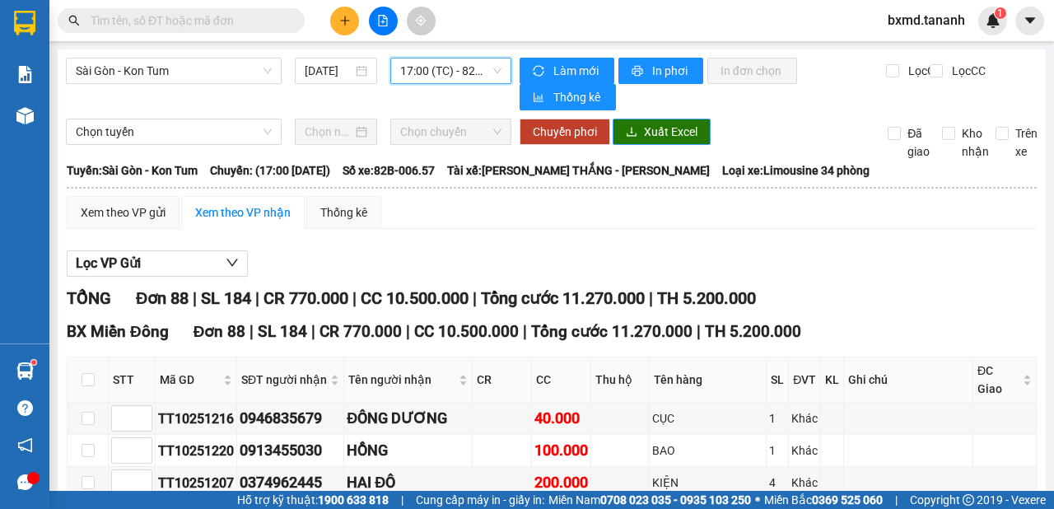
click at [682, 131] on span "Xuất Excel" at bounding box center [671, 132] width 54 height 18
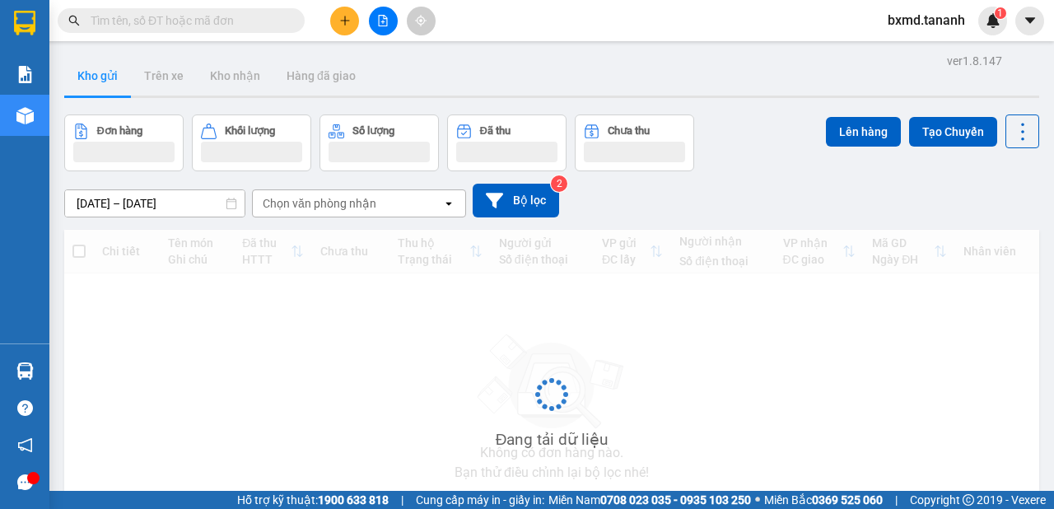
click at [333, 26] on button at bounding box center [344, 21] width 29 height 29
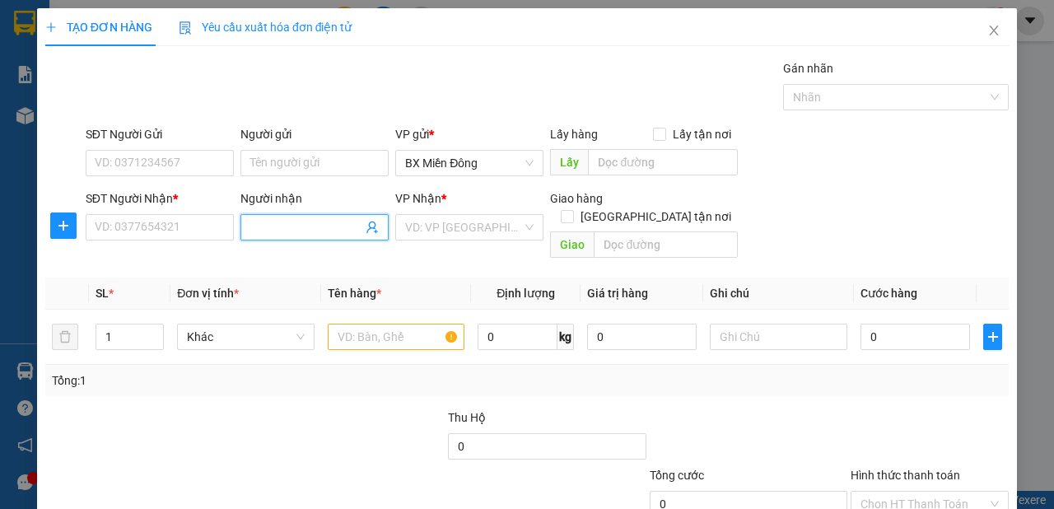
click at [320, 223] on input "Người nhận" at bounding box center [306, 227] width 112 height 18
click at [296, 214] on span at bounding box center [314, 227] width 148 height 26
type input "a"
type input "A NHƠN"
drag, startPoint x: 154, startPoint y: 218, endPoint x: 156, endPoint y: 226, distance: 8.4
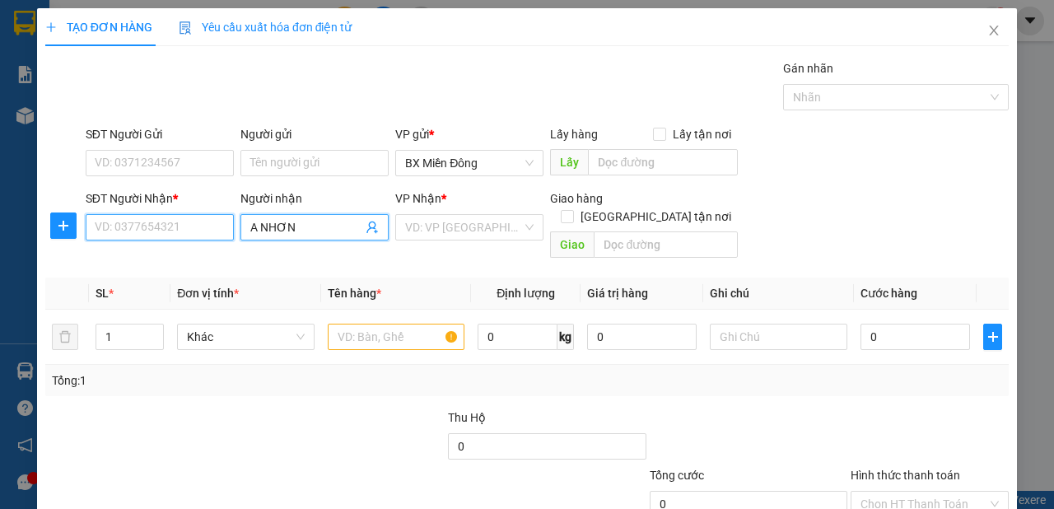
click at [156, 226] on input "SĐT Người Nhận *" at bounding box center [160, 227] width 148 height 26
type input "0974852252"
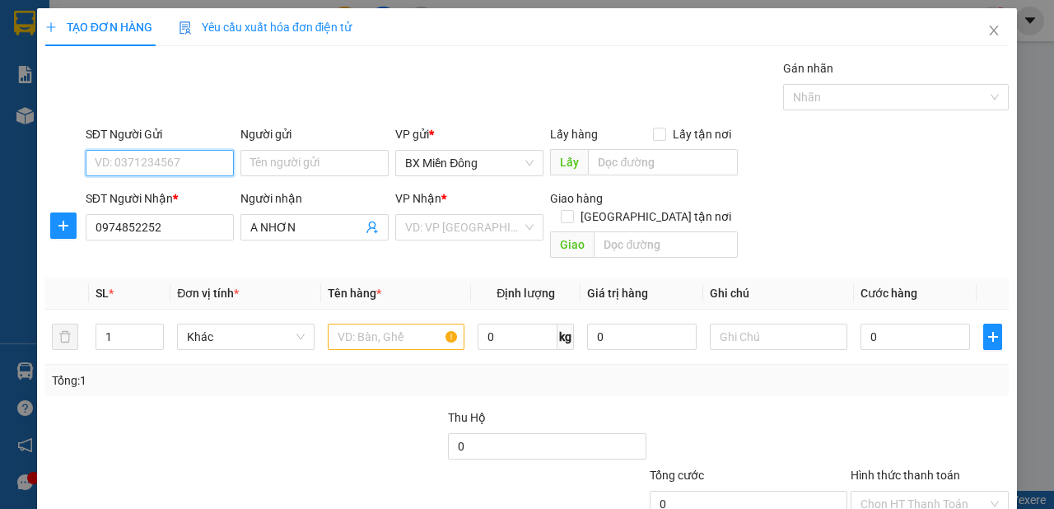
click at [155, 168] on input "SĐT Người Gửi" at bounding box center [160, 163] width 148 height 26
click at [162, 145] on div "SĐT Người Gửi" at bounding box center [160, 137] width 148 height 25
click at [163, 150] on input "SĐT Người Gửi" at bounding box center [160, 163] width 148 height 26
click at [210, 165] on input "09090645" at bounding box center [160, 163] width 148 height 26
click at [155, 158] on input "09090645" at bounding box center [160, 163] width 148 height 26
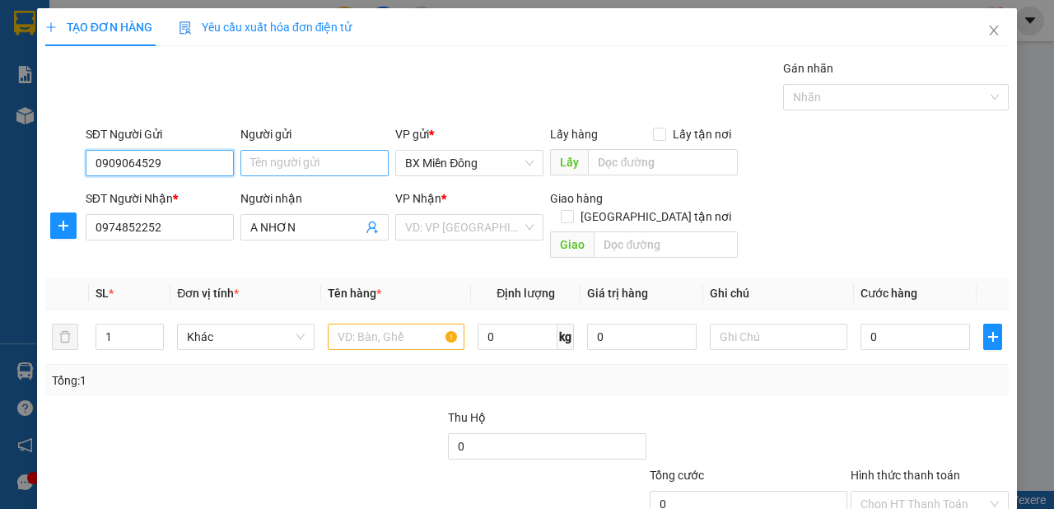
type input "0909064529"
click at [281, 158] on input "Người gửi" at bounding box center [314, 163] width 148 height 26
type input "THÀNH THÁI"
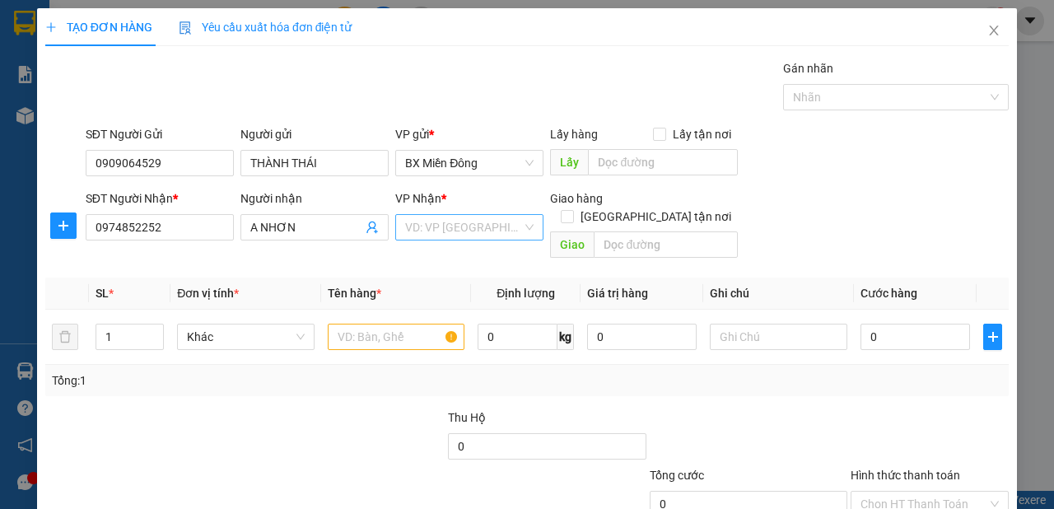
drag, startPoint x: 456, startPoint y: 260, endPoint x: 463, endPoint y: 231, distance: 30.4
click at [456, 257] on div "Transit Pickup Surcharge Ids Transit Deliver Surcharge Ids Transit Deliver Surc…" at bounding box center [526, 327] width 963 height 536
click at [464, 229] on input "search" at bounding box center [463, 227] width 117 height 25
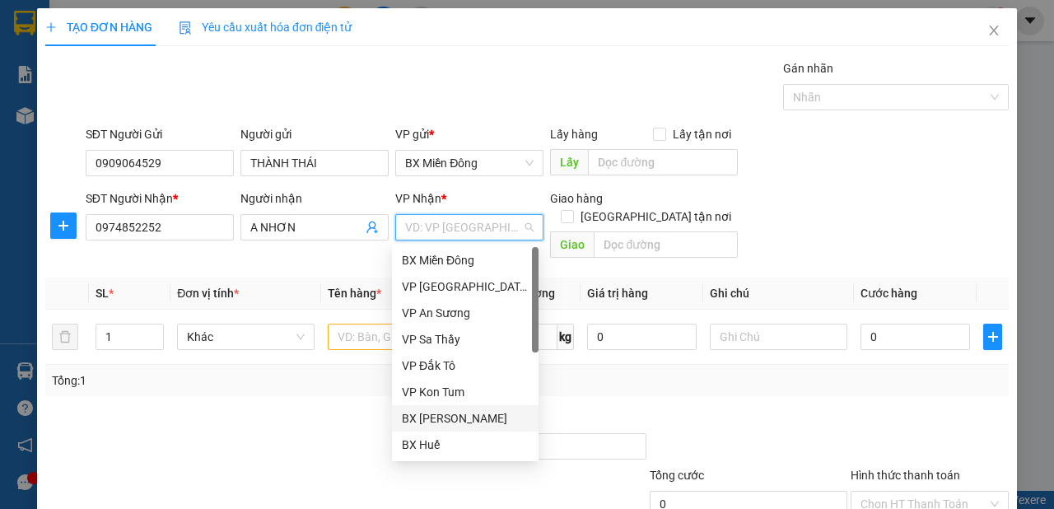
click at [514, 408] on div "BX [PERSON_NAME]" at bounding box center [465, 418] width 147 height 26
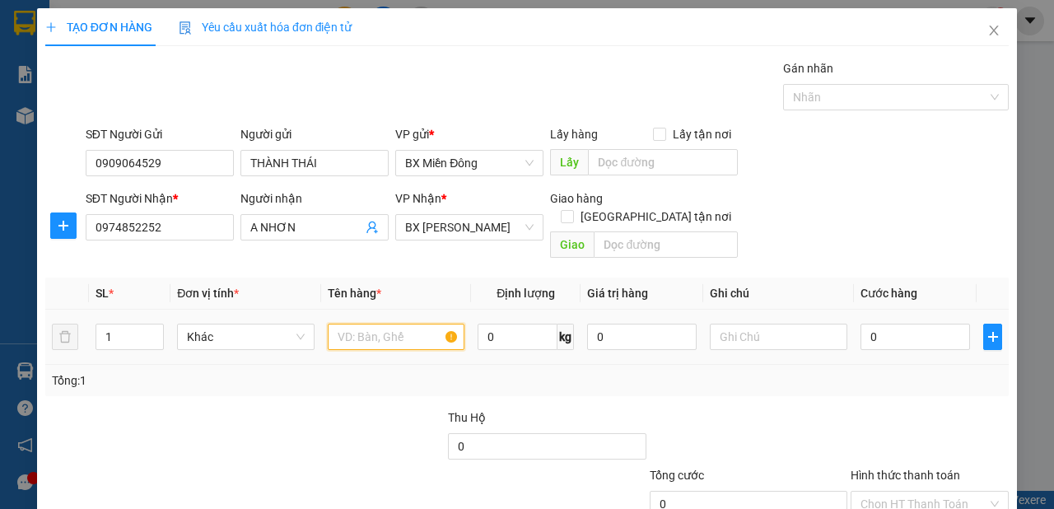
click at [366, 325] on input "text" at bounding box center [396, 337] width 137 height 26
type input "1 CỤC"
type input "5"
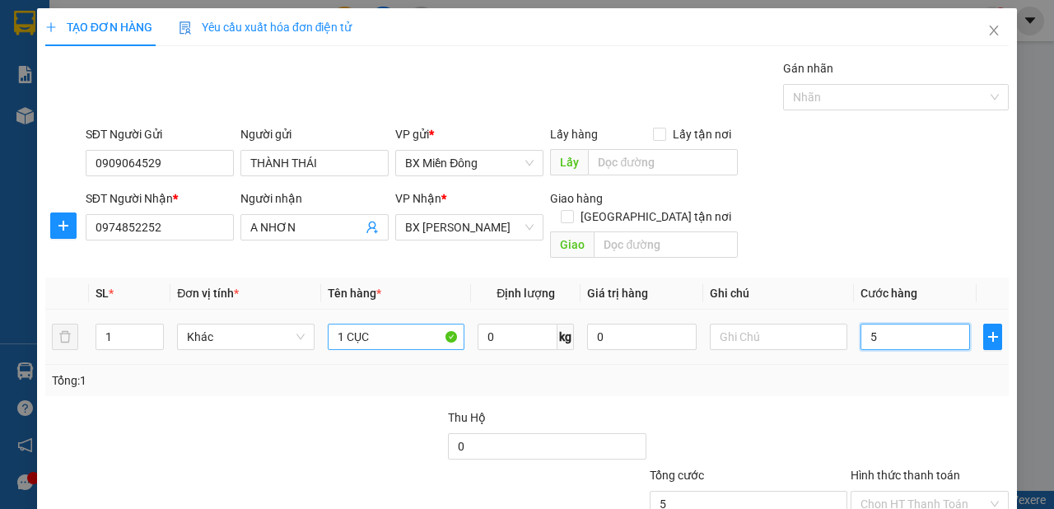
type input "50"
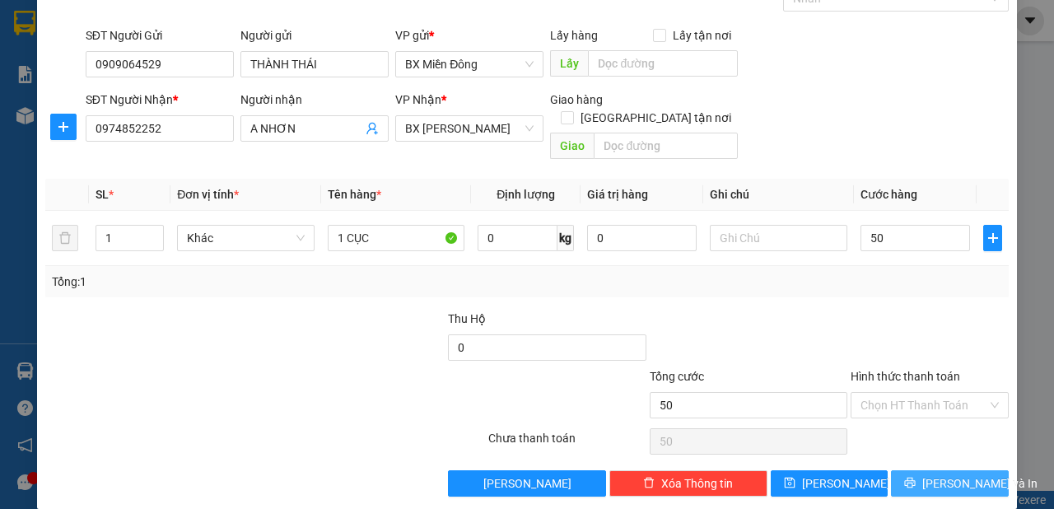
type input "50.000"
click at [962, 474] on span "[PERSON_NAME] và In" at bounding box center [979, 483] width 115 height 18
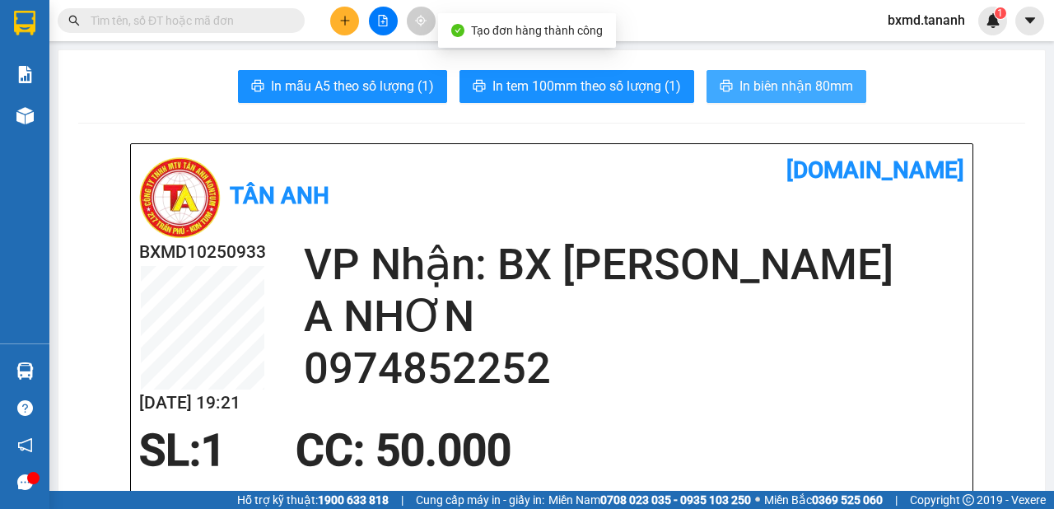
click at [836, 92] on span "In biên nhận 80mm" at bounding box center [796, 86] width 114 height 21
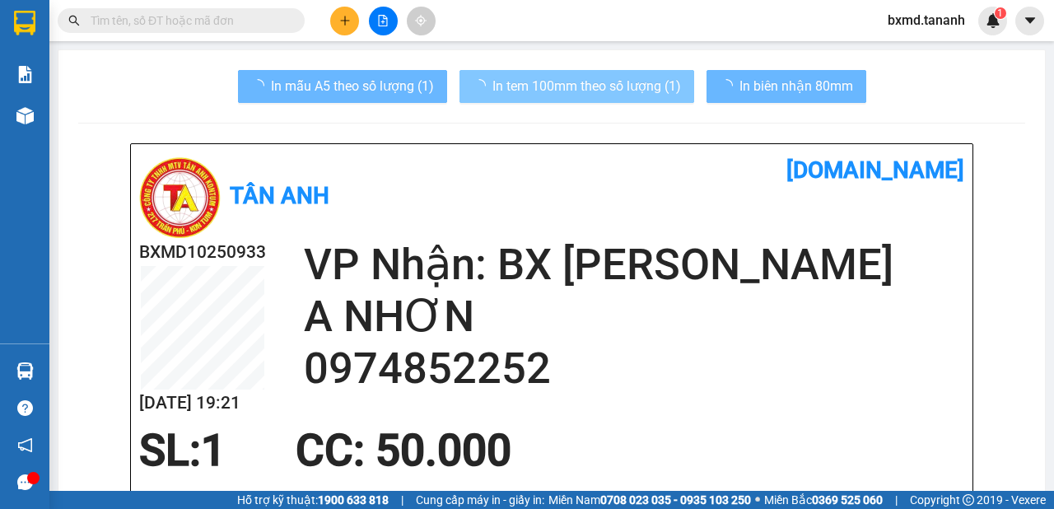
click at [653, 72] on button "In tem 100mm theo số lượng (1)" at bounding box center [576, 86] width 235 height 33
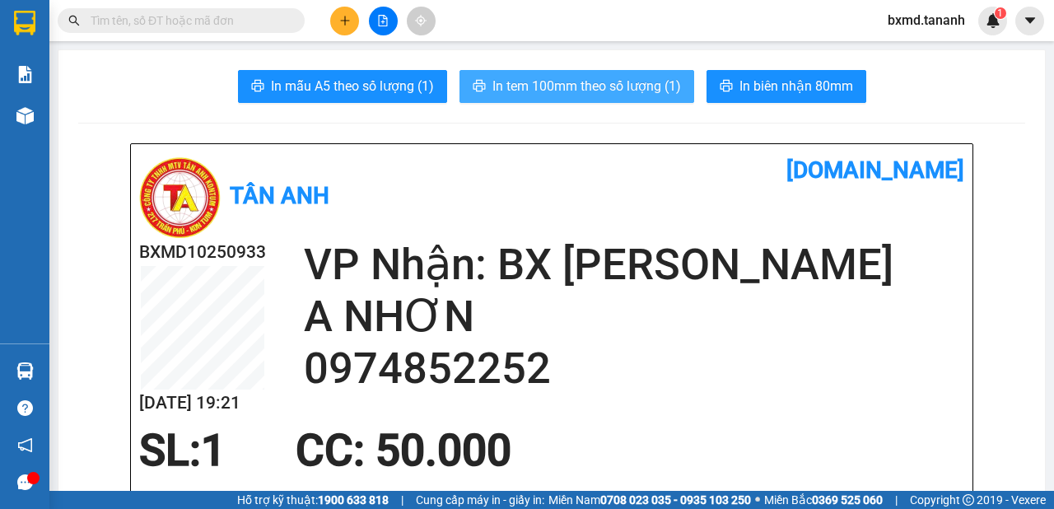
click at [653, 87] on span "In tem 100mm theo số lượng (1)" at bounding box center [586, 86] width 189 height 21
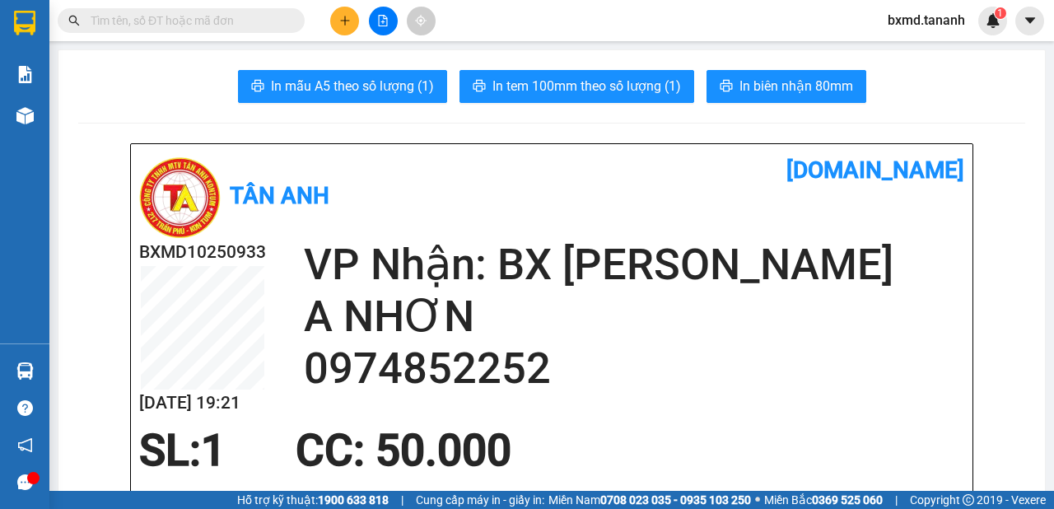
click at [336, 24] on button at bounding box center [344, 21] width 29 height 29
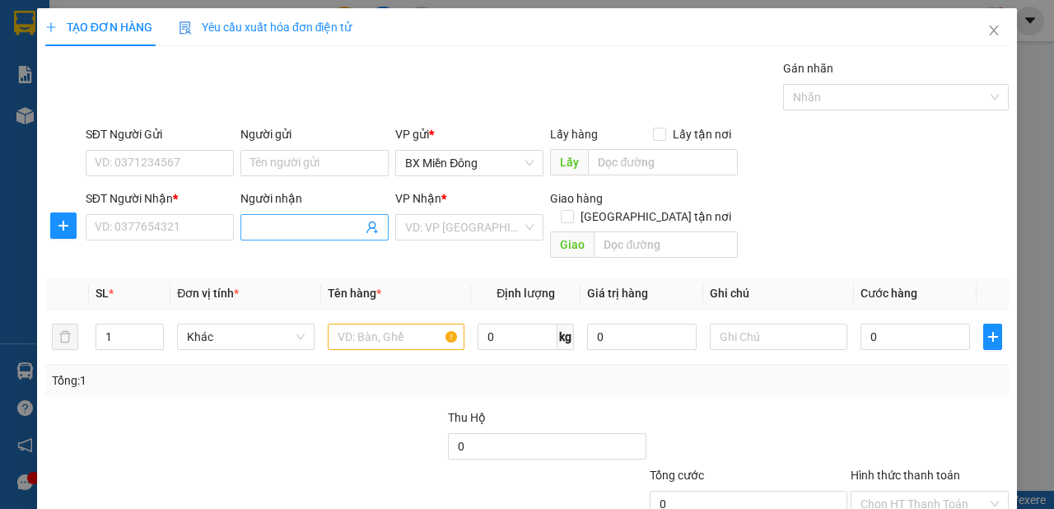
click at [316, 225] on input "Người nhận" at bounding box center [306, 227] width 112 height 18
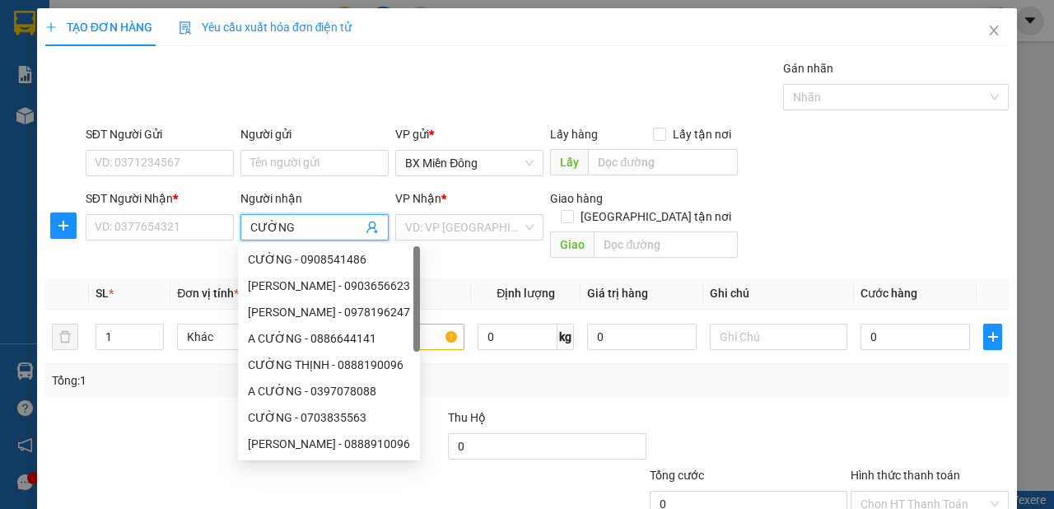
type input "CƯỜNG"
drag, startPoint x: 93, startPoint y: 243, endPoint x: 103, endPoint y: 232, distance: 14.6
click at [95, 241] on div "SĐT Người Nhận * VD: 0377654321" at bounding box center [160, 218] width 148 height 58
click at [103, 232] on input "SĐT Người Nhận *" at bounding box center [160, 227] width 148 height 26
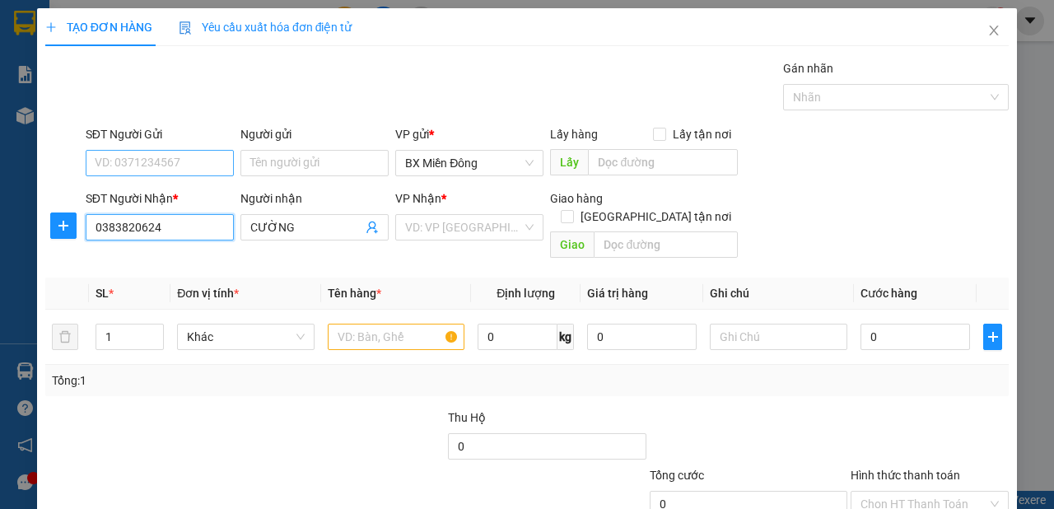
type input "0383820624"
click at [182, 159] on input "SĐT Người Gửi" at bounding box center [160, 163] width 148 height 26
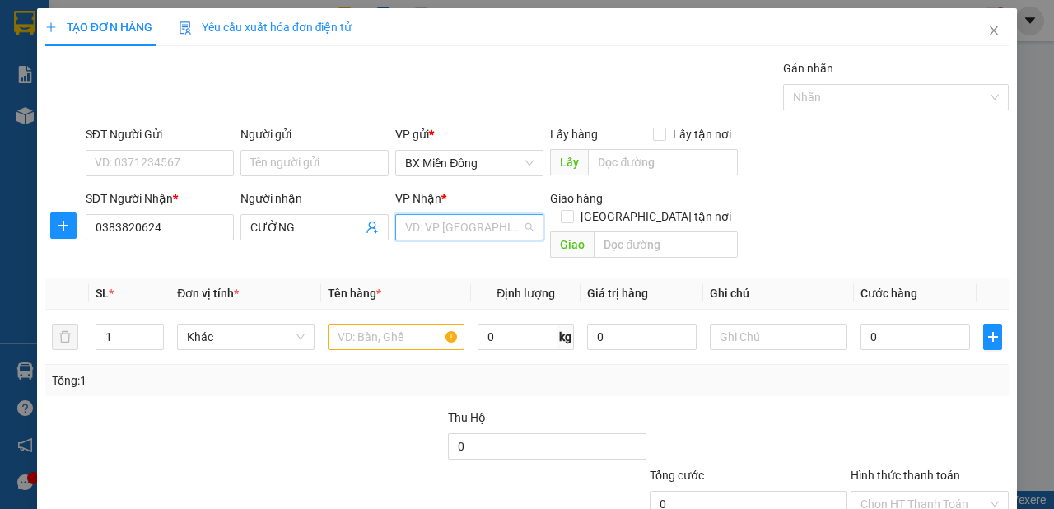
click at [504, 235] on input "search" at bounding box center [463, 227] width 117 height 25
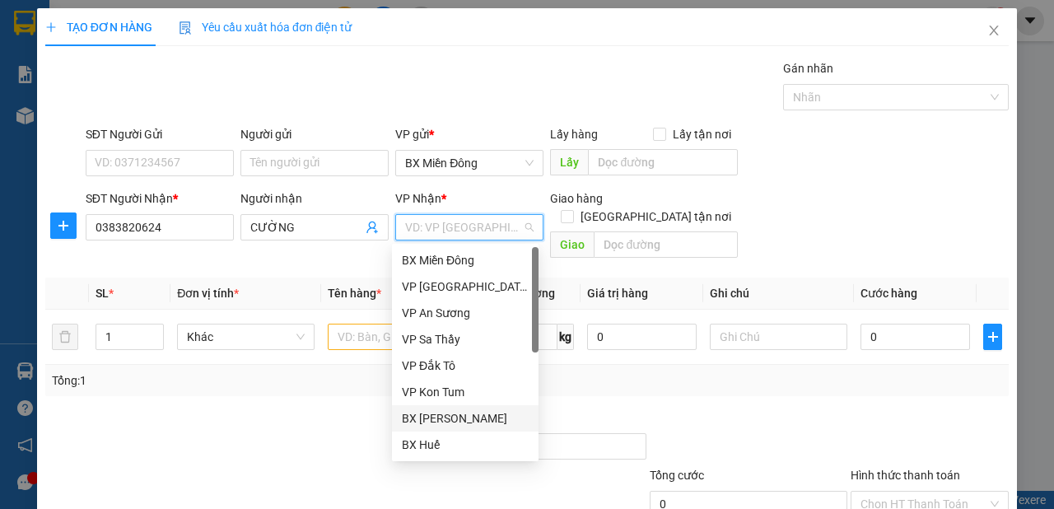
click at [505, 420] on div "BX [PERSON_NAME]" at bounding box center [465, 418] width 127 height 18
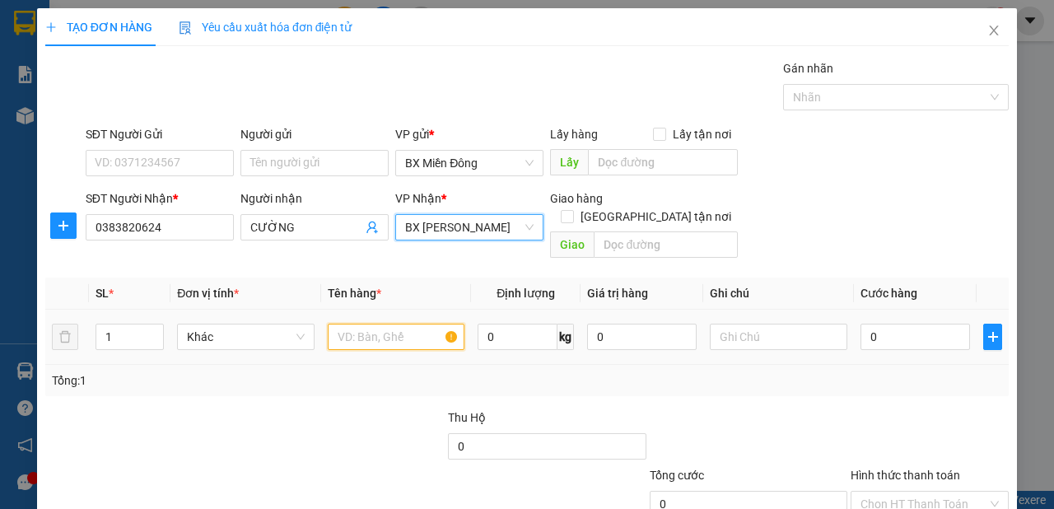
click at [365, 324] on input "text" at bounding box center [396, 337] width 137 height 26
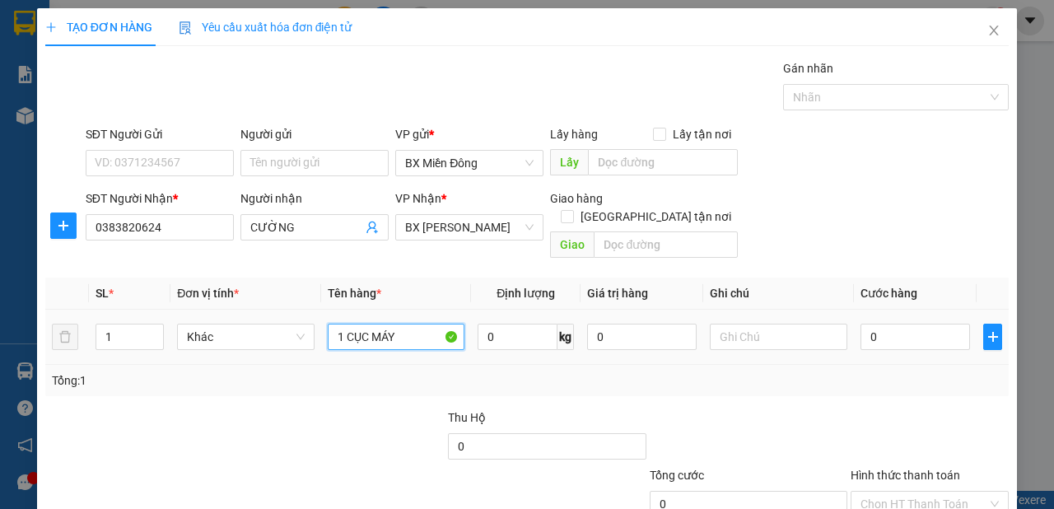
type input "1 CỤC MÁY"
type input "5"
type input "50"
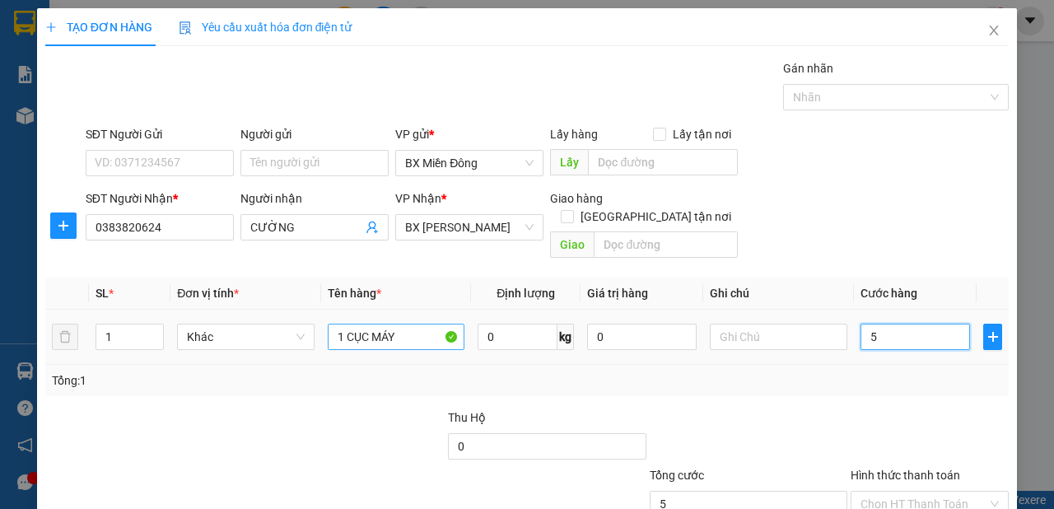
type input "50"
type input "500"
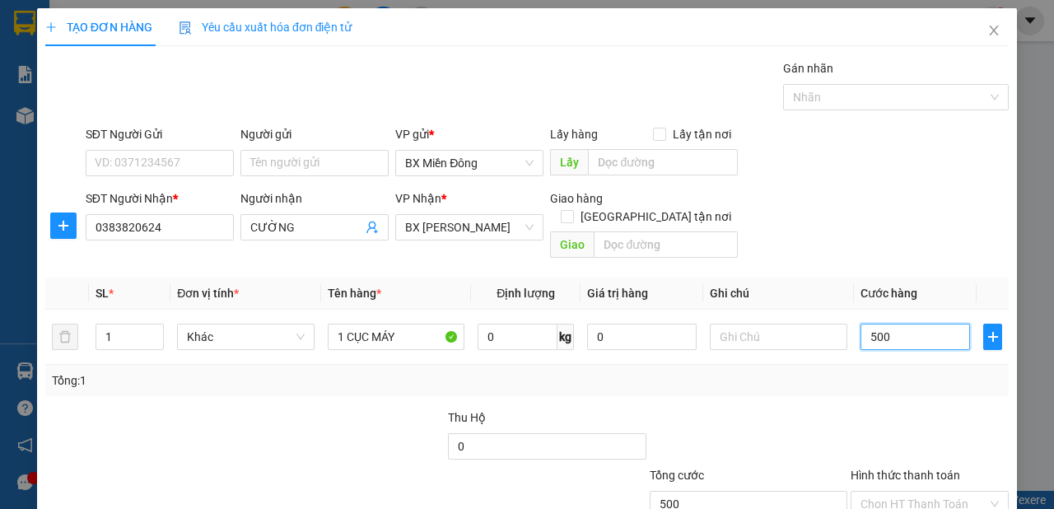
scroll to position [99, 0]
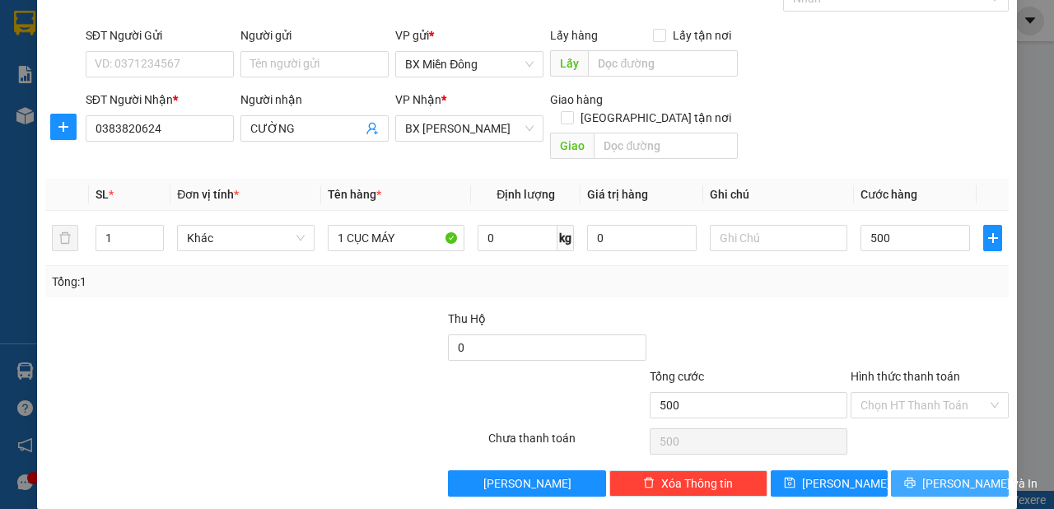
type input "500.000"
click at [949, 474] on span "[PERSON_NAME] và In" at bounding box center [979, 483] width 115 height 18
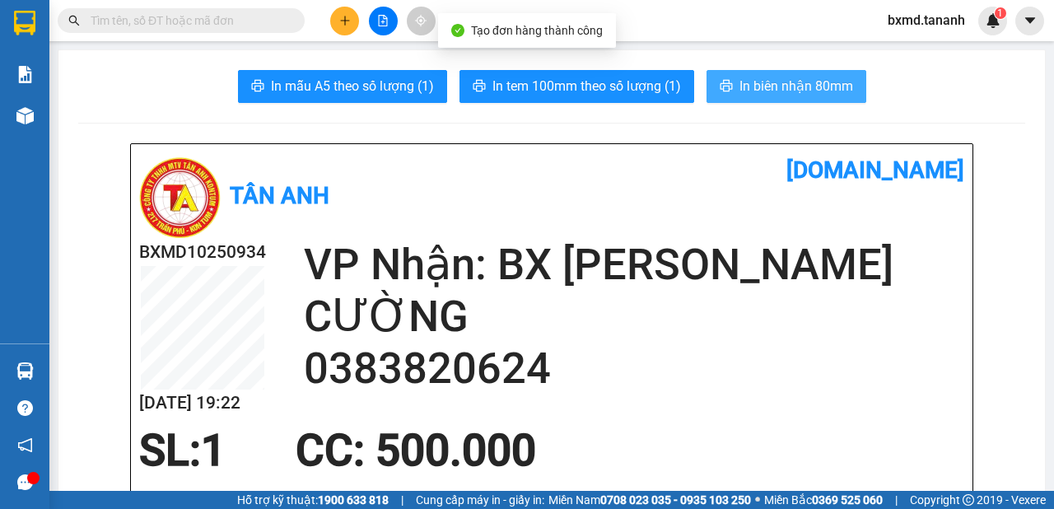
click at [745, 95] on span "In biên nhận 80mm" at bounding box center [796, 86] width 114 height 21
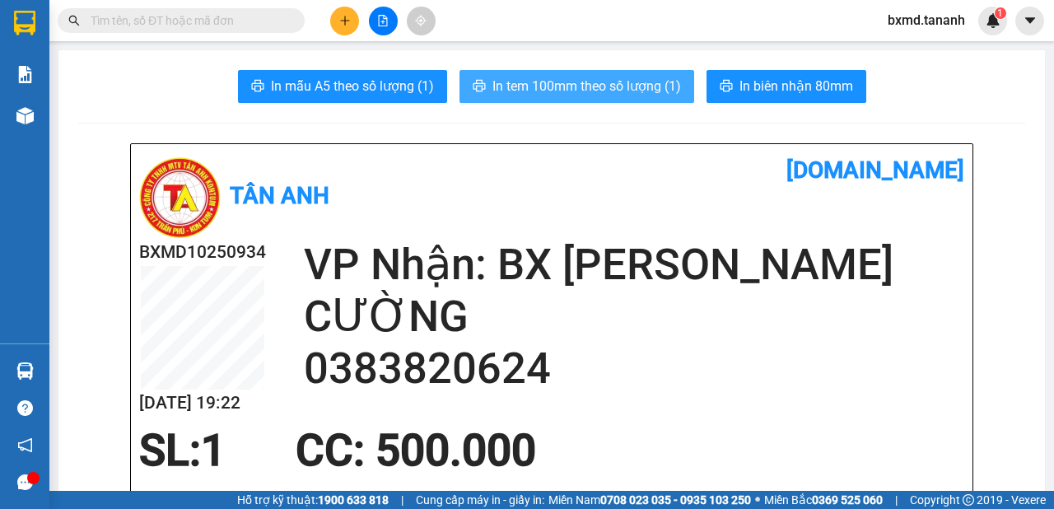
click at [594, 83] on span "In tem 100mm theo số lượng (1)" at bounding box center [586, 86] width 189 height 21
